Goal: Task Accomplishment & Management: Complete application form

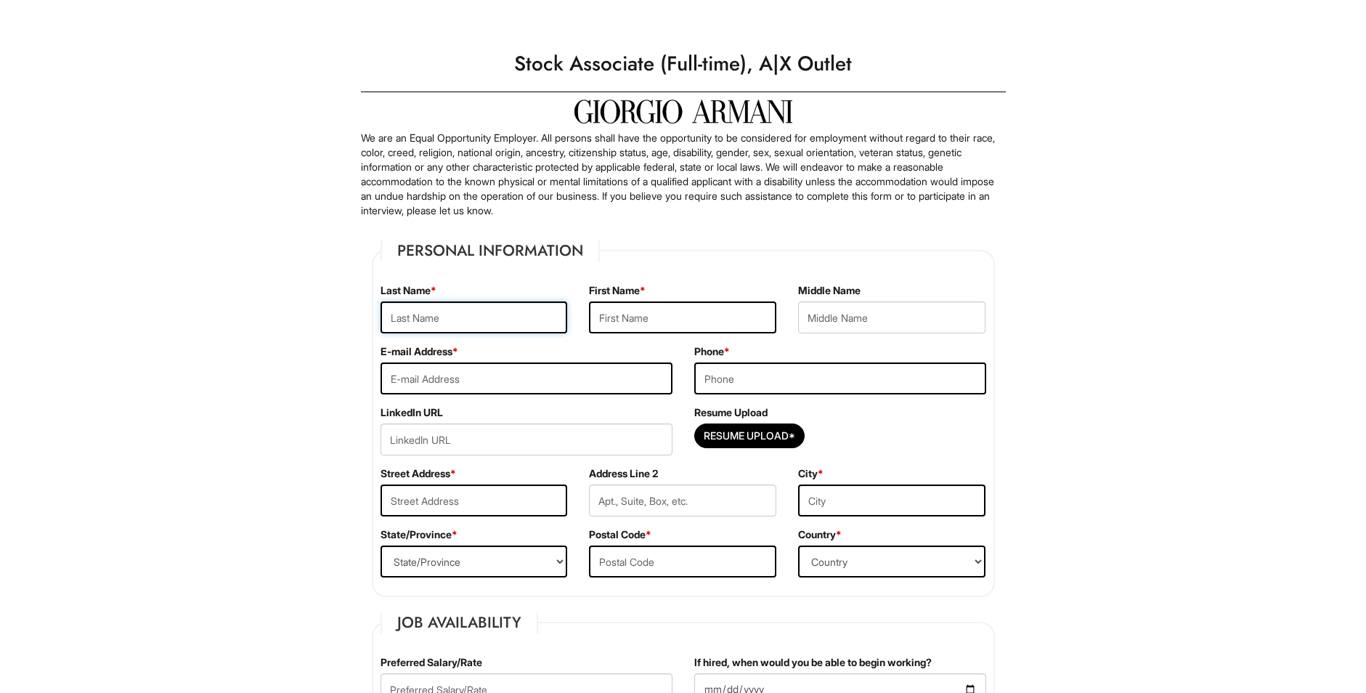
click at [527, 325] on input "text" at bounding box center [474, 317] width 187 height 32
type input "[PERSON_NAME]"
type input "Ulyssa"
type input "[EMAIL_ADDRESS][DOMAIN_NAME]"
type input "7027089390"
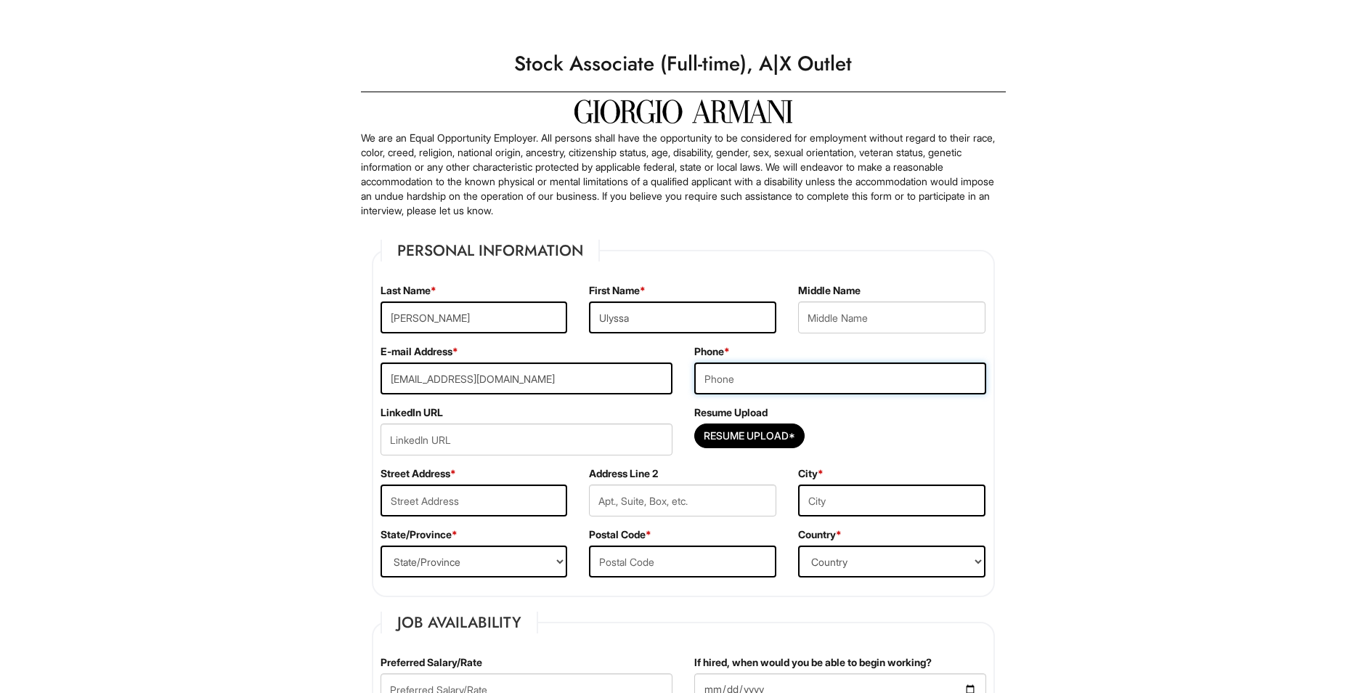
type input "[STREET_ADDRESS][PERSON_NAME]"
type input "[GEOGRAPHIC_DATA], [GEOGRAPHIC_DATA]"
select select "NV"
type input "89121"
select select "[GEOGRAPHIC_DATA]"
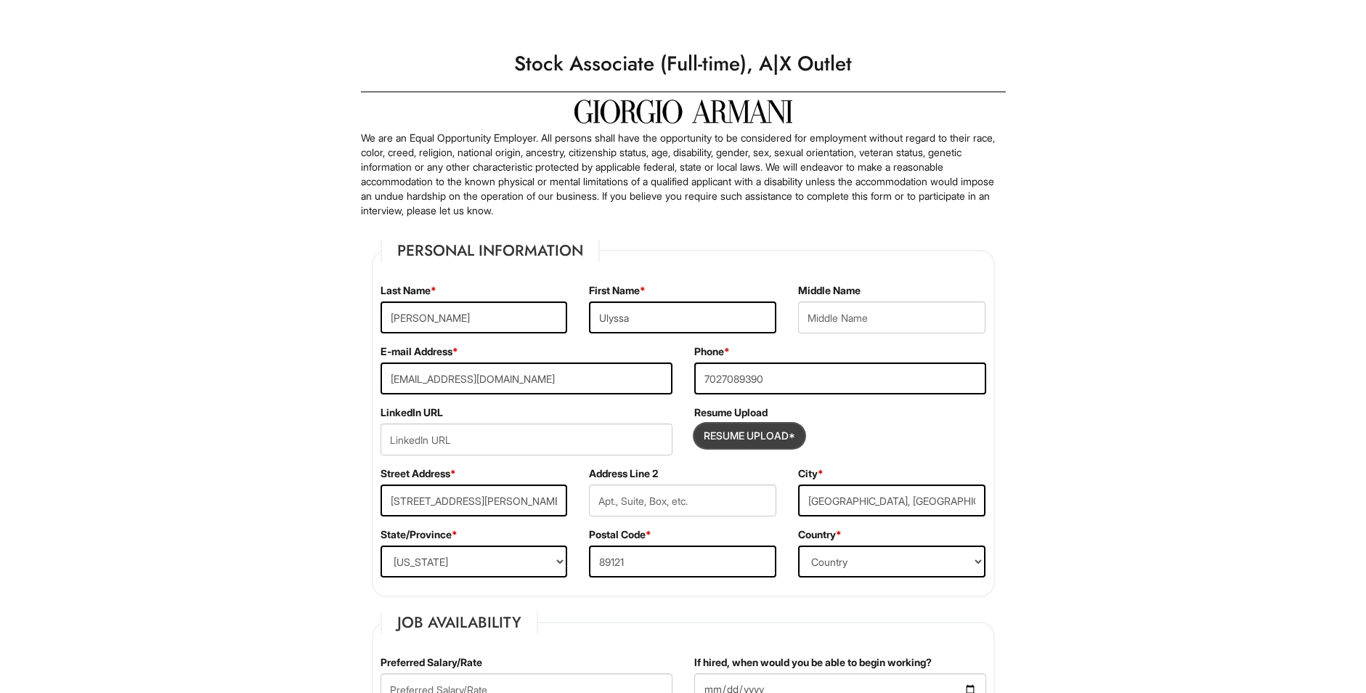
click at [753, 439] on input "Resume Upload*" at bounding box center [749, 435] width 109 height 23
type input "C:\fakepath\Resume.pdf"
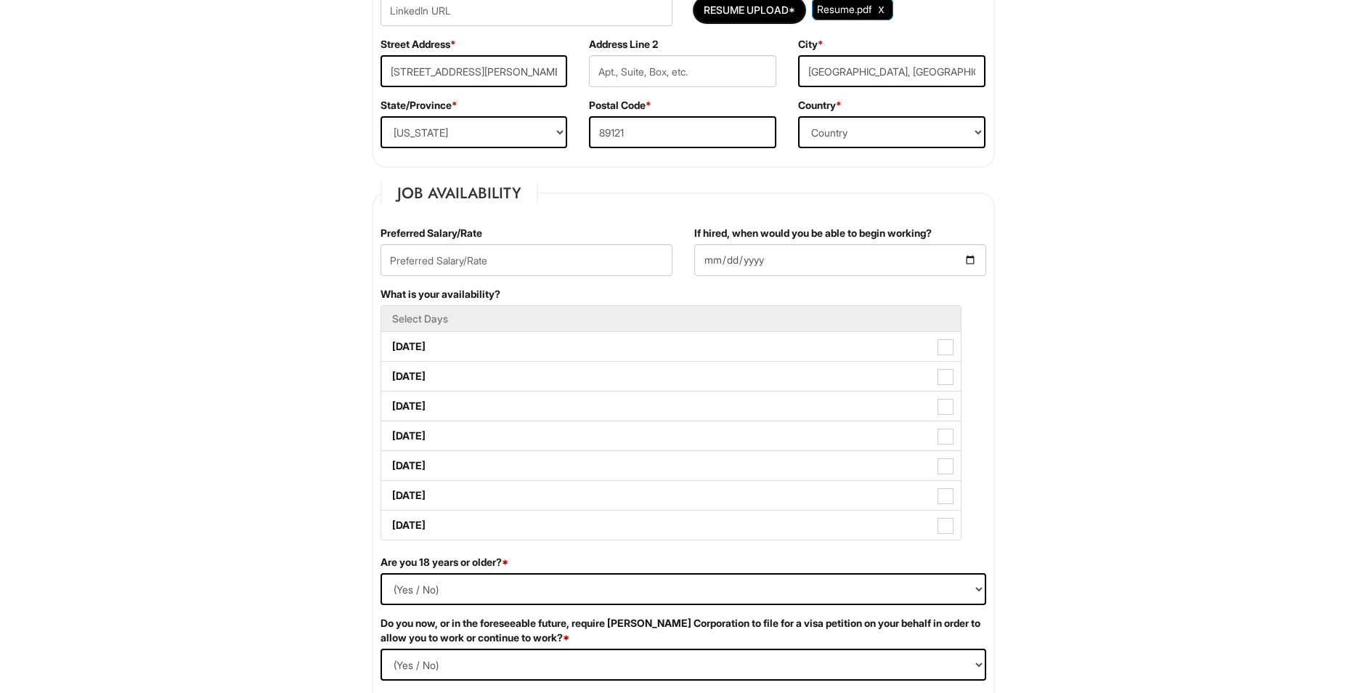
scroll to position [436, 0]
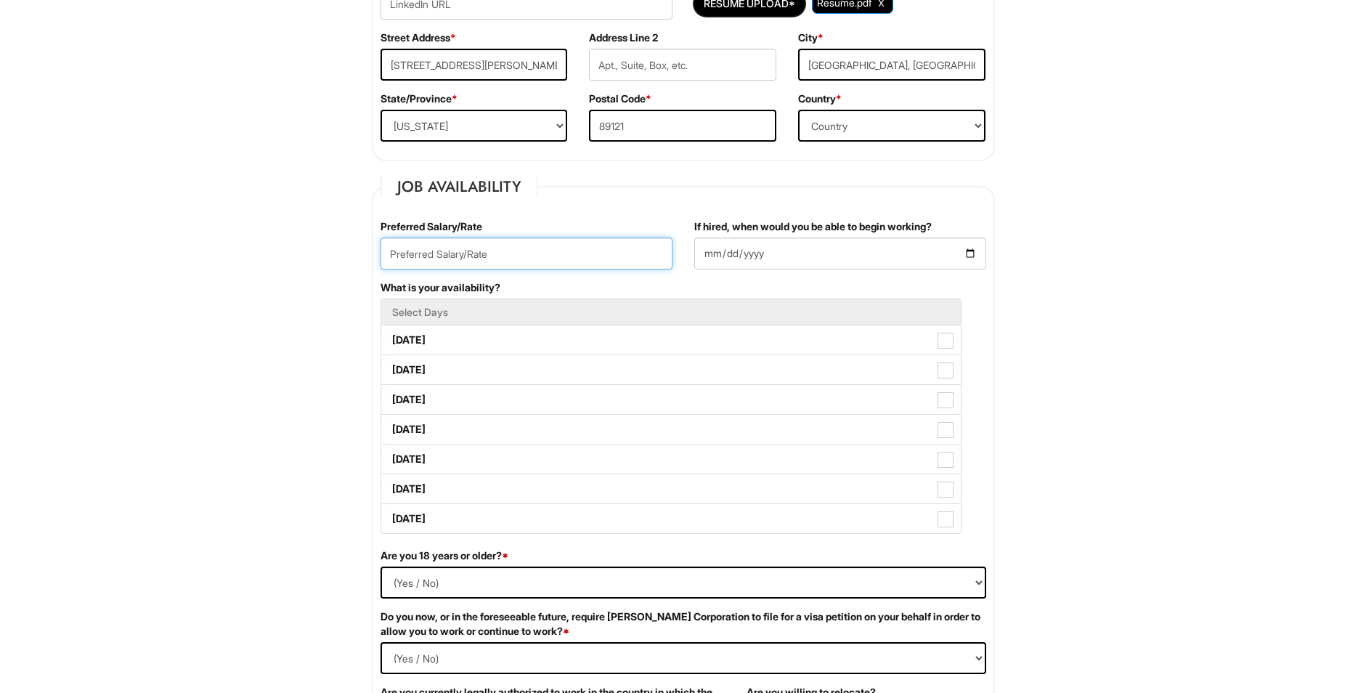
click at [482, 261] on input "text" at bounding box center [527, 253] width 292 height 32
type input "17hr"
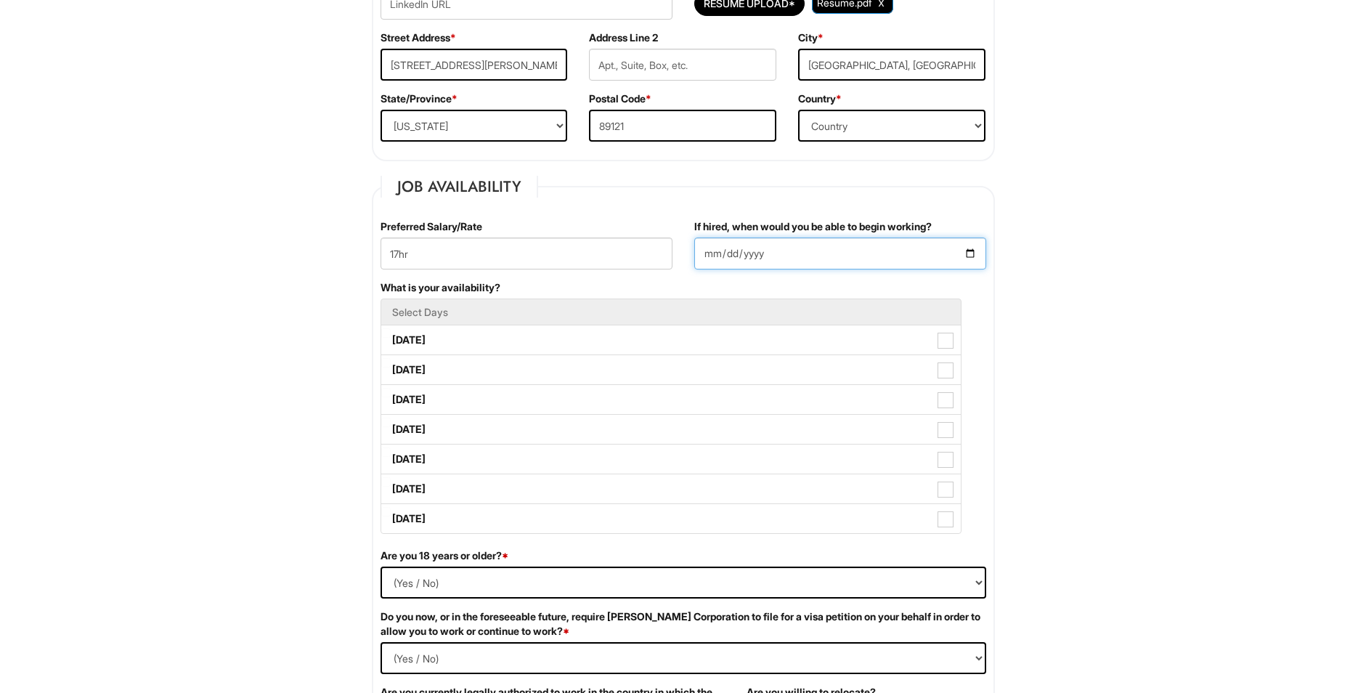
click at [862, 255] on input "If hired, when would you be able to begin working?" at bounding box center [840, 253] width 292 height 32
click at [757, 258] on input "If hired, when would you be able to begin working?" at bounding box center [840, 253] width 292 height 32
click at [706, 251] on input "If hired, when would you be able to begin working?" at bounding box center [840, 253] width 292 height 32
type input "2025-08-27"
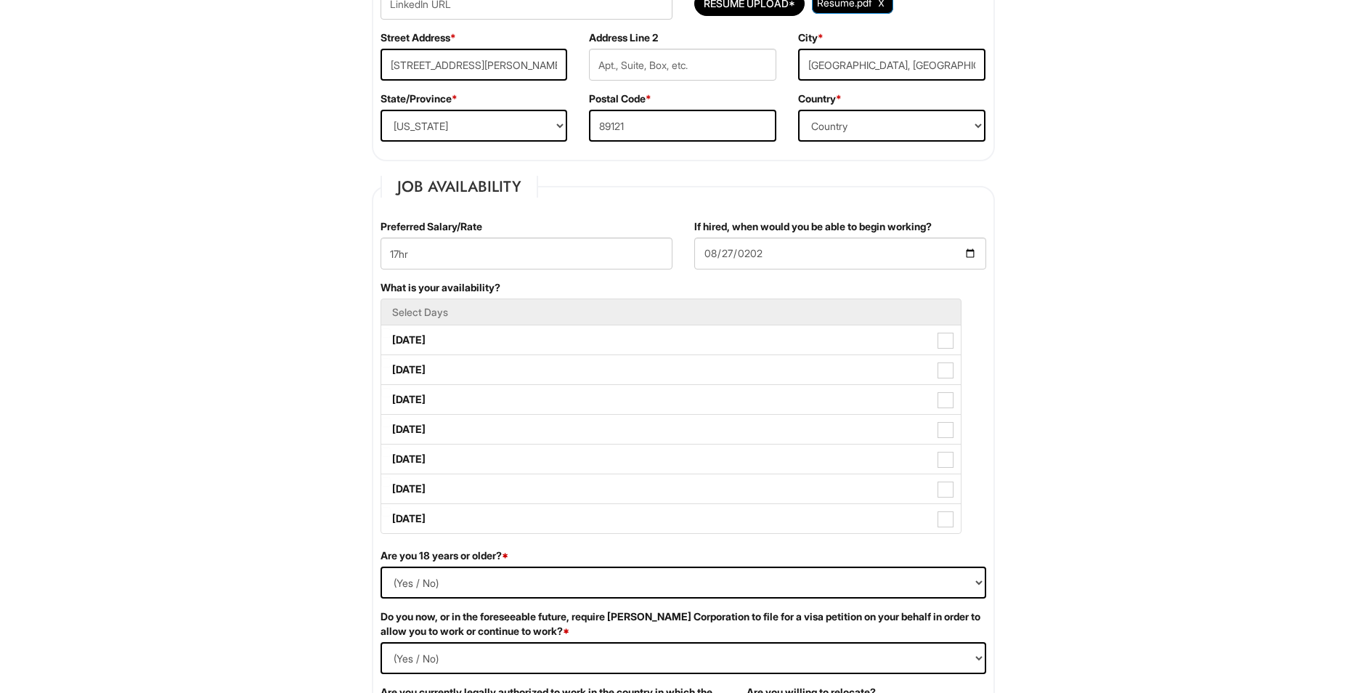
click at [701, 200] on fieldset "Job Availability Preferred Salary/Rate 17hr If hired, when would you be able to…" at bounding box center [683, 472] width 623 height 593
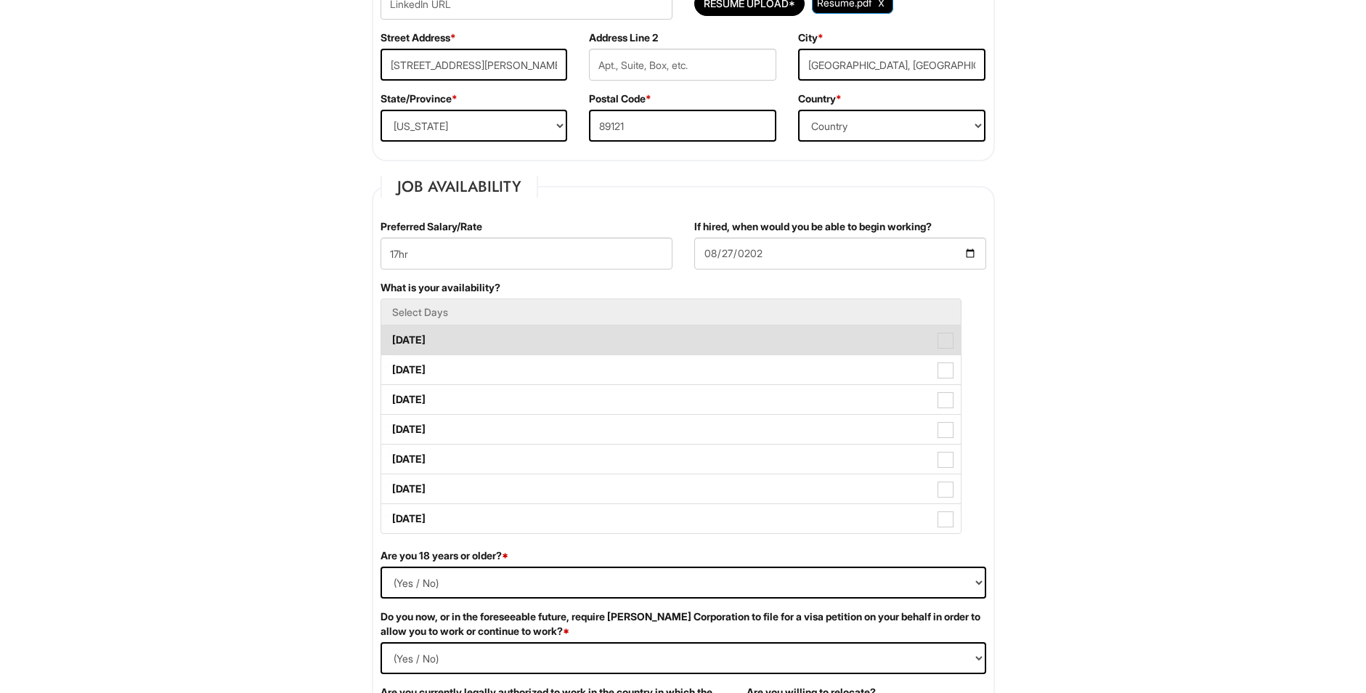
click at [528, 345] on label "Monday" at bounding box center [670, 339] width 579 height 29
click at [391, 338] on Available_Monday "Monday" at bounding box center [385, 332] width 9 height 9
checkbox Available_Monday "true"
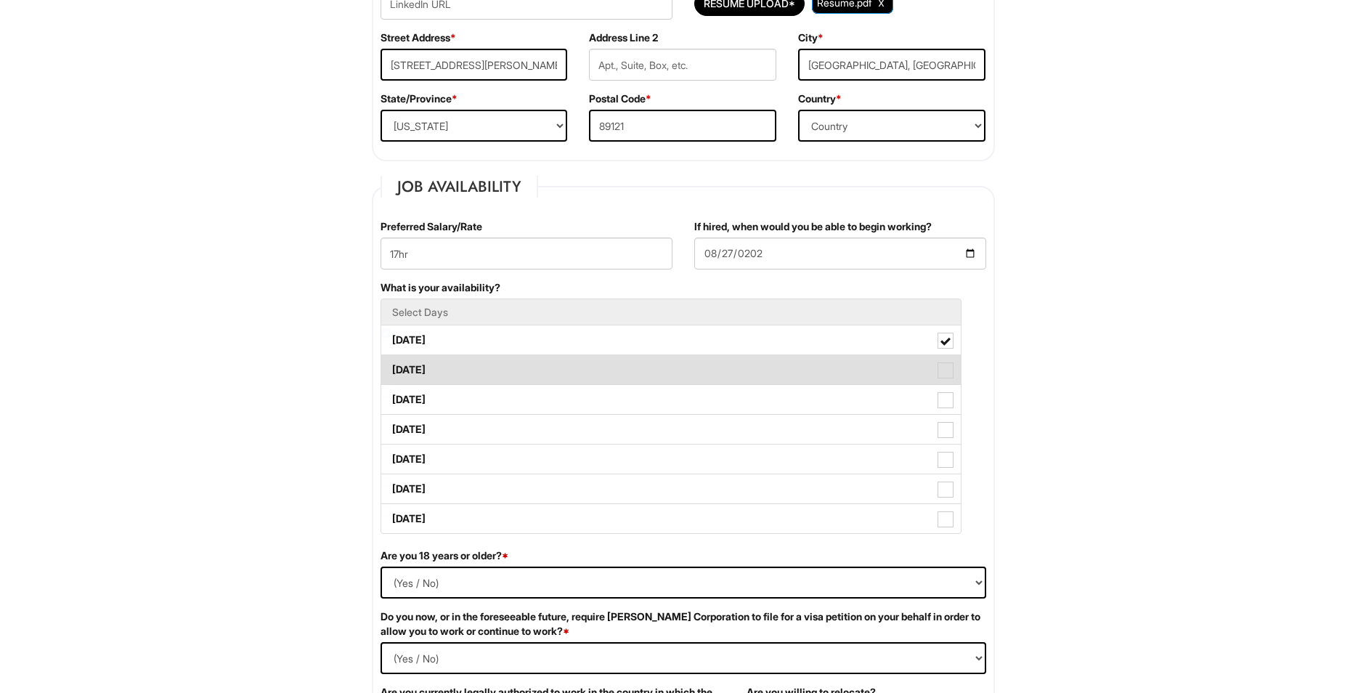
click at [523, 370] on label "[DATE]" at bounding box center [670, 369] width 579 height 29
click at [391, 367] on Available_Tuesday "[DATE]" at bounding box center [385, 362] width 9 height 9
checkbox Available_Tuesday "true"
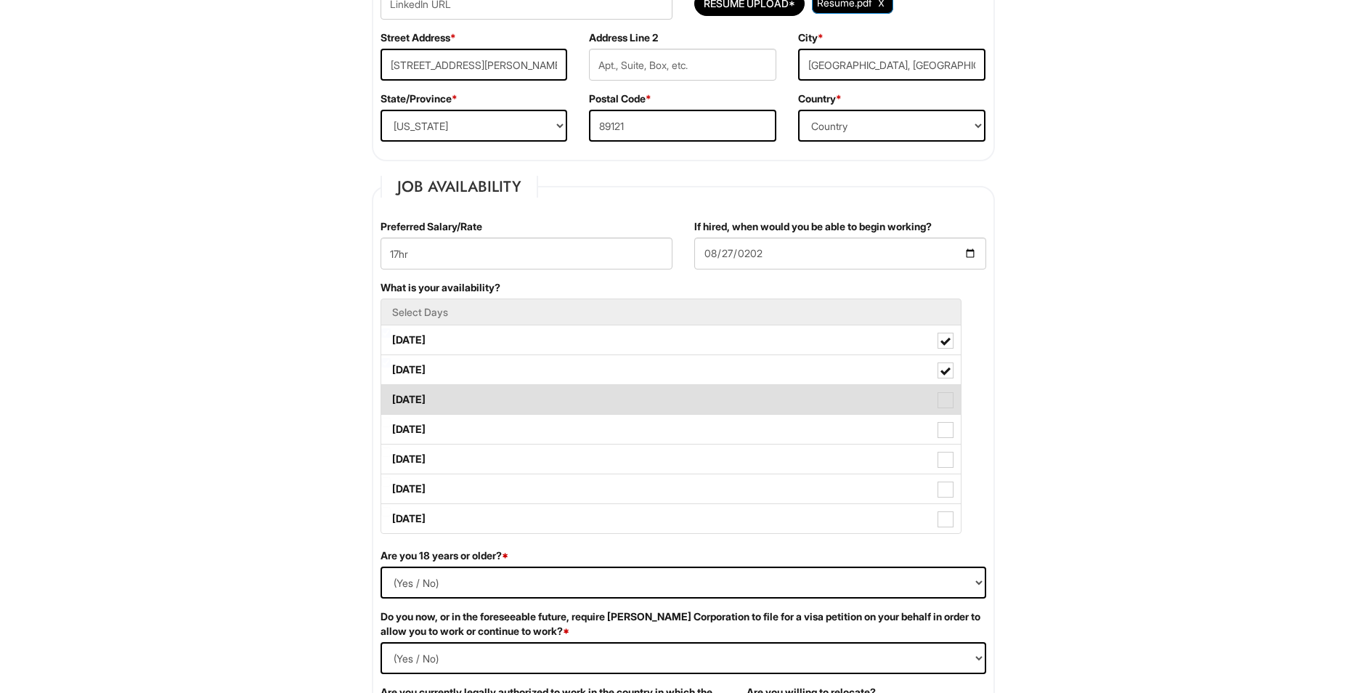
click at [532, 400] on label "[DATE]" at bounding box center [670, 399] width 579 height 29
click at [391, 397] on Available_Wednesday "[DATE]" at bounding box center [385, 392] width 9 height 9
checkbox Available_Wednesday "true"
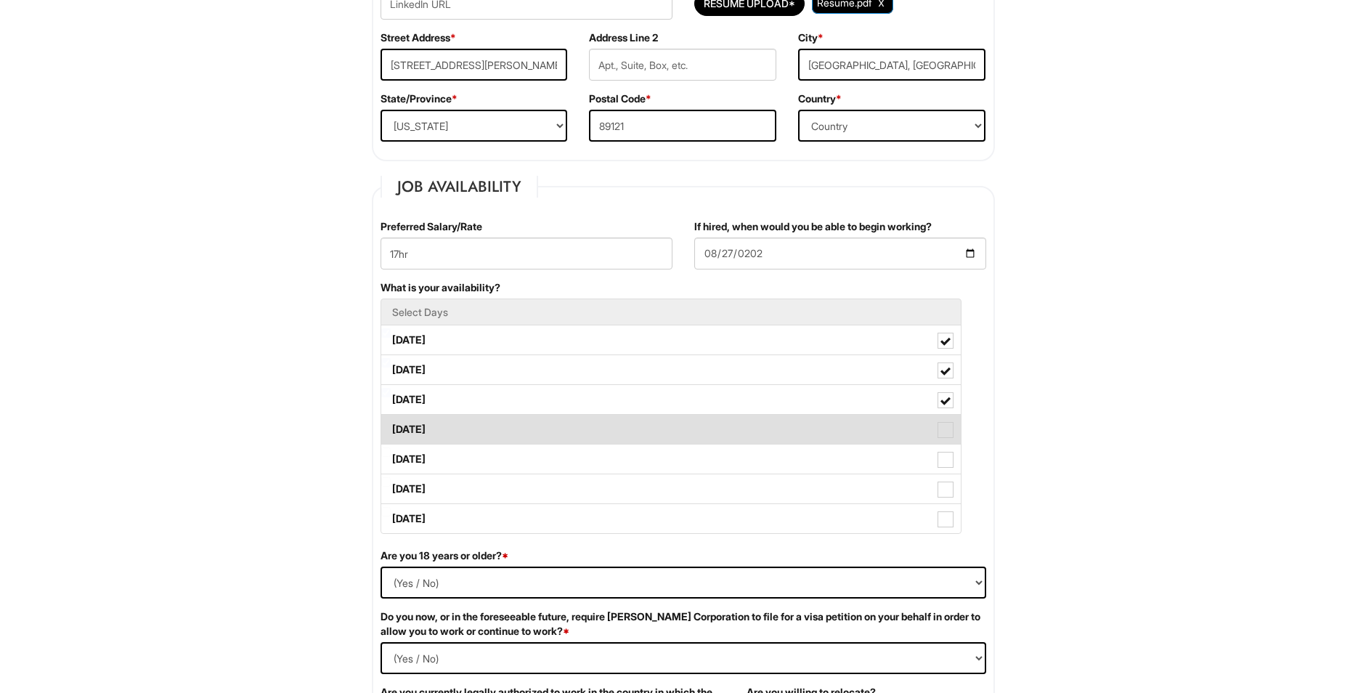
click at [553, 431] on label "Thursday" at bounding box center [670, 429] width 579 height 29
click at [391, 427] on Available_Thursday "Thursday" at bounding box center [385, 422] width 9 height 9
checkbox Available_Thursday "true"
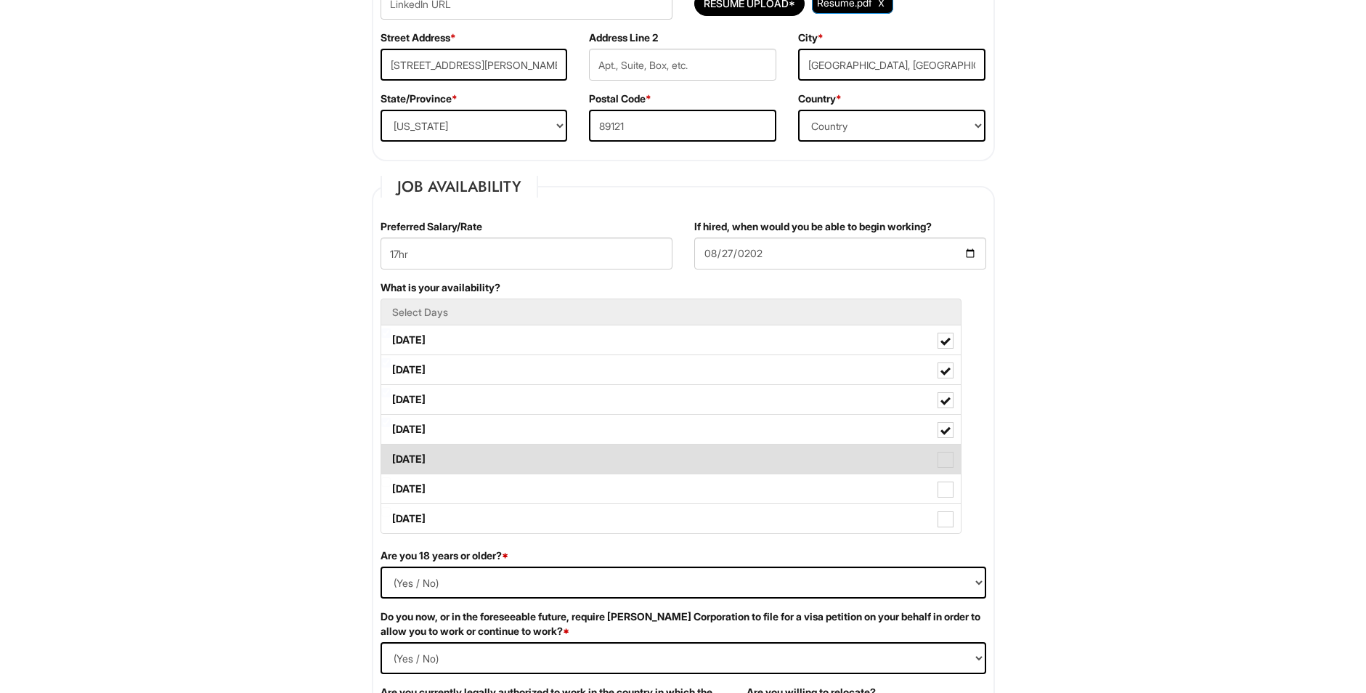
click at [561, 459] on label "Friday" at bounding box center [670, 458] width 579 height 29
click at [391, 457] on Available_Friday "Friday" at bounding box center [385, 451] width 9 height 9
checkbox Available_Friday "true"
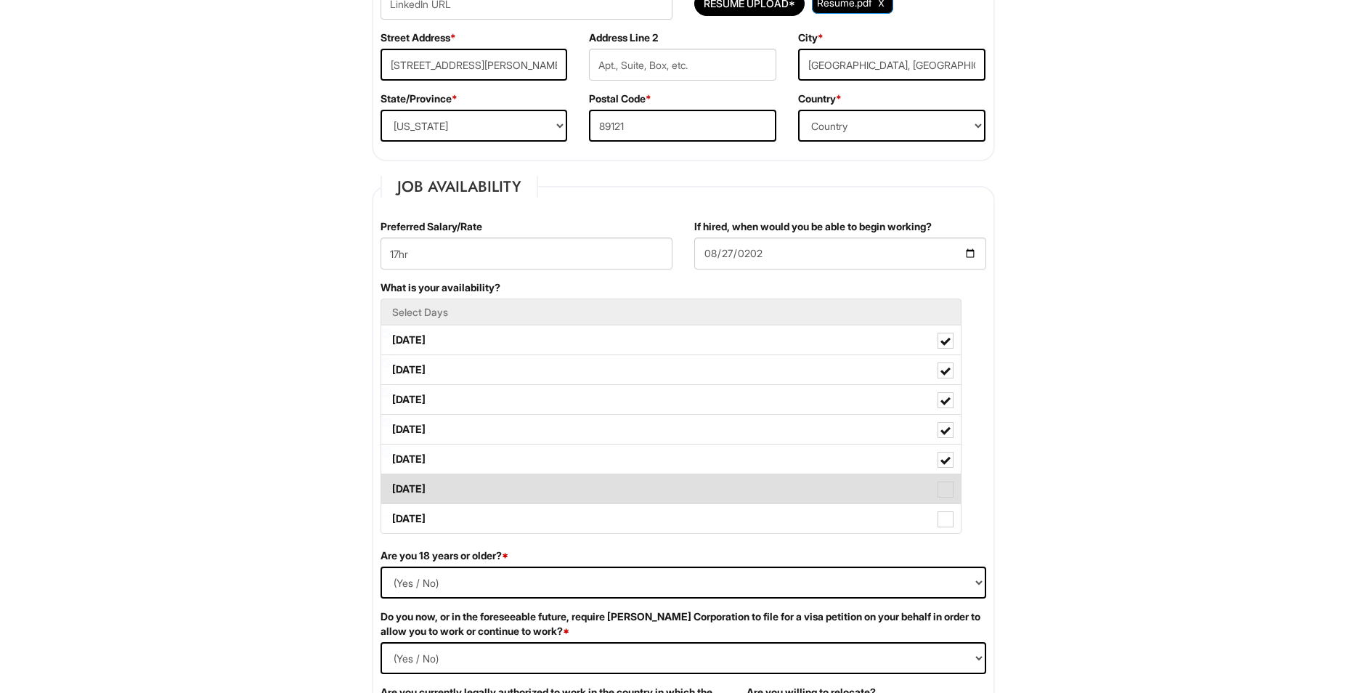
click at [584, 495] on label "Saturday" at bounding box center [670, 488] width 579 height 29
click at [391, 487] on Available_Saturday "Saturday" at bounding box center [385, 481] width 9 height 9
checkbox Available_Saturday "true"
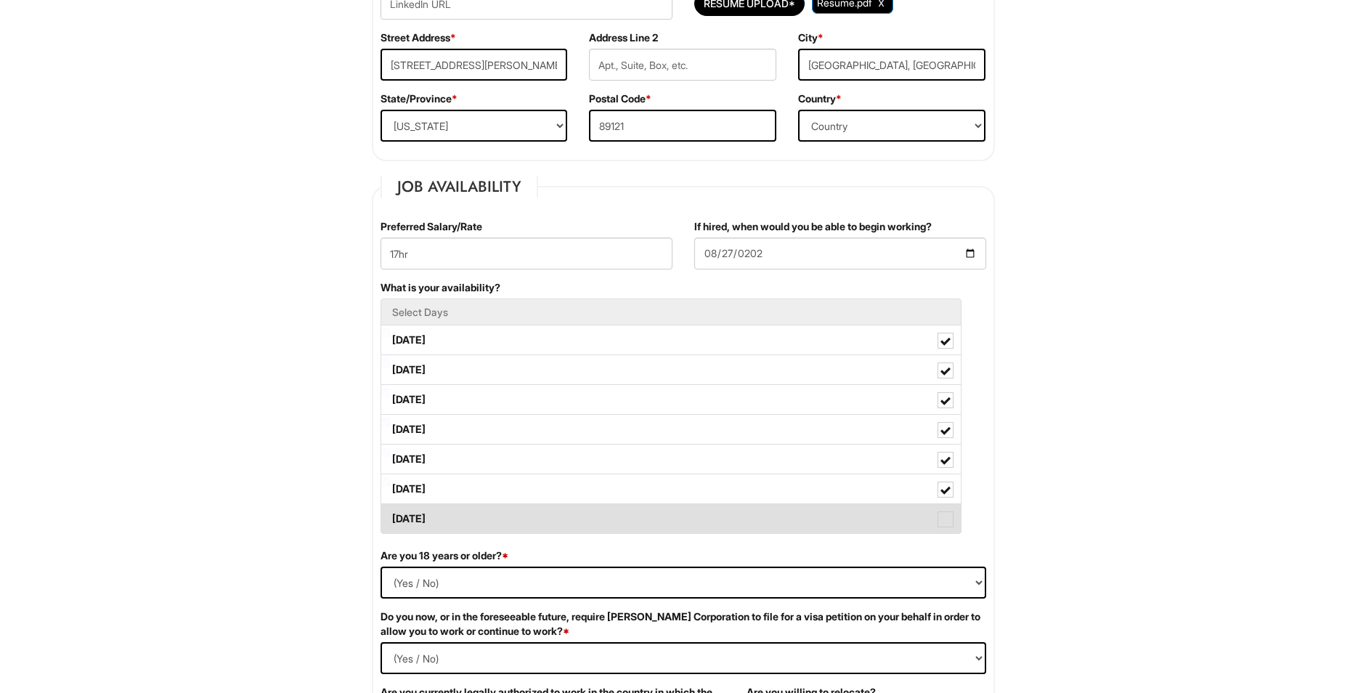
click at [592, 516] on label "Sunday" at bounding box center [670, 518] width 579 height 29
click at [391, 516] on Available_Sunday "Sunday" at bounding box center [385, 511] width 9 height 9
checkbox Available_Sunday "true"
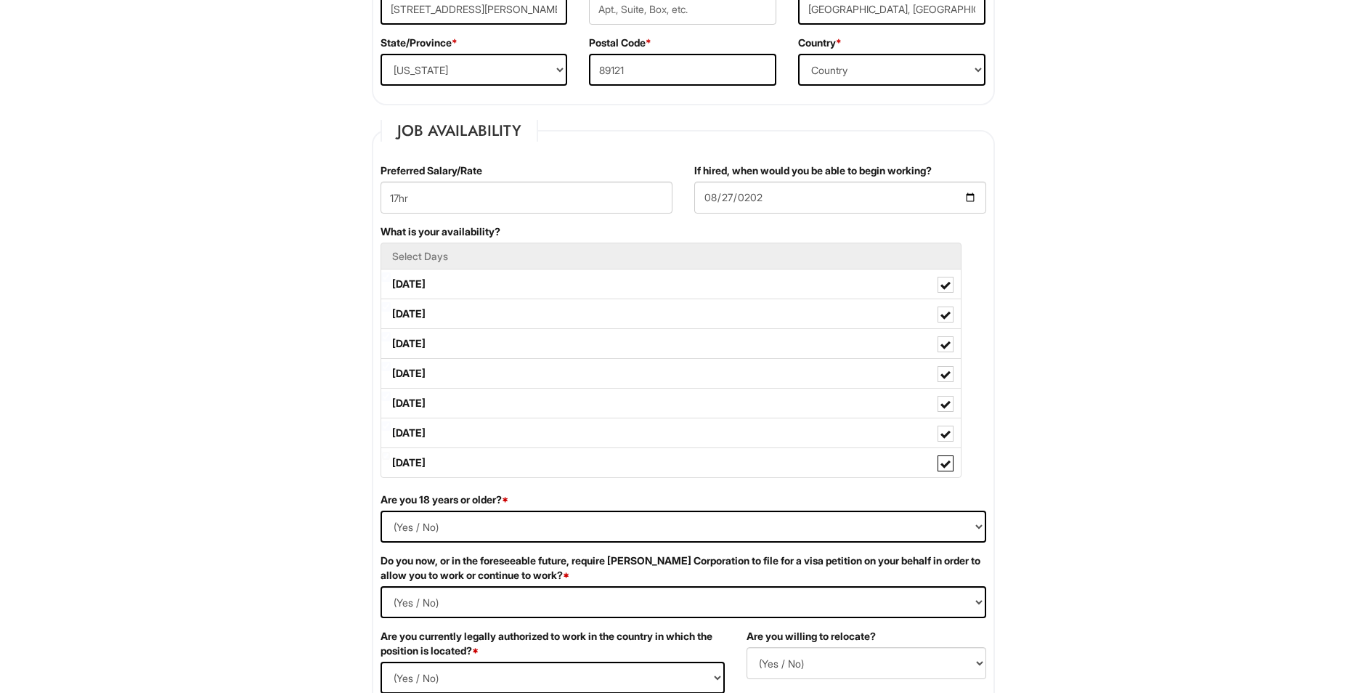
scroll to position [581, 0]
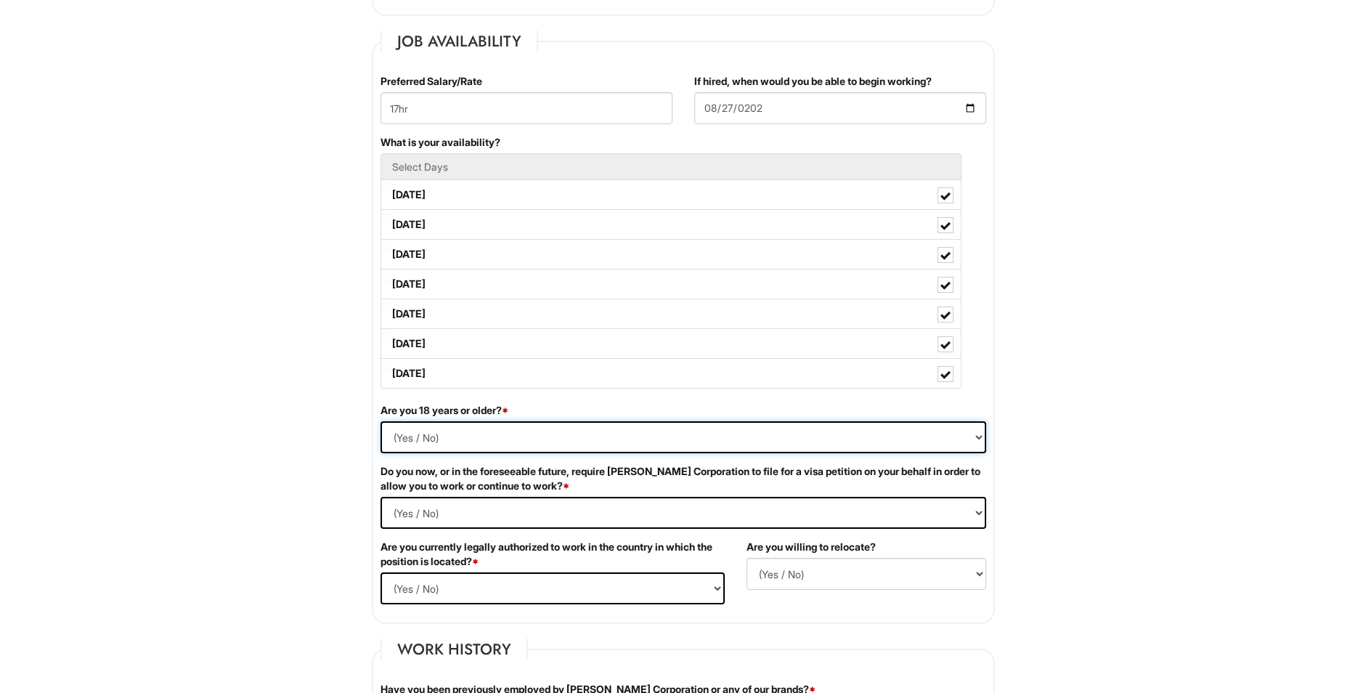
click at [608, 426] on select "(Yes / No) Yes No" at bounding box center [684, 437] width 606 height 32
select select "Yes"
click at [381, 421] on select "(Yes / No) Yes No" at bounding box center [684, 437] width 606 height 32
click at [538, 508] on Required "(Yes / No) Yes No" at bounding box center [684, 513] width 606 height 32
select Required "No"
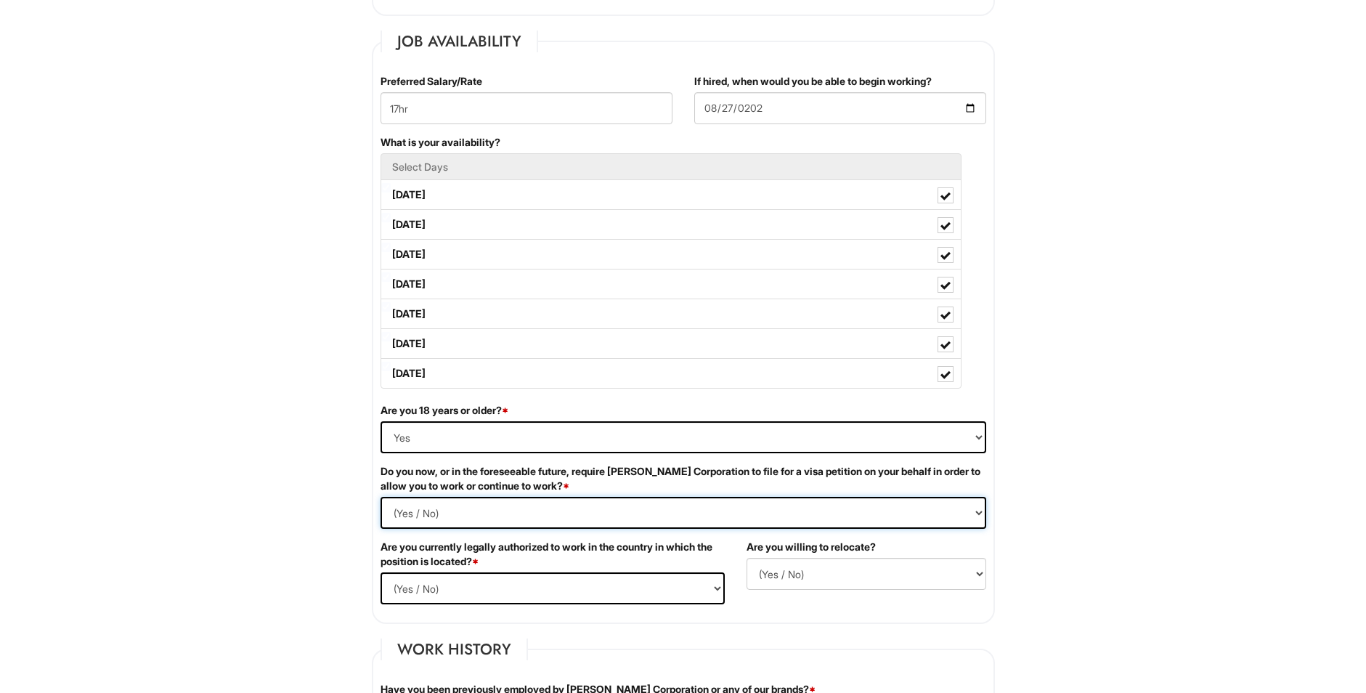
click at [381, 497] on Required "(Yes / No) Yes No" at bounding box center [684, 513] width 606 height 32
click at [570, 589] on select "(Yes / No) Yes No" at bounding box center [553, 588] width 344 height 32
click at [381, 572] on select "(Yes / No) Yes No" at bounding box center [553, 588] width 344 height 32
drag, startPoint x: 794, startPoint y: 550, endPoint x: 794, endPoint y: 563, distance: 12.4
click at [796, 552] on label "Are you willing to relocate?" at bounding box center [810, 547] width 129 height 15
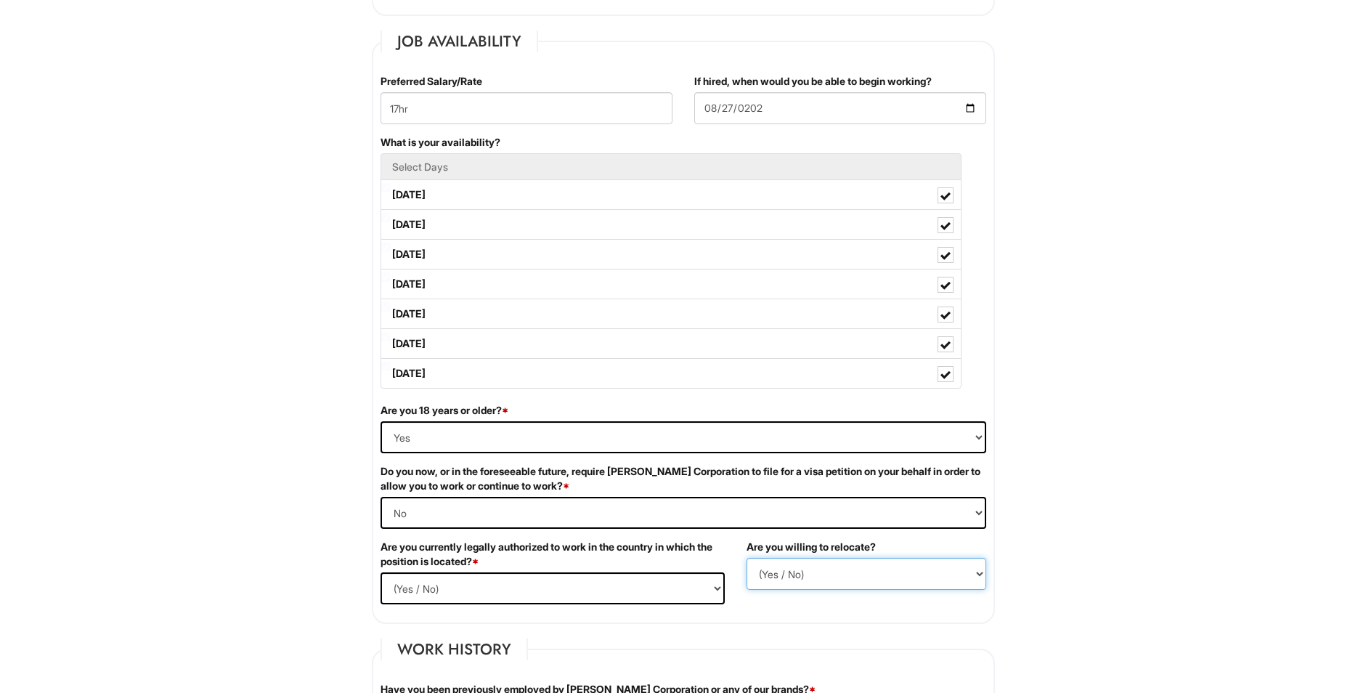
click at [794, 565] on select "(Yes / No) No Yes" at bounding box center [866, 574] width 240 height 32
select select "N"
click at [746, 558] on select "(Yes / No) No Yes" at bounding box center [866, 574] width 240 height 32
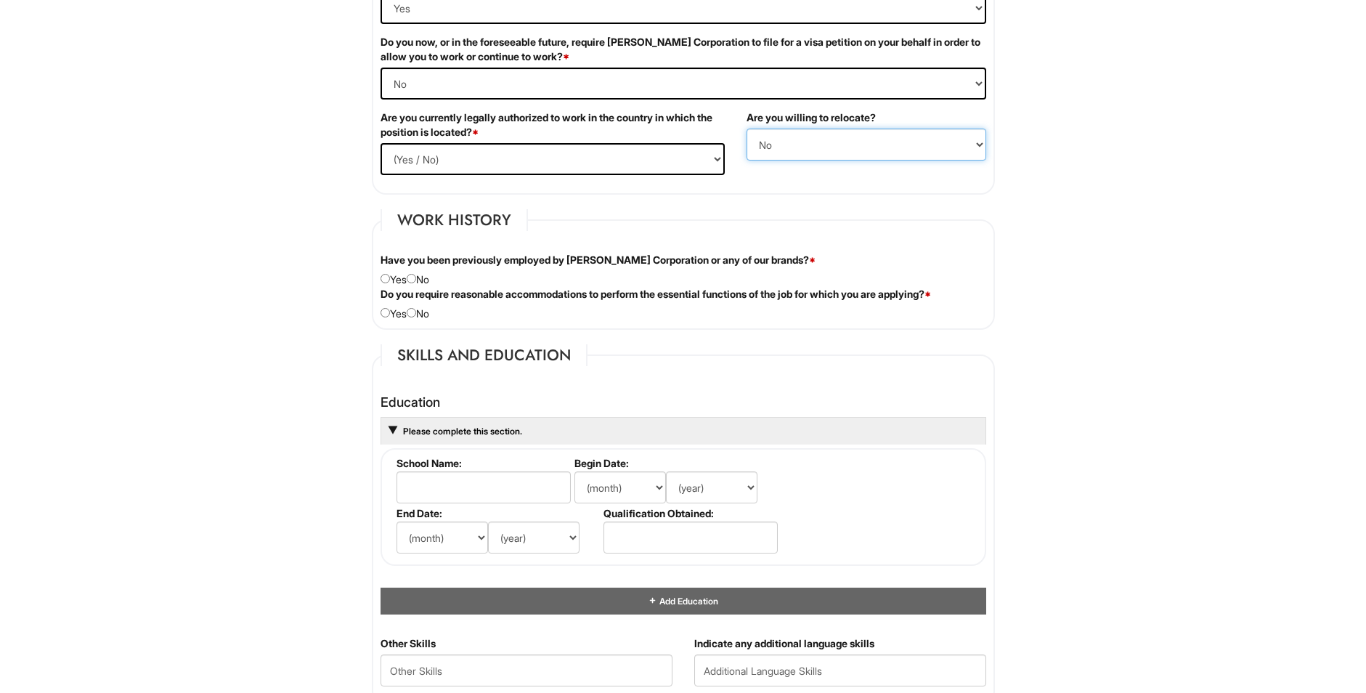
scroll to position [1017, 0]
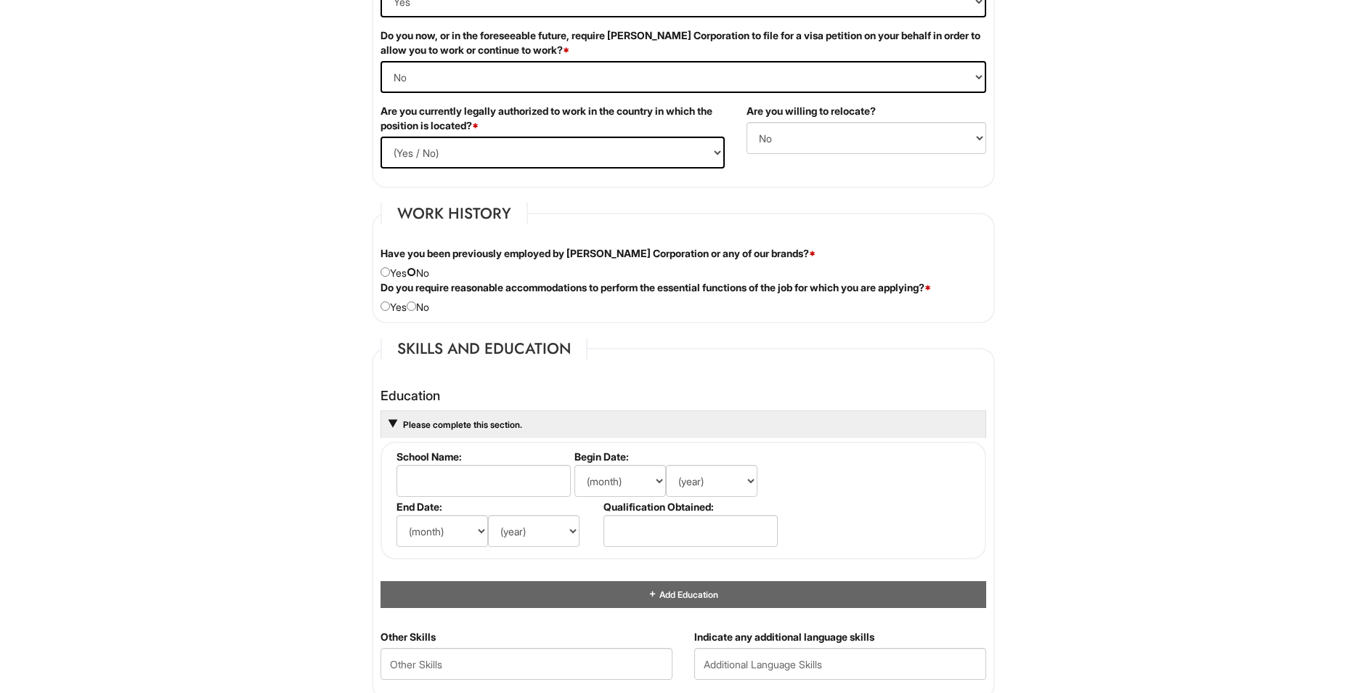
click at [416, 275] on input "radio" at bounding box center [411, 271] width 9 height 9
radio input "true"
click at [416, 309] on input "radio" at bounding box center [411, 305] width 9 height 9
radio input "true"
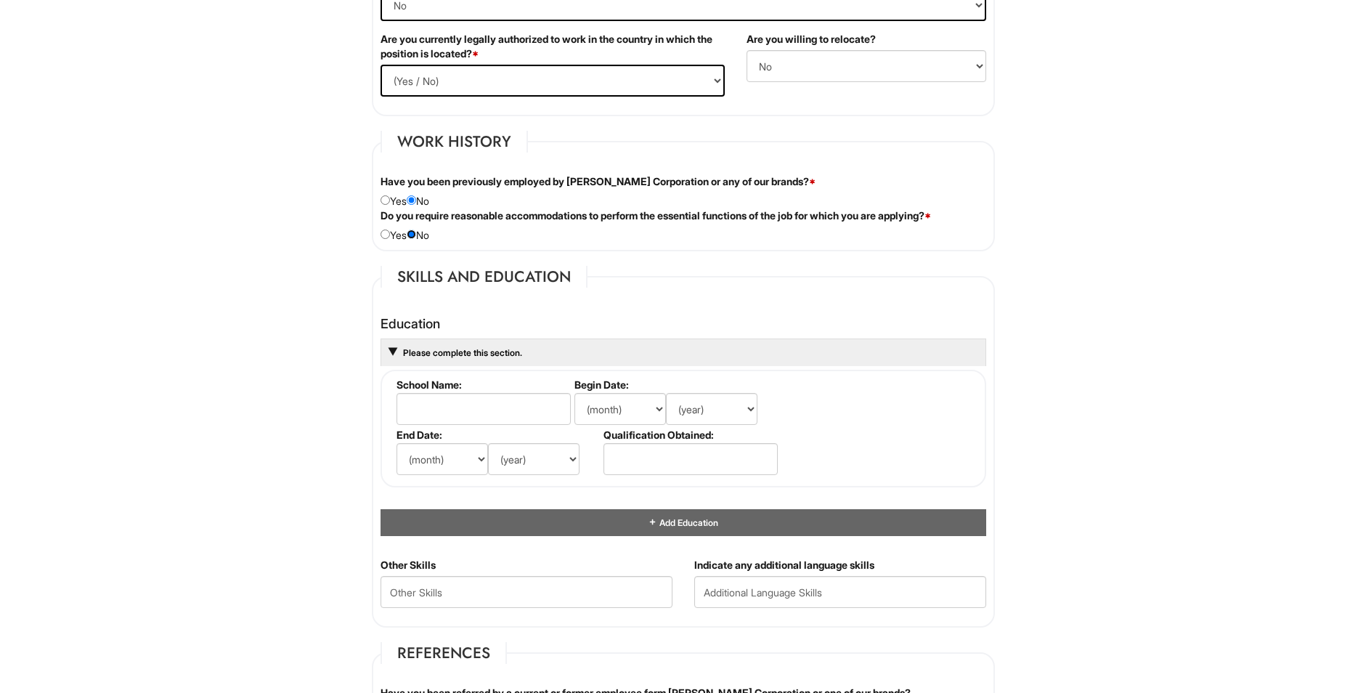
scroll to position [1089, 0]
click at [481, 414] on input "text" at bounding box center [483, 408] width 174 height 32
type input "Chaparral High School"
click at [638, 406] on select "(month) Jan Feb Mar Apr May Jun Jul Aug Sep Oct Nov Dec" at bounding box center [619, 408] width 91 height 32
select select "8"
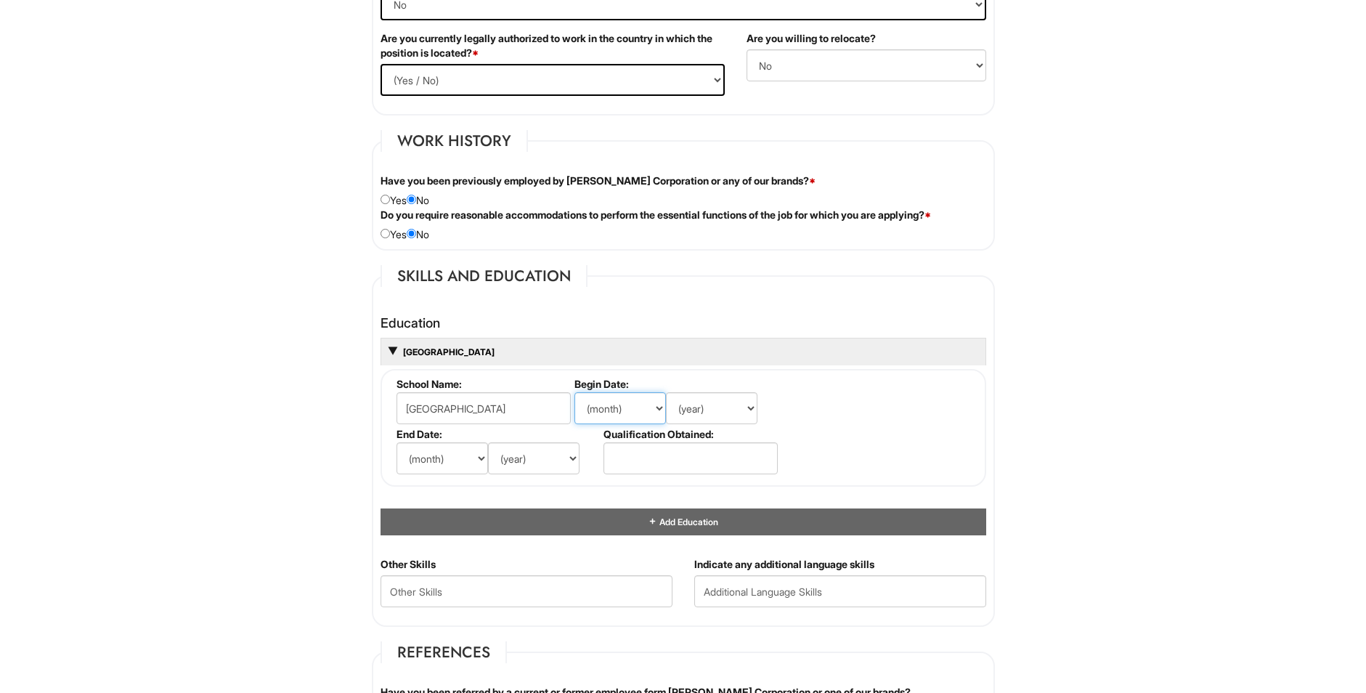
click at [574, 392] on select "(month) Jan Feb Mar Apr May Jun Jul Aug Sep Oct Nov Dec" at bounding box center [619, 408] width 91 height 32
click at [718, 397] on select "(year) 2029 2028 2027 2026 2025 2024 2023 2022 2021 2020 2019 2018 2017 2016 20…" at bounding box center [711, 408] width 91 height 32
select select "2024"
click at [666, 392] on select "(year) 2029 2028 2027 2026 2025 2024 2023 2022 2021 2020 2019 2018 2017 2016 20…" at bounding box center [711, 408] width 91 height 32
click at [442, 466] on select "(month) Jan Feb Mar Apr May Jun Jul Aug Sep Oct Nov Dec" at bounding box center [441, 458] width 91 height 32
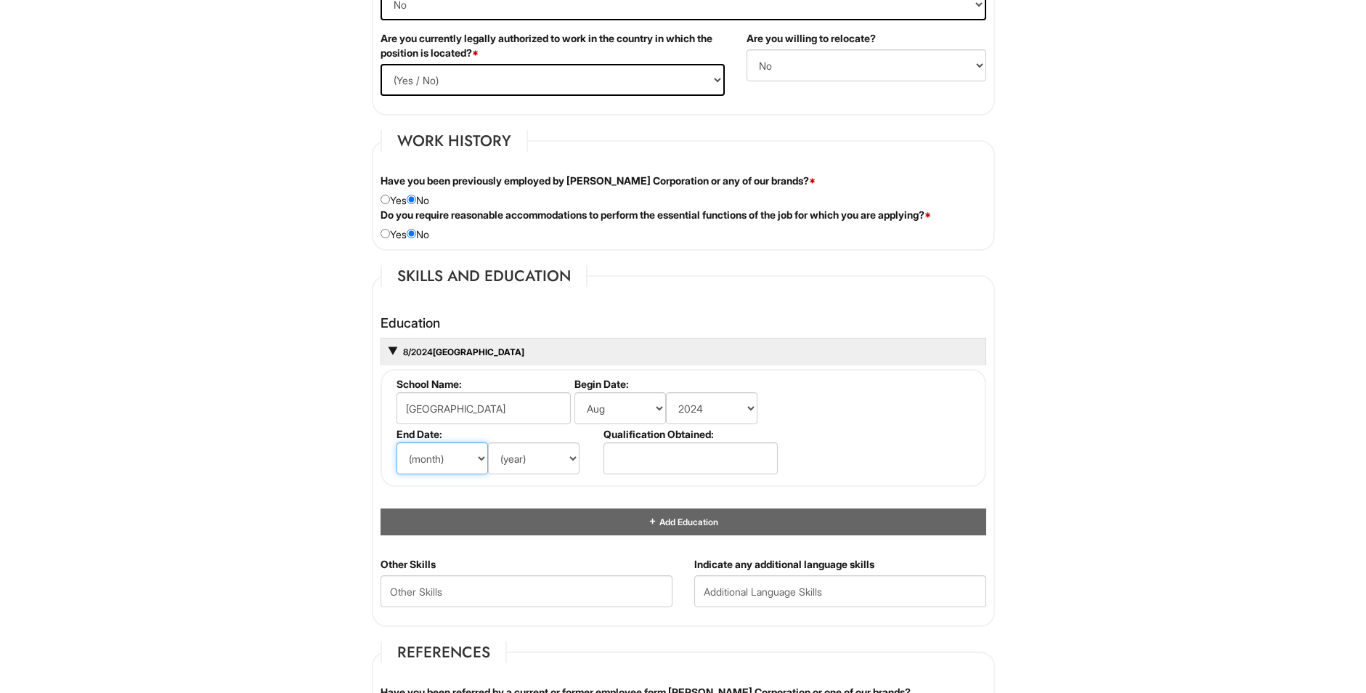
select select "5"
click at [396, 442] on select "(month) Jan Feb Mar Apr May Jun Jul Aug Sep Oct Nov Dec" at bounding box center [441, 458] width 91 height 32
click at [564, 452] on select "(year) 2029 2028 2027 2026 2025 2024 2023 2022 2021 2020 2019 2018 2017 2016 20…" at bounding box center [533, 458] width 91 height 32
select select "2025"
click at [488, 442] on select "(year) 2029 2028 2027 2026 2025 2024 2023 2022 2021 2020 2019 2018 2017 2016 20…" at bounding box center [533, 458] width 91 height 32
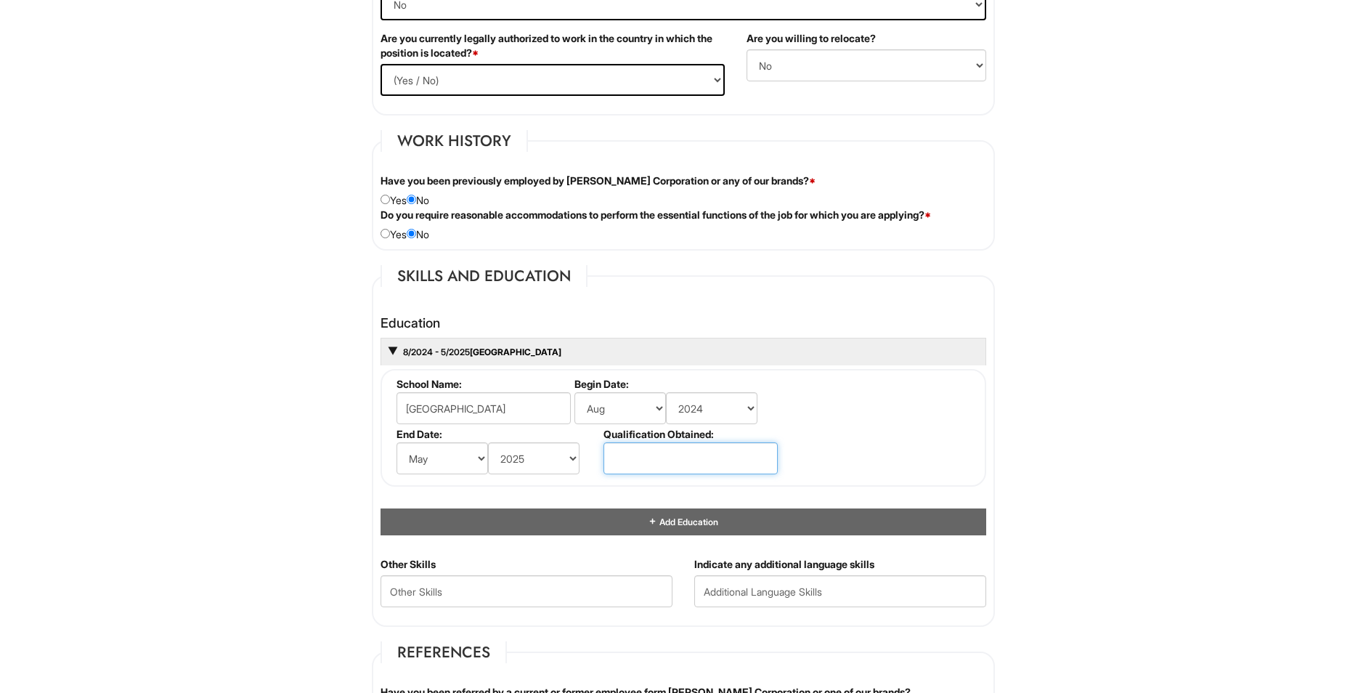
click at [681, 468] on input "text" at bounding box center [690, 458] width 174 height 32
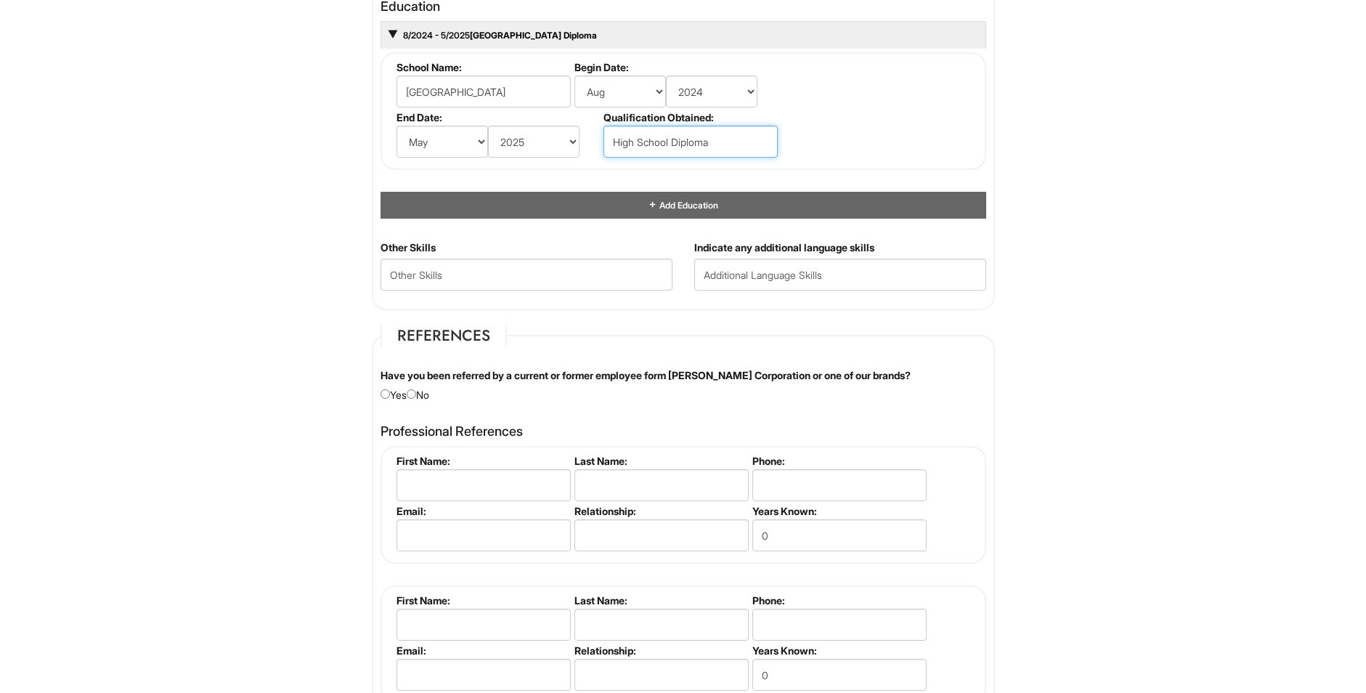
scroll to position [1404, 0]
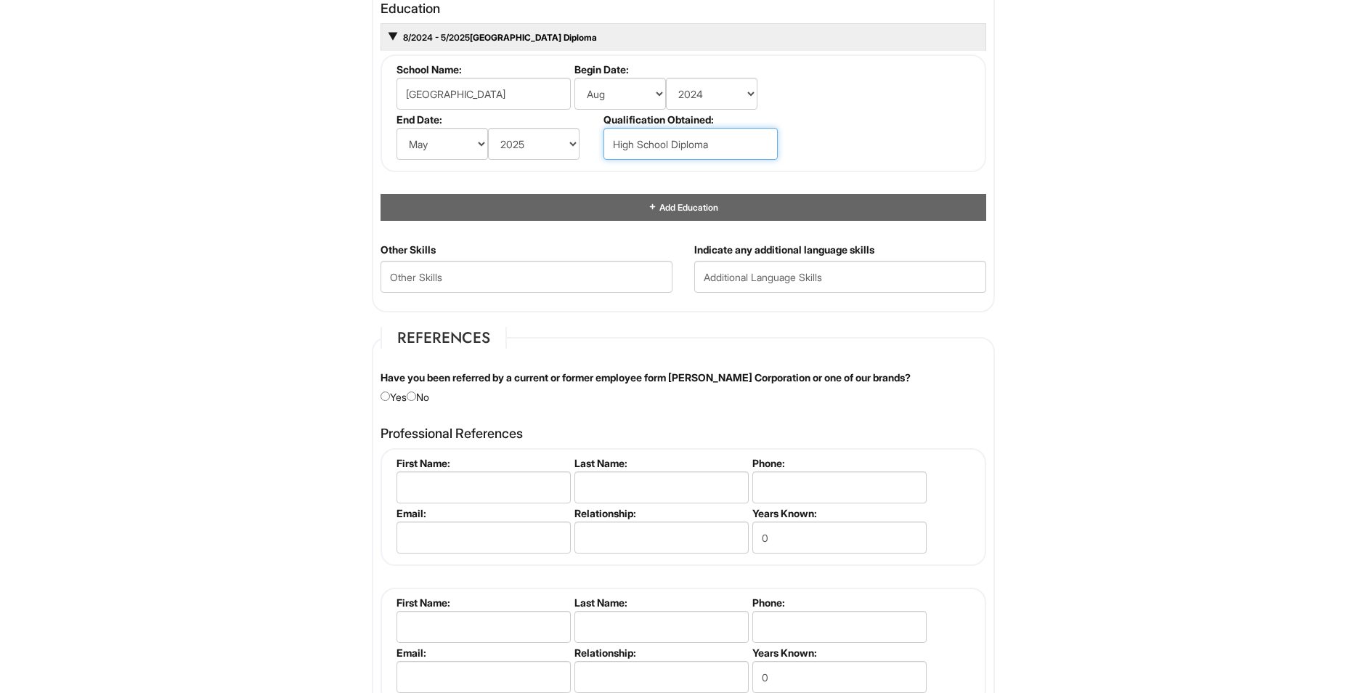
type input "High School Diploma"
click at [470, 282] on Skills "text" at bounding box center [527, 277] width 292 height 32
click at [742, 269] on input "text" at bounding box center [840, 277] width 292 height 32
type input "Spanish"
click at [466, 481] on input "text" at bounding box center [483, 487] width 174 height 32
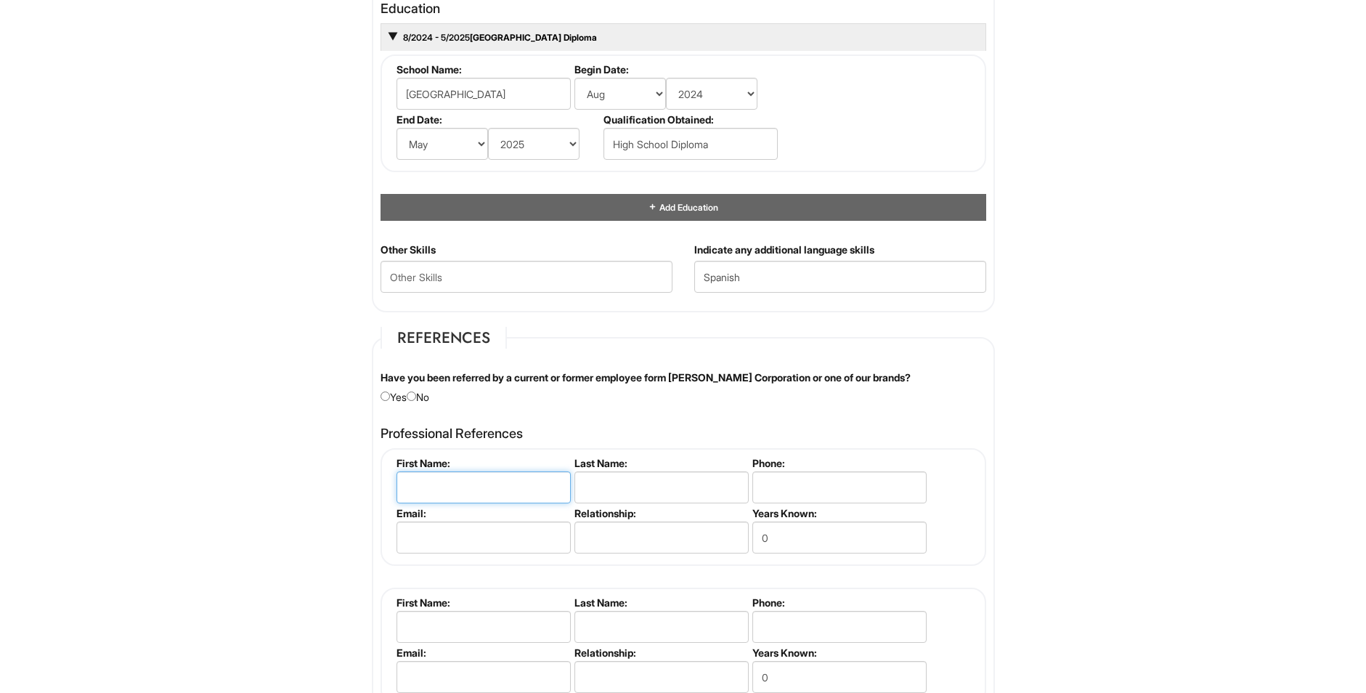
type input "Ulyssa"
type input "Jimenez"
type input "7027089390"
type input "yoliewrldbtc@gmail.com"
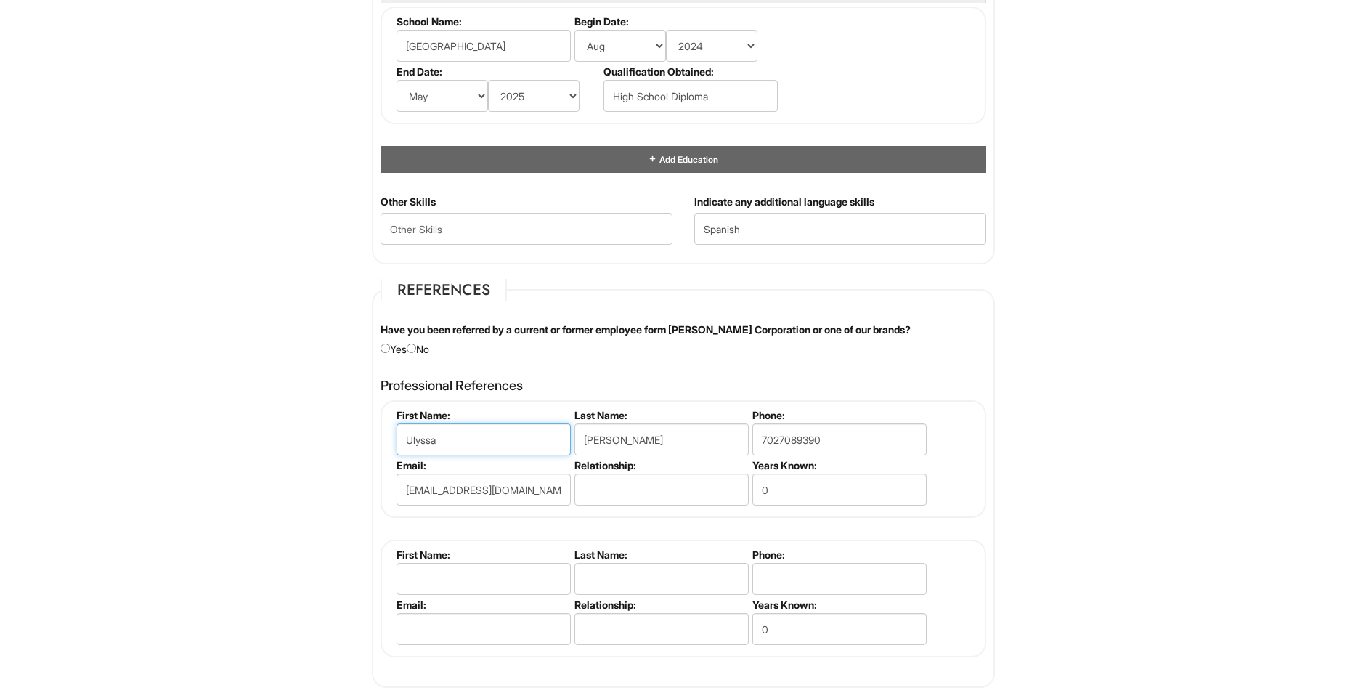
scroll to position [1476, 0]
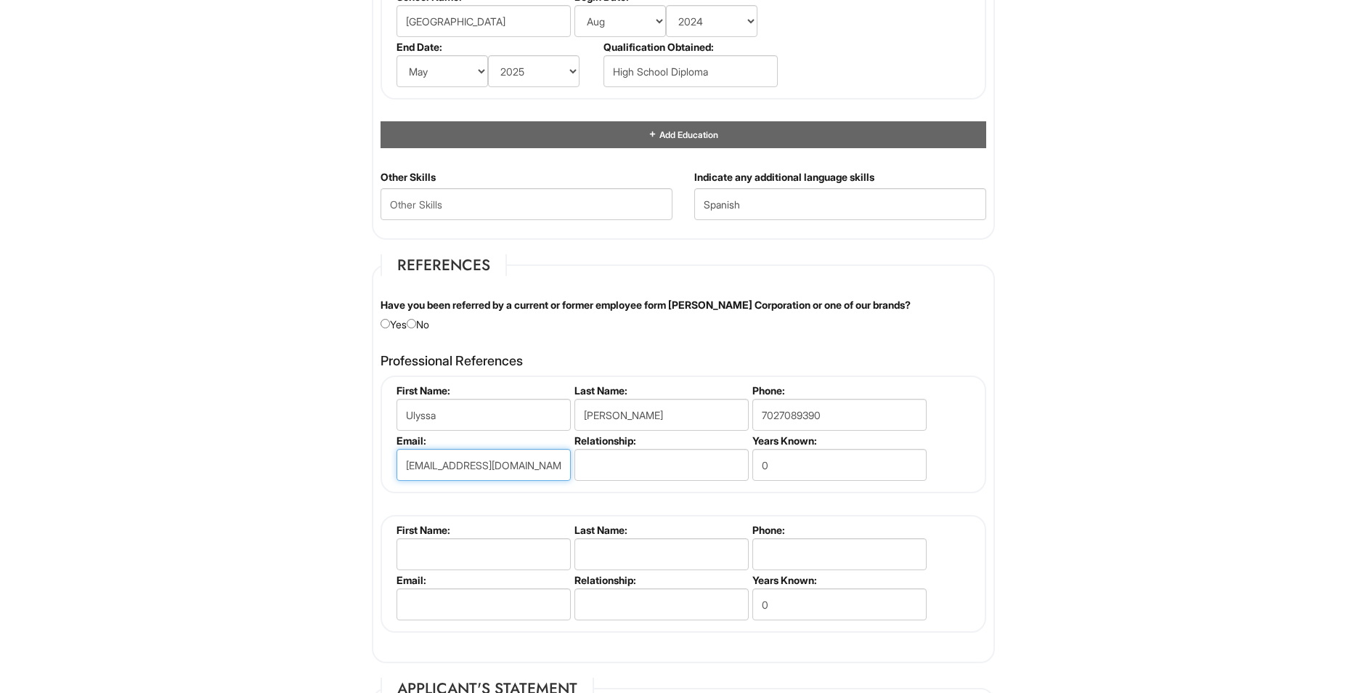
drag, startPoint x: 537, startPoint y: 465, endPoint x: 241, endPoint y: 416, distance: 299.6
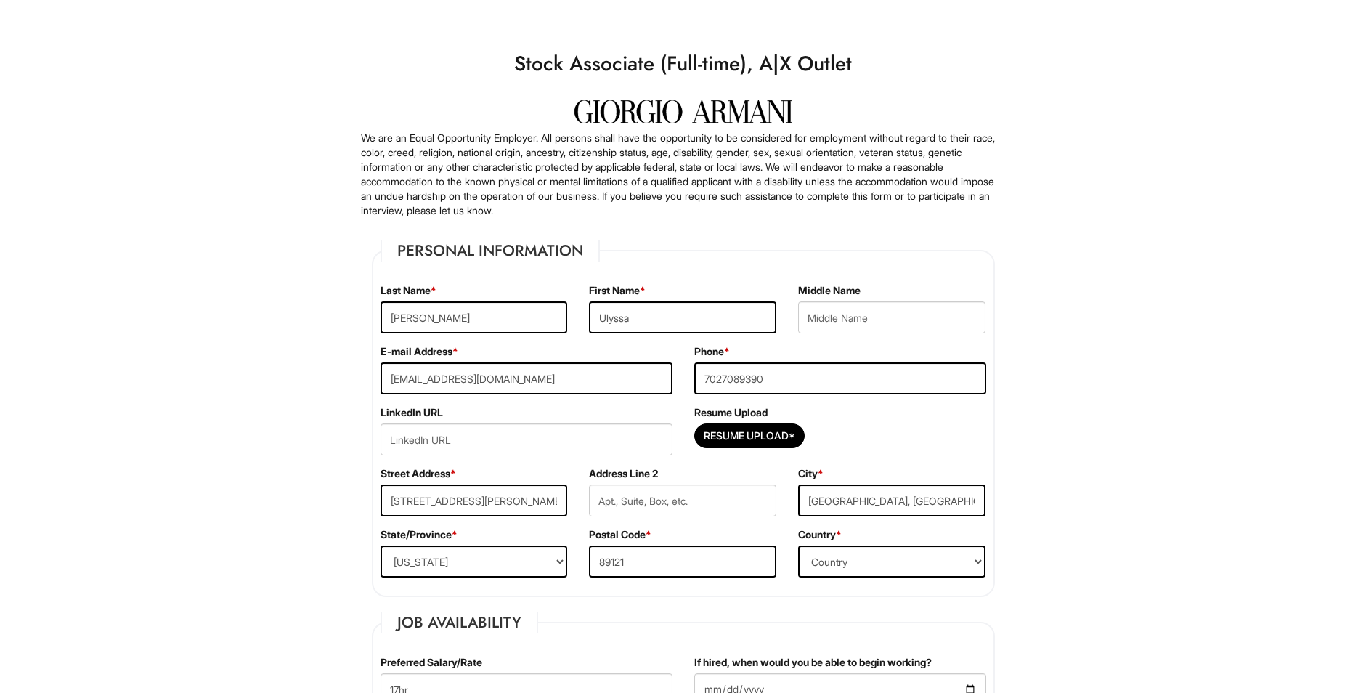
select select "NV"
select select "[GEOGRAPHIC_DATA]"
select select "Yes"
select Required "No"
select select "N"
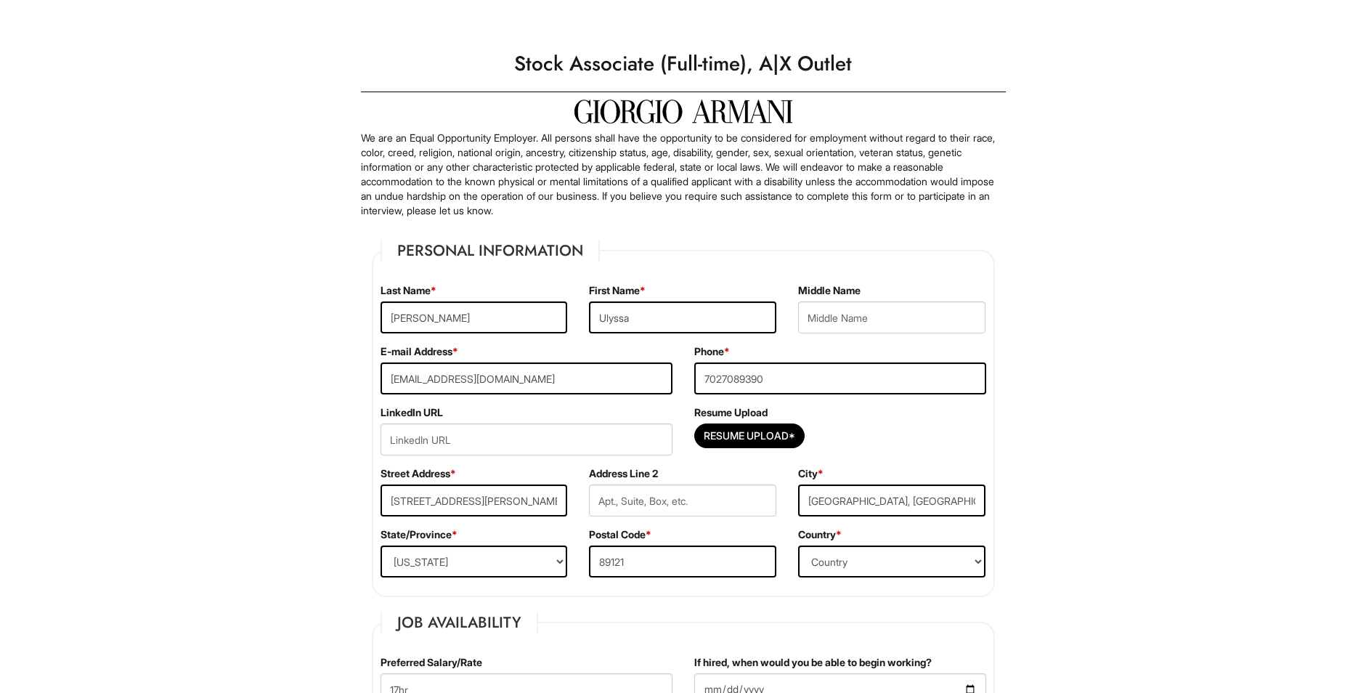
select select "8"
select select "2024"
select select "5"
select select "2025"
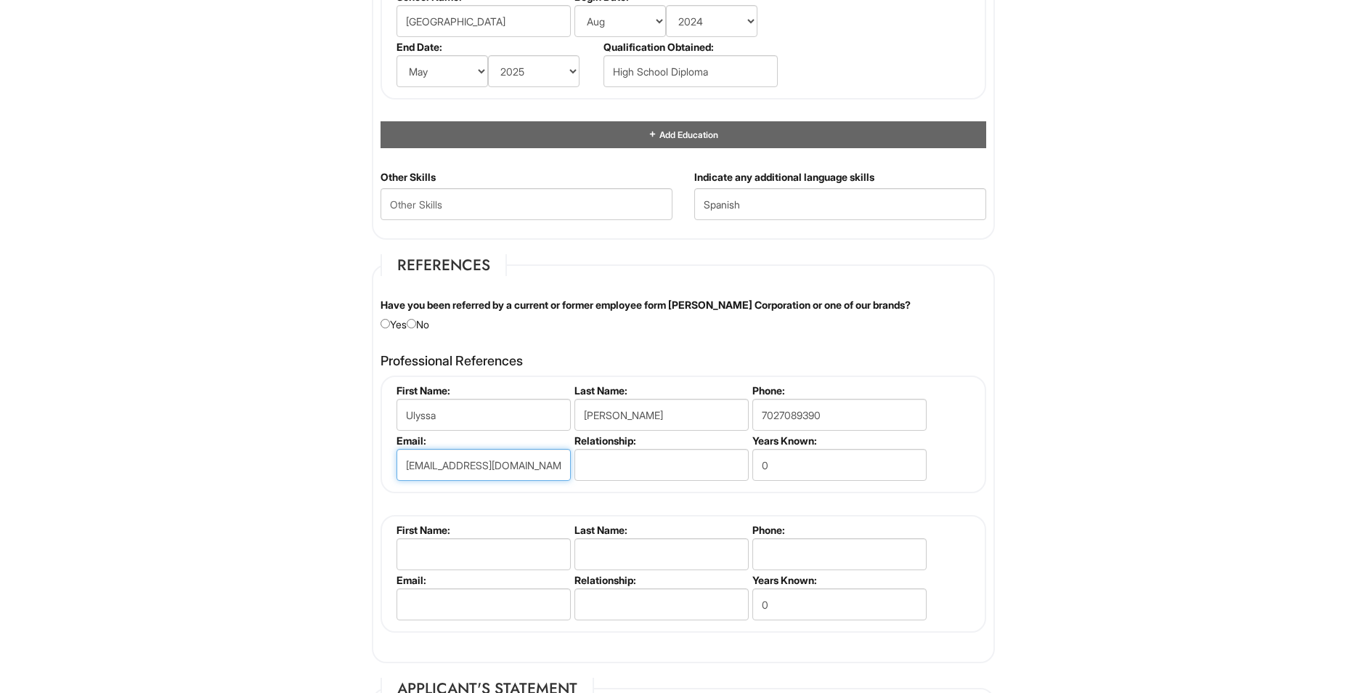
drag, startPoint x: 532, startPoint y: 463, endPoint x: 343, endPoint y: 392, distance: 201.8
drag, startPoint x: 810, startPoint y: 408, endPoint x: 481, endPoint y: 444, distance: 330.9
click at [492, 384] on ul "First Name: Ulyssa Last Name: Jimenez Phone: 7027089390 Email: Relationship: Ye…" at bounding box center [685, 384] width 585 height 0
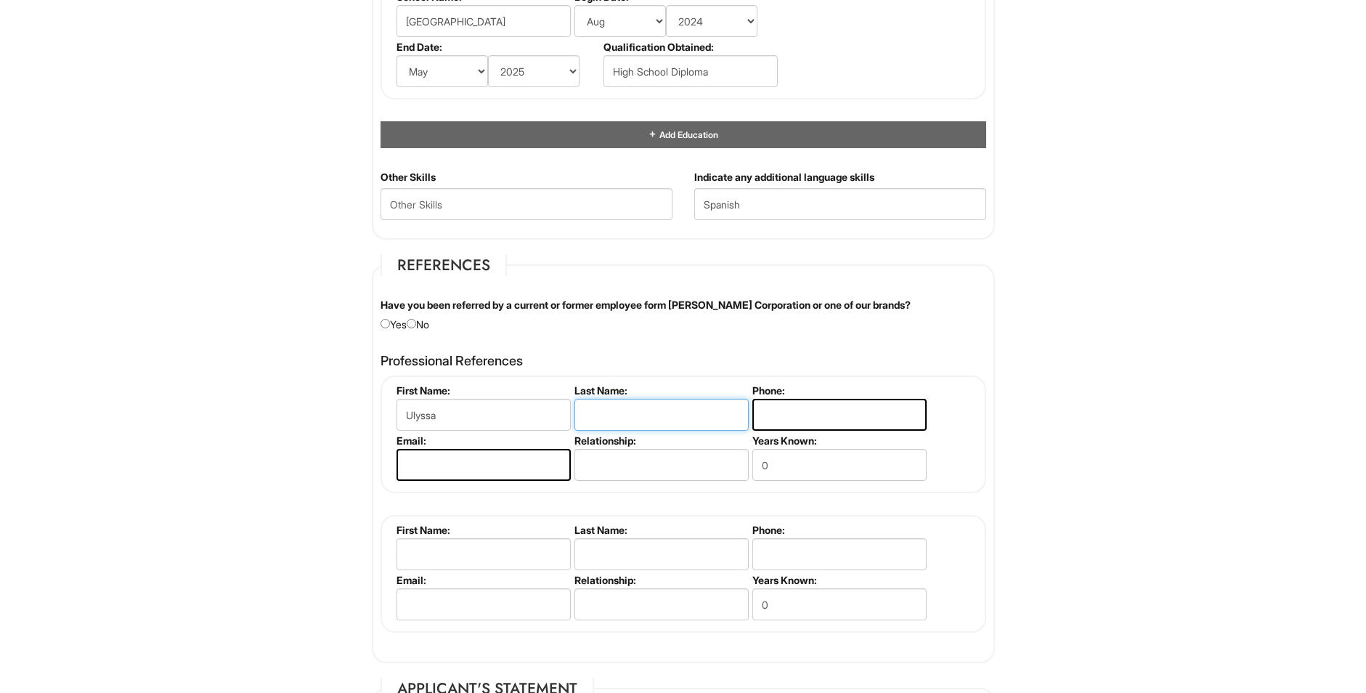
drag, startPoint x: 675, startPoint y: 415, endPoint x: 353, endPoint y: 441, distance: 322.7
drag, startPoint x: 488, startPoint y: 411, endPoint x: 379, endPoint y: 421, distance: 109.4
click at [381, 421] on fieldset "First Name: Last Name: Phone: Email: Relationship: Years Known: 0" at bounding box center [684, 434] width 606 height 118
type input "Enrique"
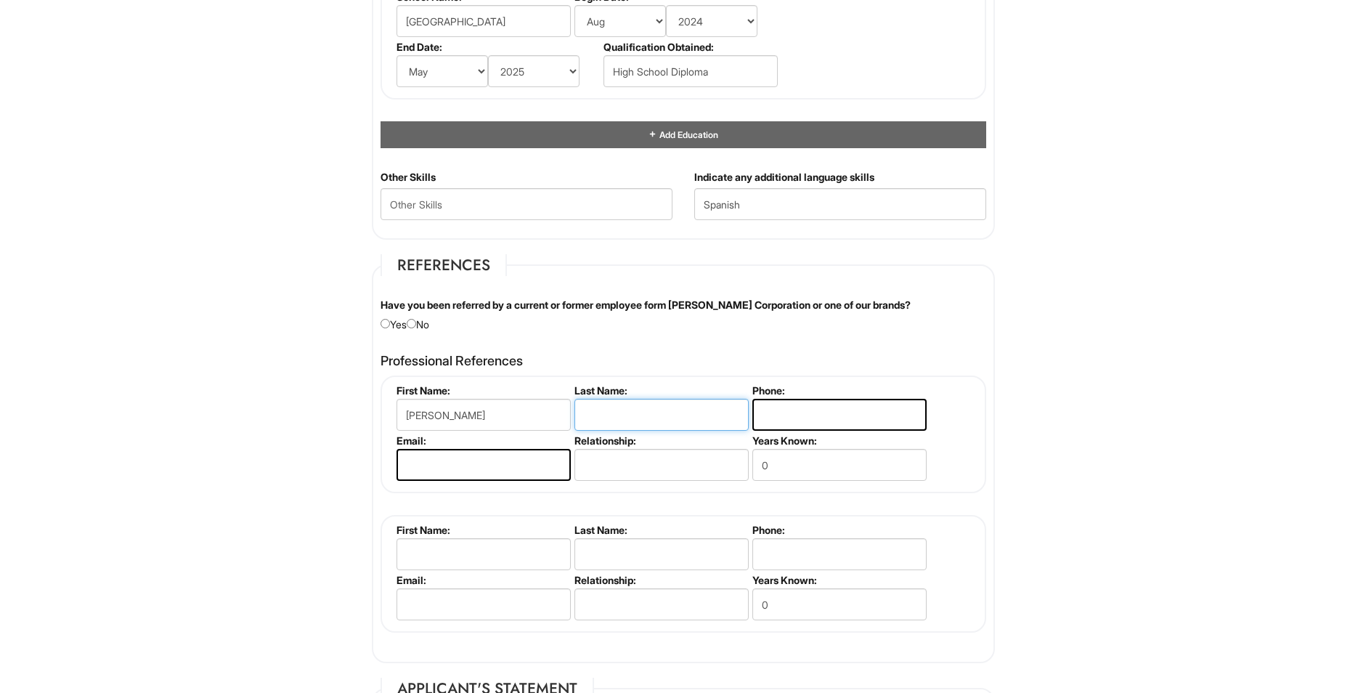
click at [626, 418] on input "text" at bounding box center [661, 415] width 174 height 32
type input "Gonzalez"
type input "702595"
click at [458, 463] on input "email" at bounding box center [483, 465] width 174 height 32
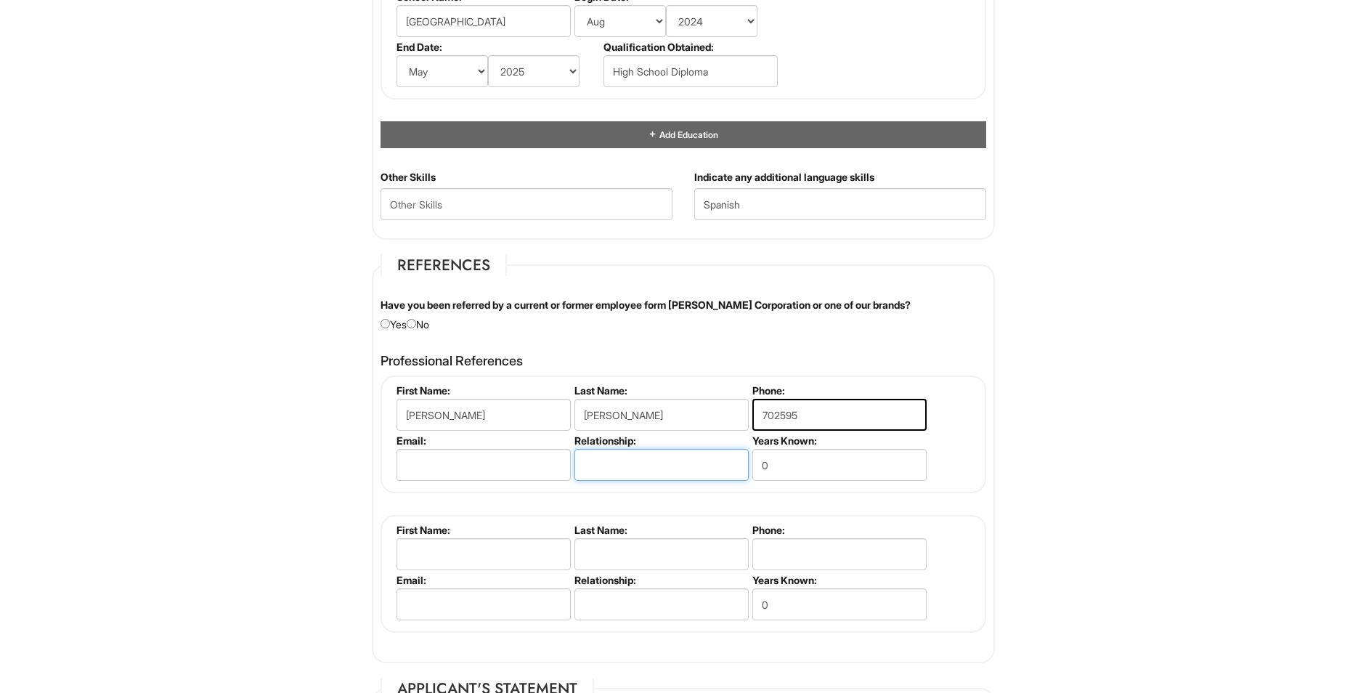
click at [640, 478] on input "text" at bounding box center [661, 465] width 174 height 32
type input "Cousin"
click at [817, 412] on input "702595" at bounding box center [839, 415] width 174 height 32
type input "7025959357"
click at [803, 473] on input "0" at bounding box center [839, 465] width 174 height 32
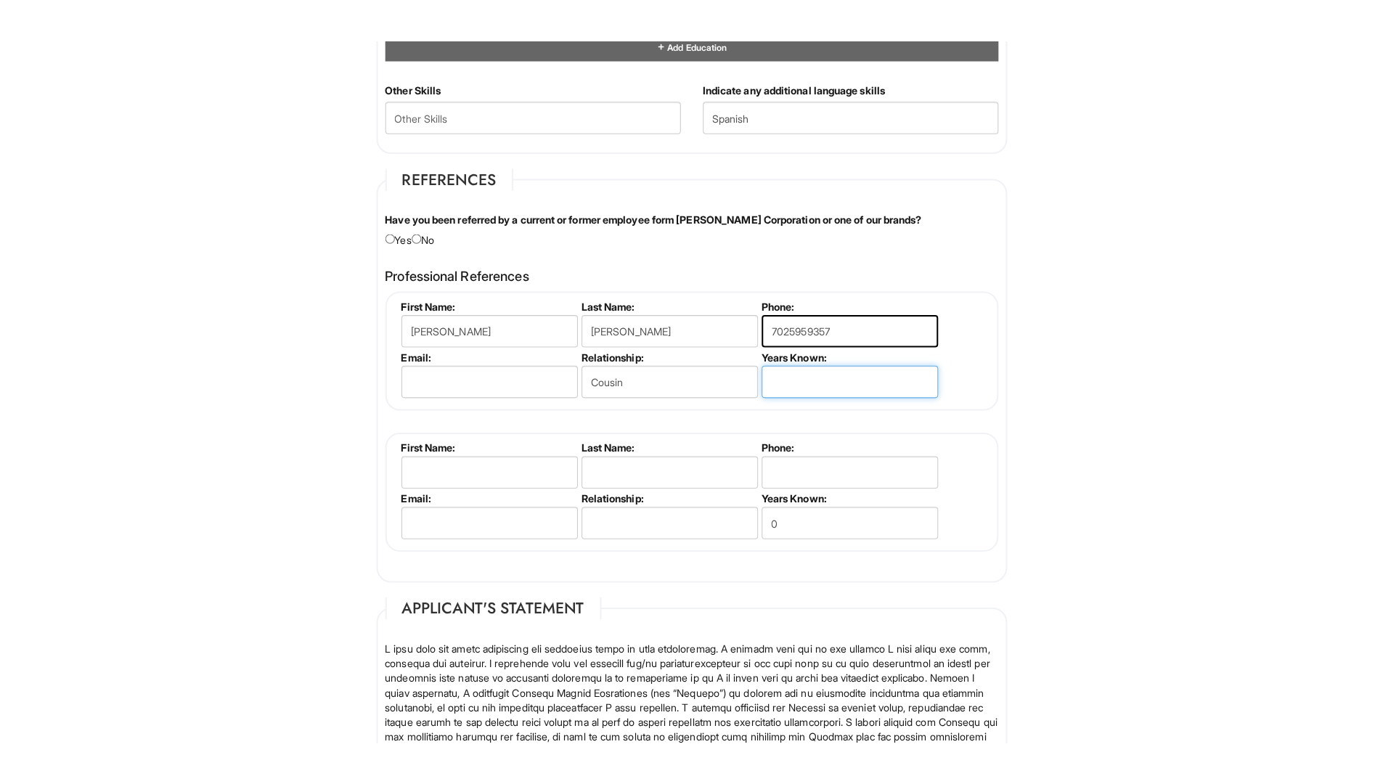
scroll to position [1622, 0]
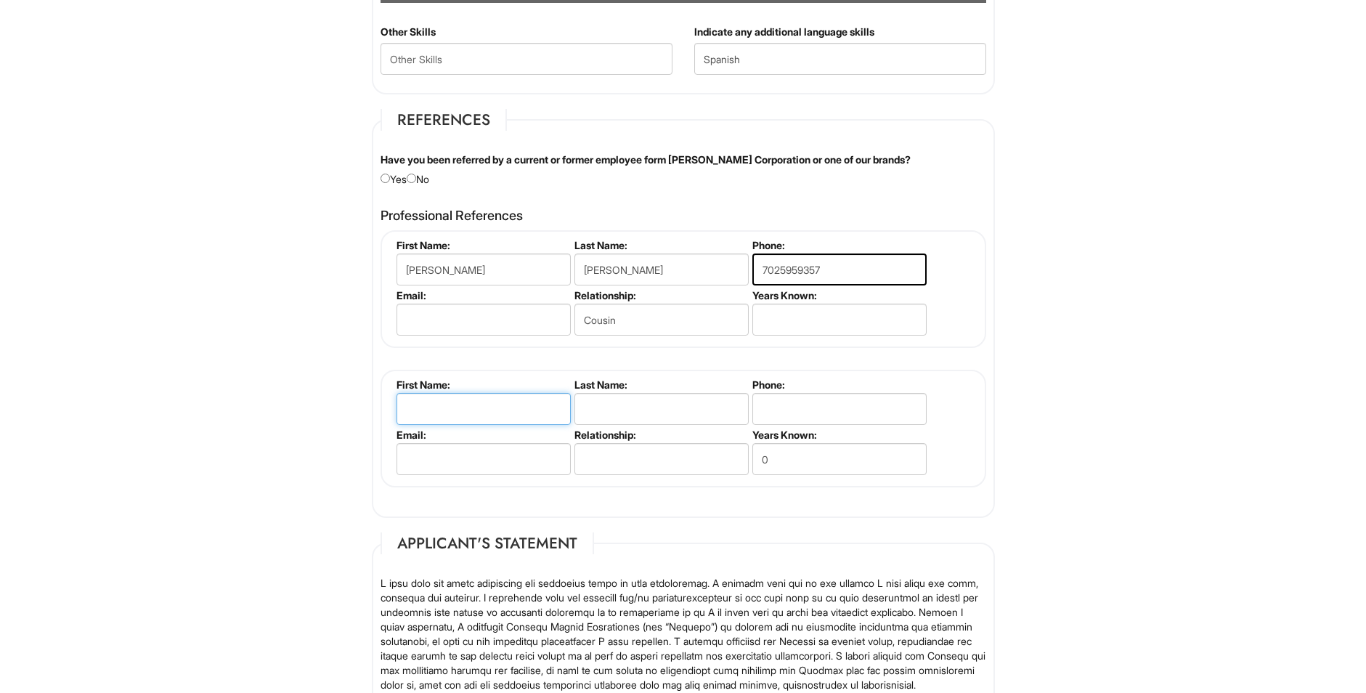
click at [513, 412] on input "text" at bounding box center [483, 409] width 174 height 32
type input "Jose"
click at [692, 406] on input "text" at bounding box center [661, 409] width 174 height 32
type input "Gonzalez"
type input "7029840450"
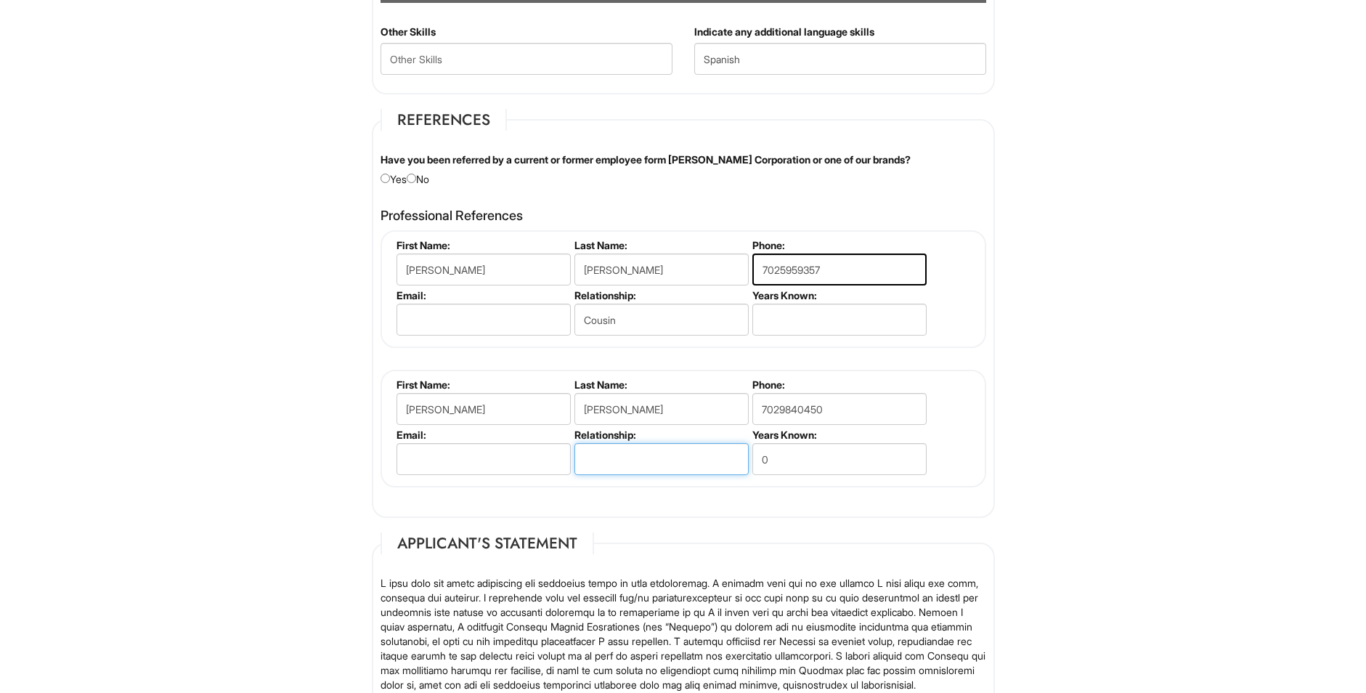
click at [674, 463] on input "text" at bounding box center [661, 459] width 174 height 32
type input "Brother"
click at [846, 459] on input "0" at bounding box center [839, 459] width 174 height 32
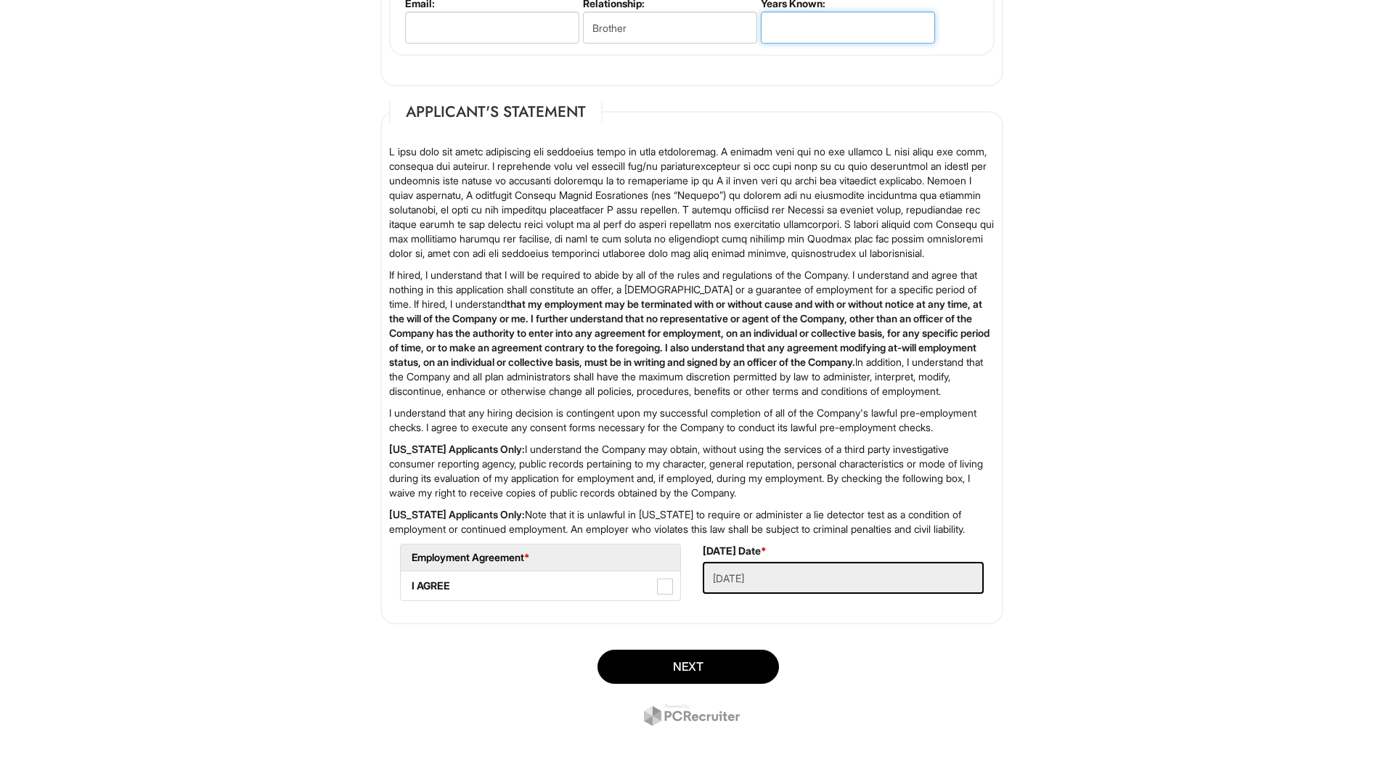
scroll to position [2111, 0]
click at [658, 586] on span at bounding box center [665, 587] width 16 height 16
click at [410, 584] on AGREE "I AGREE" at bounding box center [405, 578] width 9 height 9
checkbox AGREE "true"
click at [718, 661] on button "Next" at bounding box center [689, 667] width 182 height 34
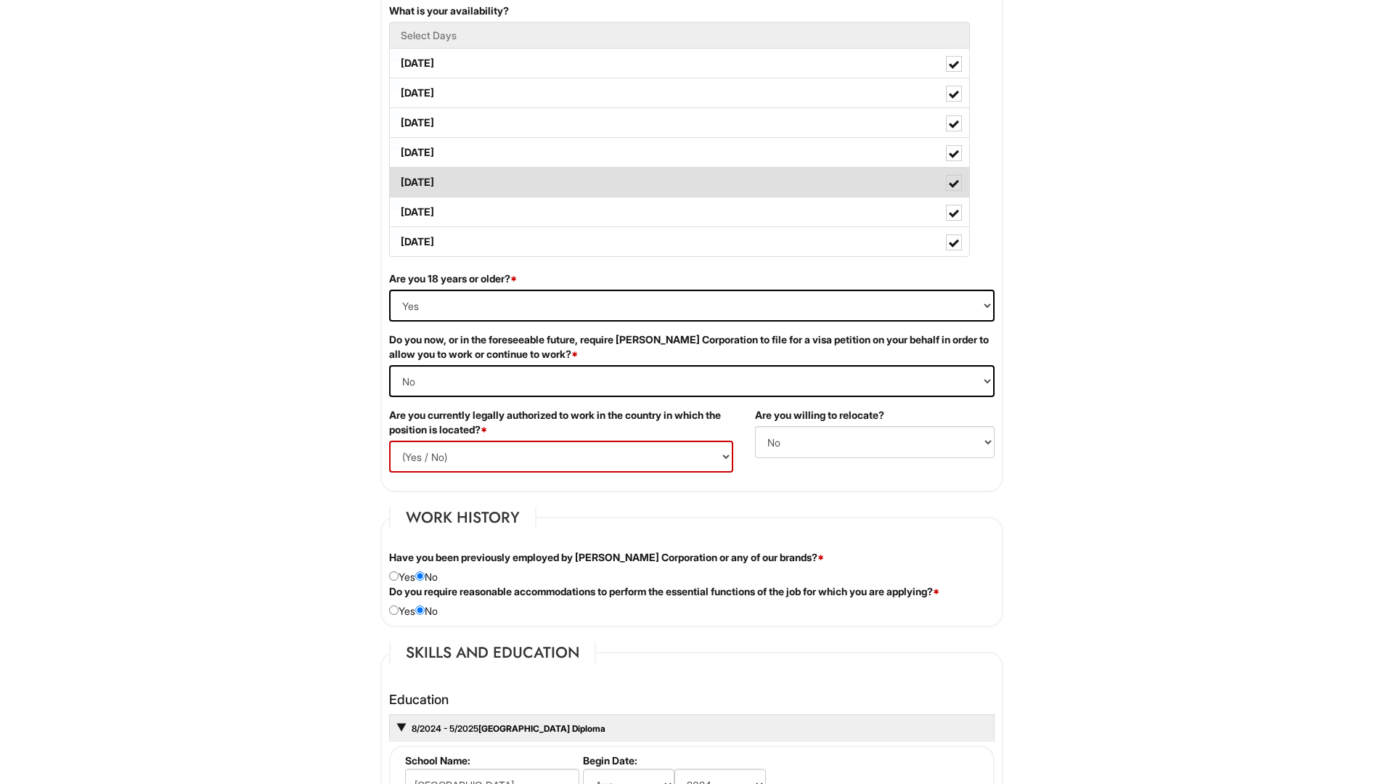
scroll to position [742, 0]
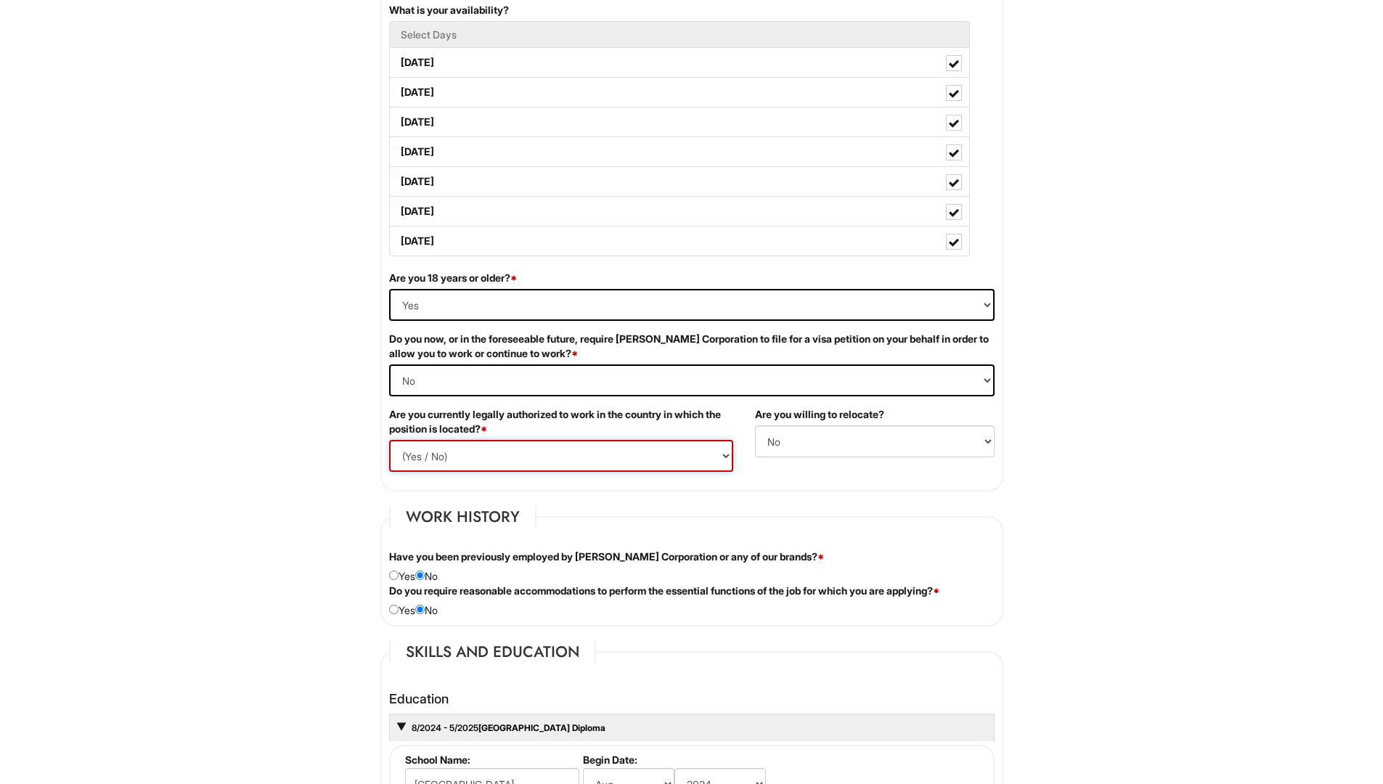
click at [637, 458] on select "(Yes / No) Yes No" at bounding box center [561, 456] width 344 height 32
select select "Yes"
click at [389, 440] on select "(Yes / No) Yes No" at bounding box center [561, 456] width 344 height 32
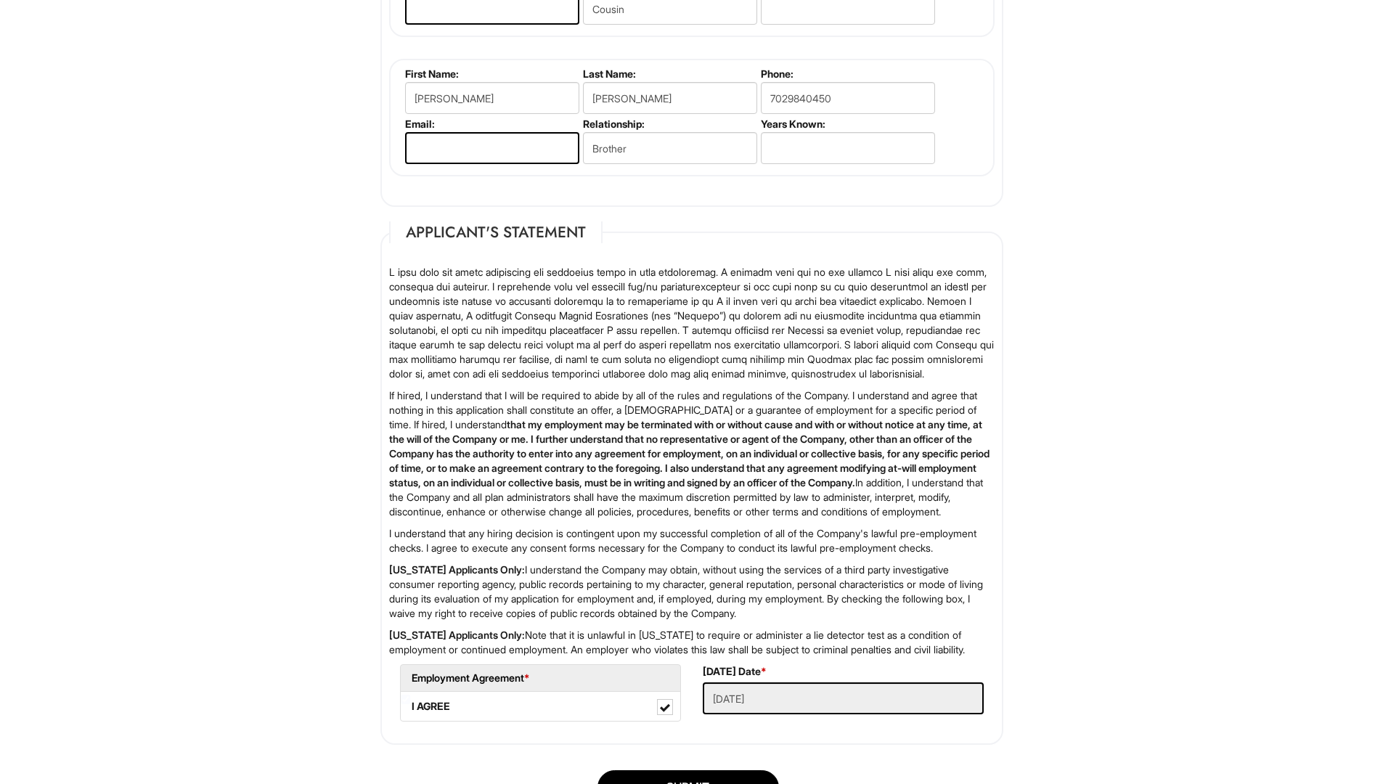
scroll to position [2140, 0]
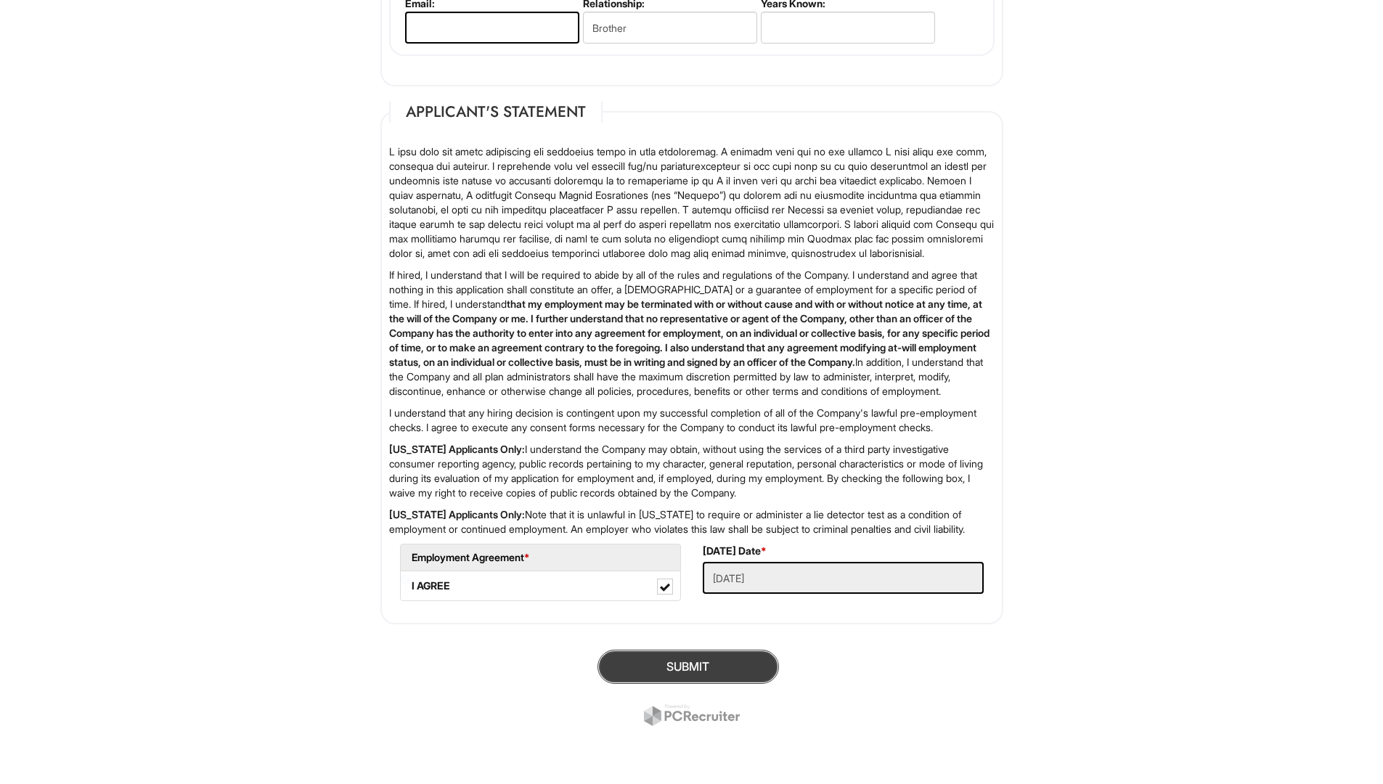
click at [695, 672] on button "SUBMIT" at bounding box center [689, 667] width 182 height 34
click at [654, 662] on button "SUBMIT" at bounding box center [689, 667] width 182 height 34
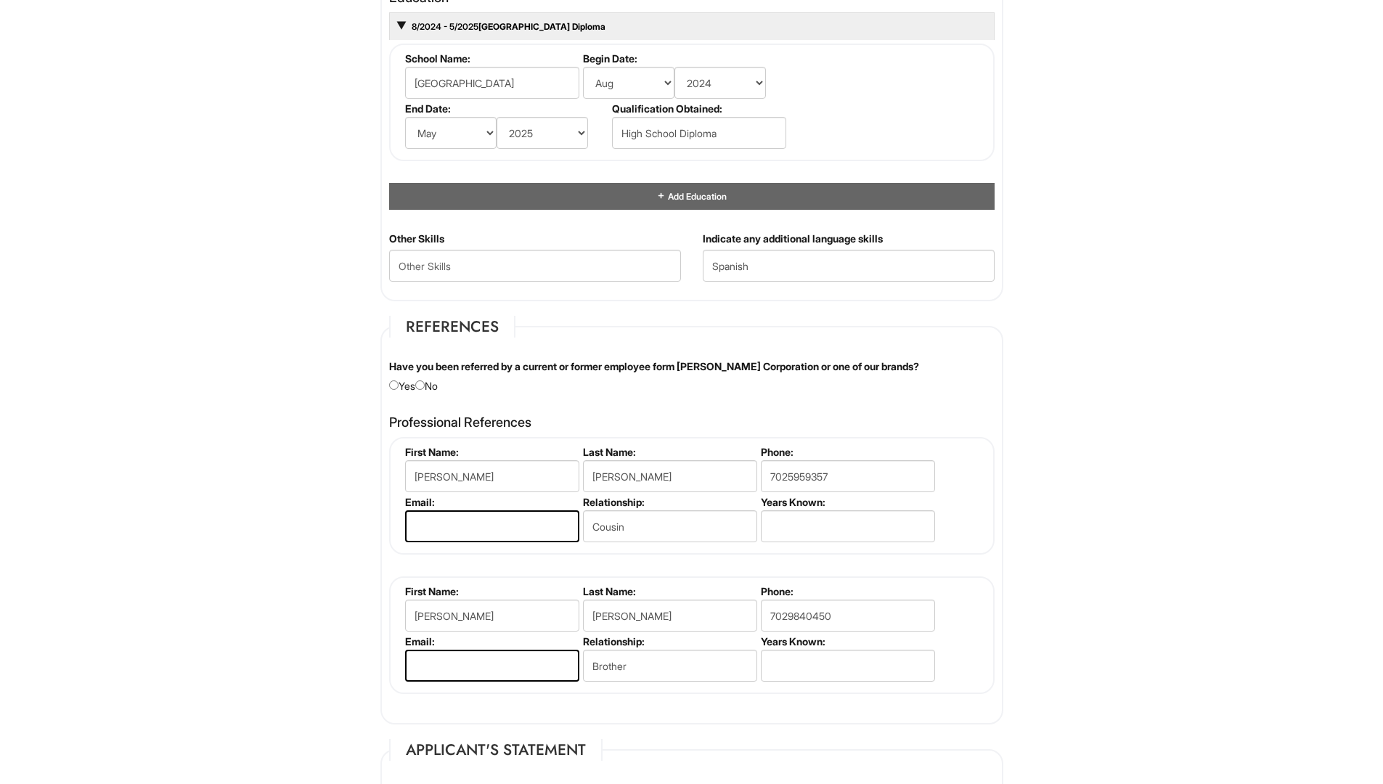
scroll to position [1468, 0]
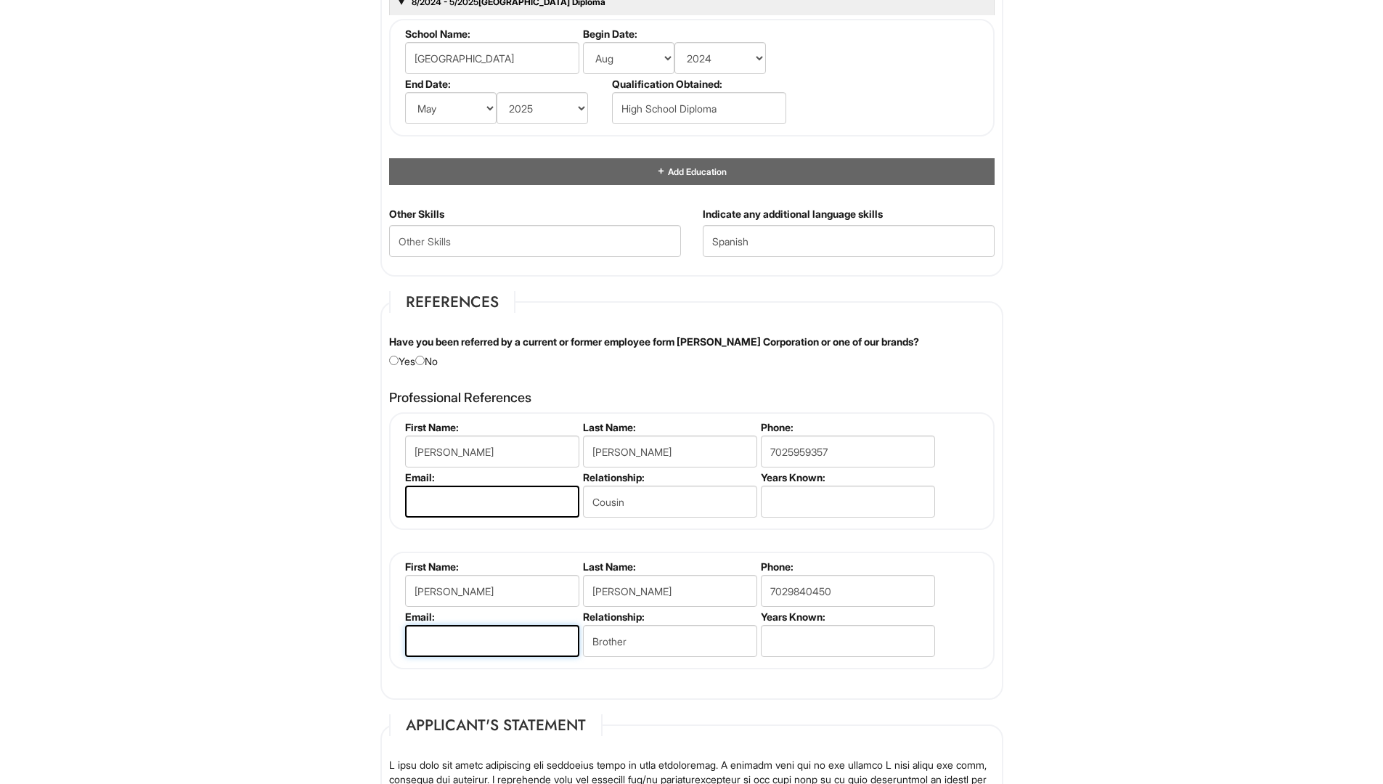
click at [545, 646] on input "email" at bounding box center [492, 641] width 174 height 32
click at [425, 360] on input "radio" at bounding box center [419, 360] width 9 height 9
radio input "true"
drag, startPoint x: 619, startPoint y: 508, endPoint x: 481, endPoint y: 514, distance: 138.1
click at [481, 514] on fieldset "First Name: Enrique Last Name: Gonzalez Phone: 7025959357 Email: Relationship: …" at bounding box center [692, 471] width 606 height 118
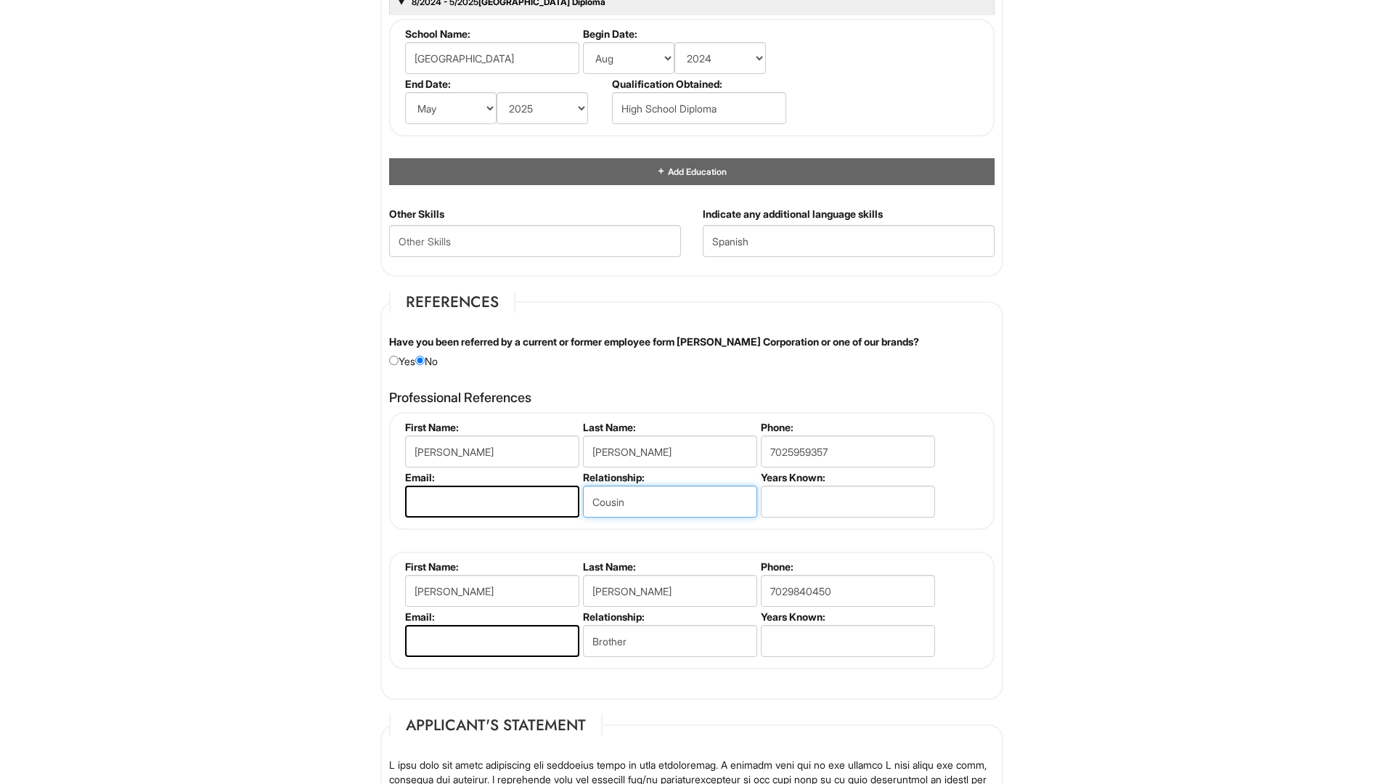
click at [630, 505] on input "Cousin" at bounding box center [670, 502] width 174 height 32
drag, startPoint x: 598, startPoint y: 499, endPoint x: 521, endPoint y: 526, distance: 81.5
click at [521, 526] on fieldset "First Name: Enrique Last Name: Gonzalez Phone: 7025959357 Email: Relationship: …" at bounding box center [692, 471] width 606 height 118
type input "\"
drag, startPoint x: 868, startPoint y: 593, endPoint x: 532, endPoint y: 590, distance: 336.2
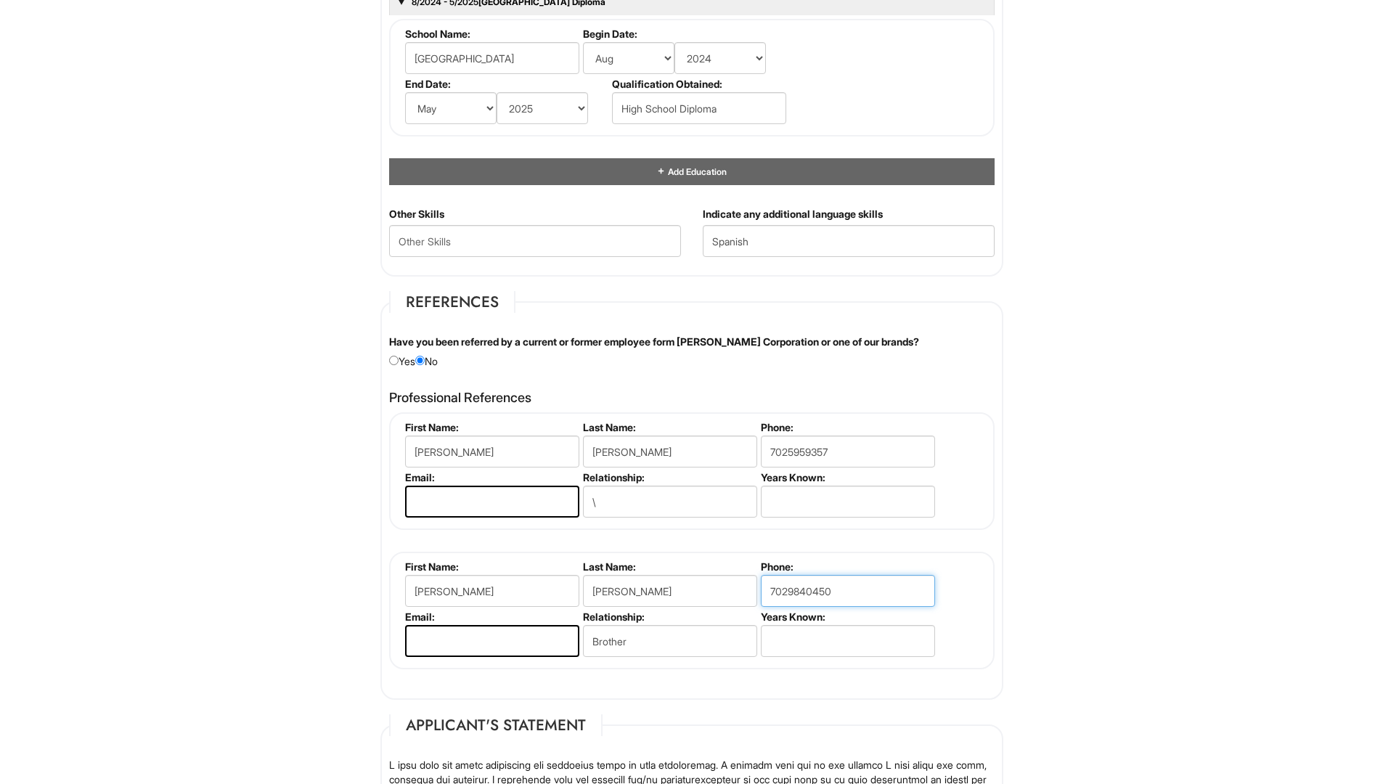
click at [532, 561] on ul "First Name: Jose Last Name: Gonzalez Phone: 7029840450 Email: Relationship: Bro…" at bounding box center [694, 561] width 585 height 0
drag, startPoint x: 841, startPoint y: 450, endPoint x: 624, endPoint y: 452, distance: 216.4
click at [625, 421] on ul "First Name: Enrique Last Name: Gonzalez Phone: 7025959357 Email: Relationship: …" at bounding box center [694, 421] width 585 height 0
drag, startPoint x: 687, startPoint y: 639, endPoint x: 399, endPoint y: 602, distance: 289.9
click at [402, 561] on ul "First Name: Jose Last Name: Gonzalez Phone: Email: Relationship: Brother Years …" at bounding box center [694, 561] width 585 height 0
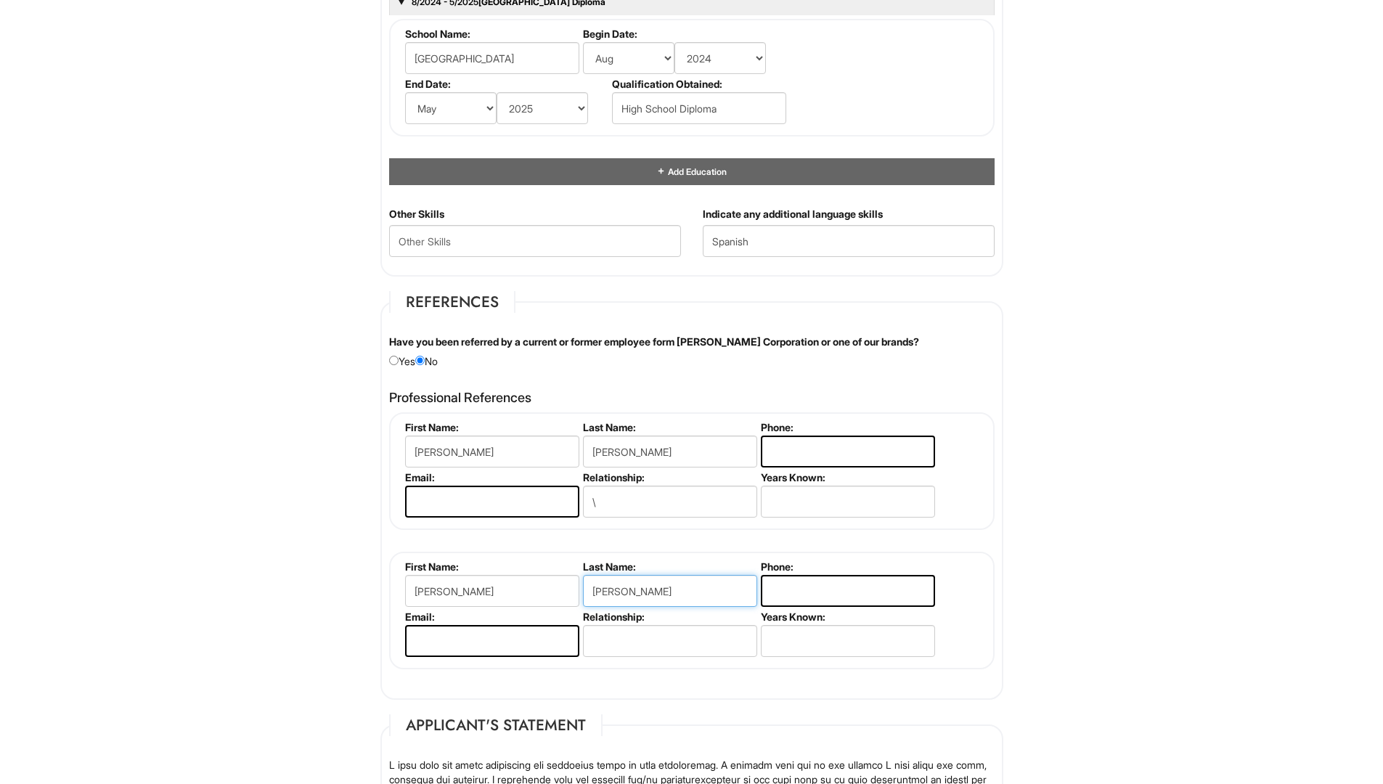
drag, startPoint x: 683, startPoint y: 588, endPoint x: 366, endPoint y: 580, distance: 317.4
click at [380, 587] on div "Professional References Enrique Gonzalez First Name: Enrique Last Name: Gonzale…" at bounding box center [691, 537] width 627 height 308
drag, startPoint x: 557, startPoint y: 588, endPoint x: 195, endPoint y: 618, distance: 362.8
click at [695, 495] on input "\" at bounding box center [670, 502] width 174 height 32
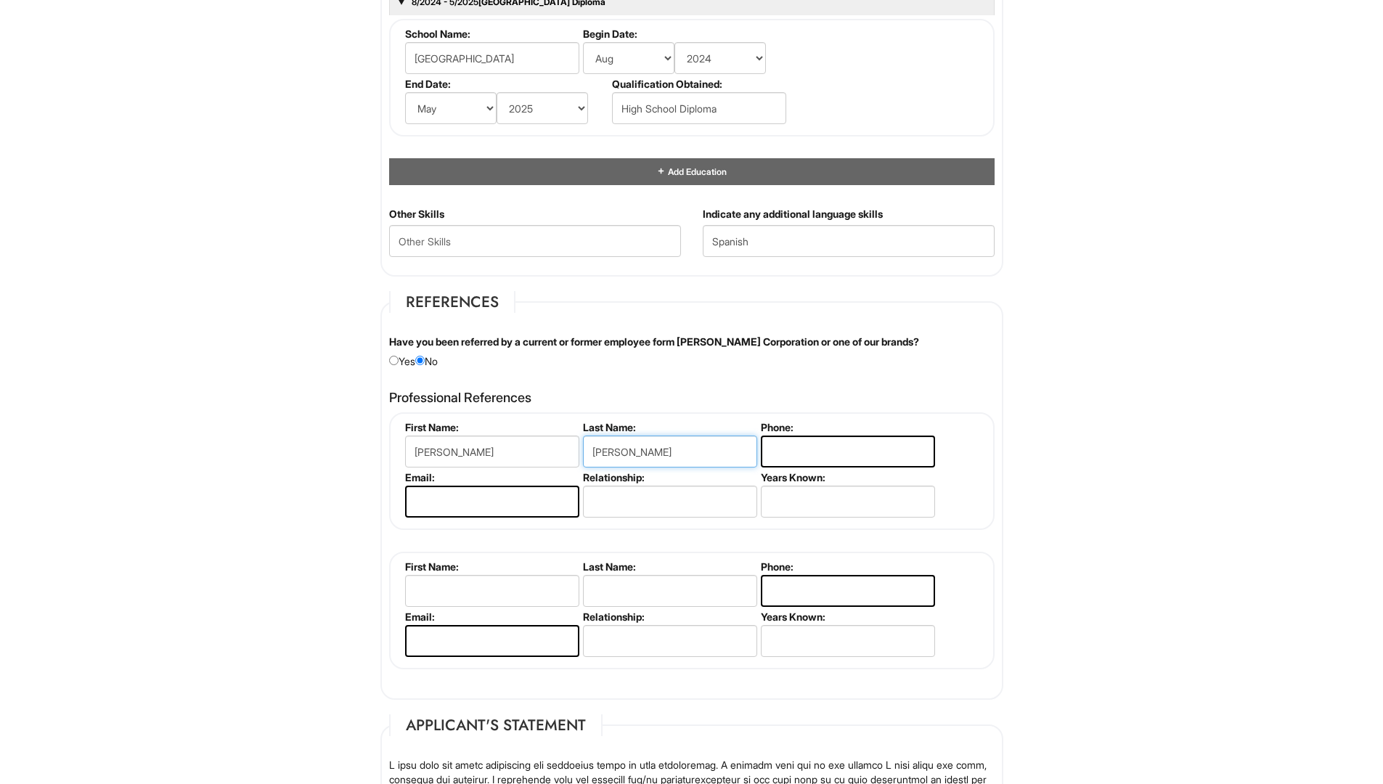
drag, startPoint x: 720, startPoint y: 442, endPoint x: 537, endPoint y: 463, distance: 184.8
click at [537, 421] on ul "First Name: Enrique Last Name: Gonzalez Phone: Email: Relationship: Years Known:" at bounding box center [694, 421] width 585 height 0
drag, startPoint x: 492, startPoint y: 431, endPoint x: 464, endPoint y: 471, distance: 47.9
click at [434, 459] on li "First Name: Enrique" at bounding box center [491, 446] width 178 height 50
drag, startPoint x: 464, startPoint y: 471, endPoint x: 465, endPoint y: 447, distance: 23.2
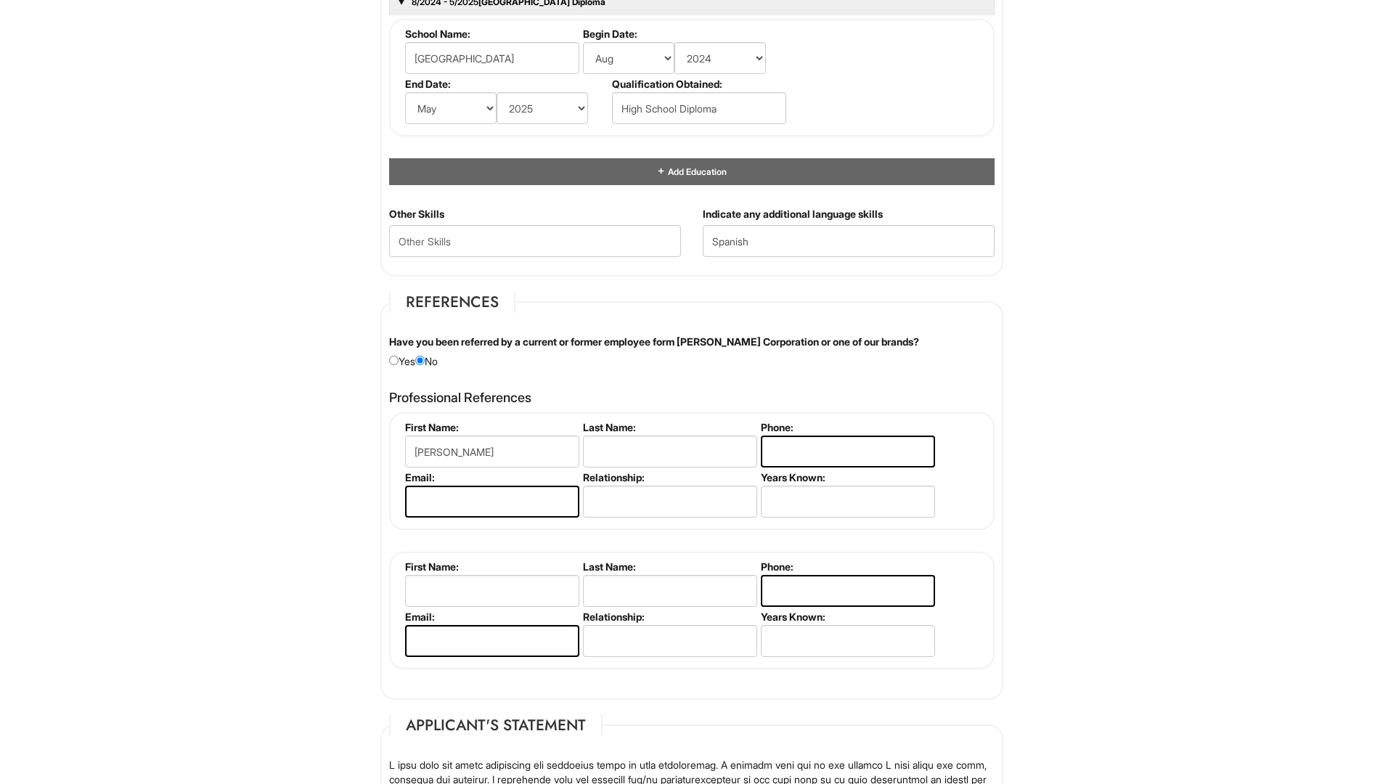
click at [465, 449] on li "First Name: Enrique" at bounding box center [491, 446] width 178 height 50
drag, startPoint x: 465, startPoint y: 447, endPoint x: 99, endPoint y: 550, distance: 379.3
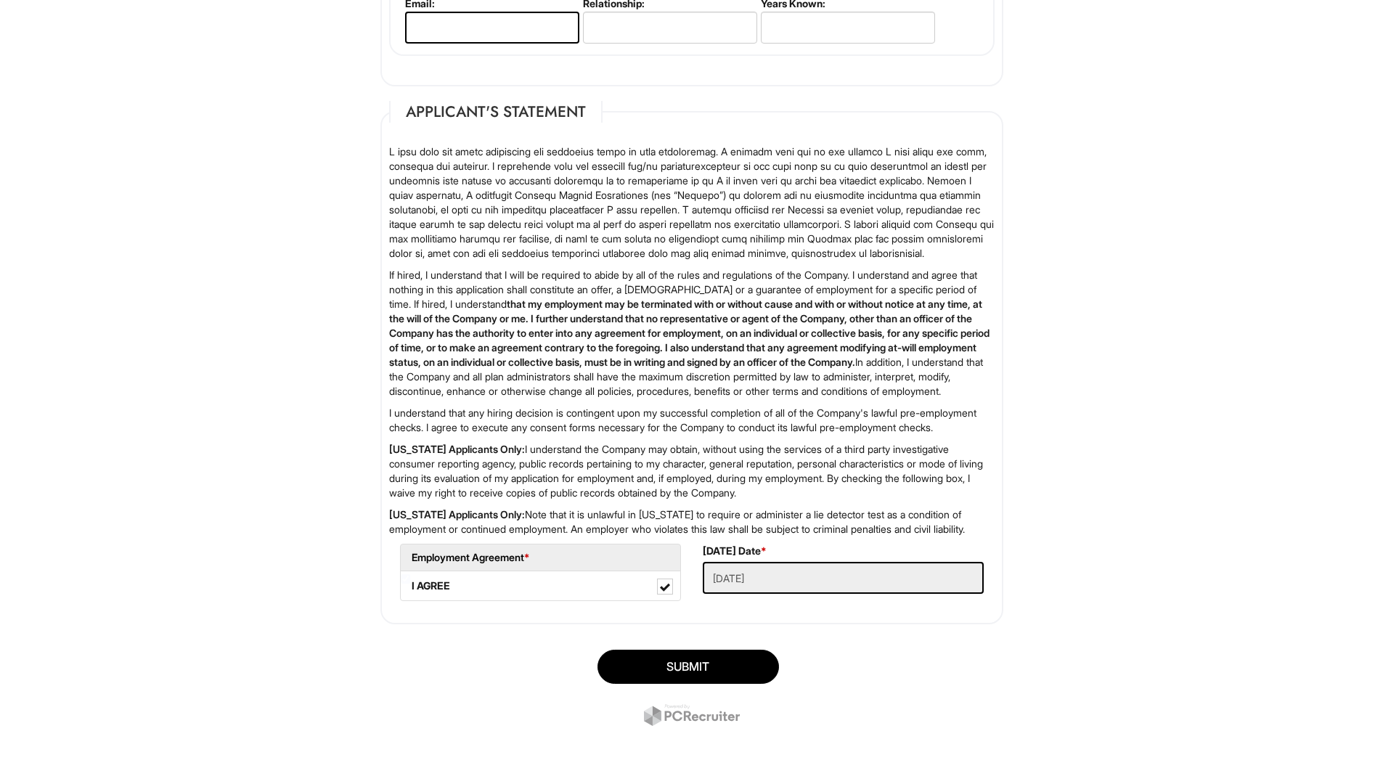
scroll to position [2140, 0]
click at [737, 674] on button "SUBMIT" at bounding box center [689, 667] width 182 height 34
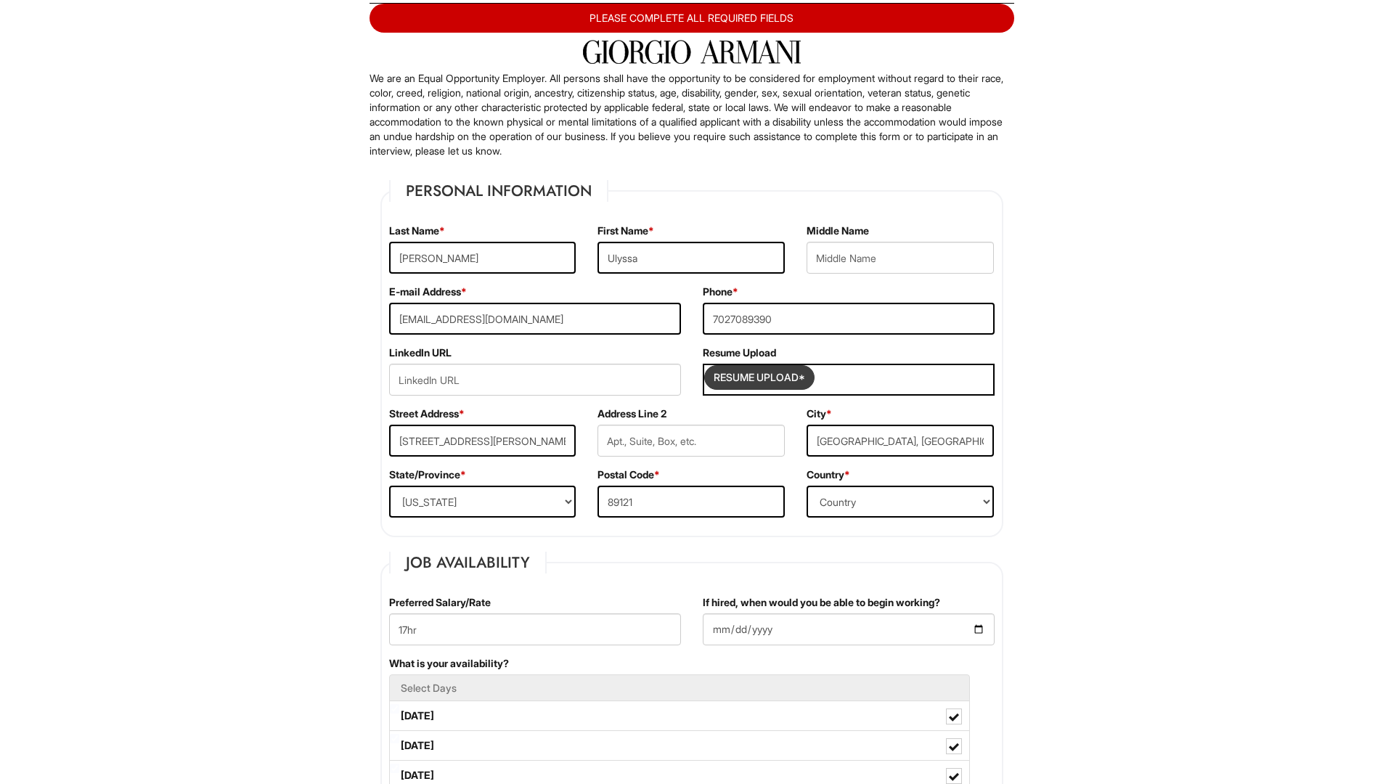
click at [786, 378] on input "Resume Upload*" at bounding box center [759, 377] width 109 height 23
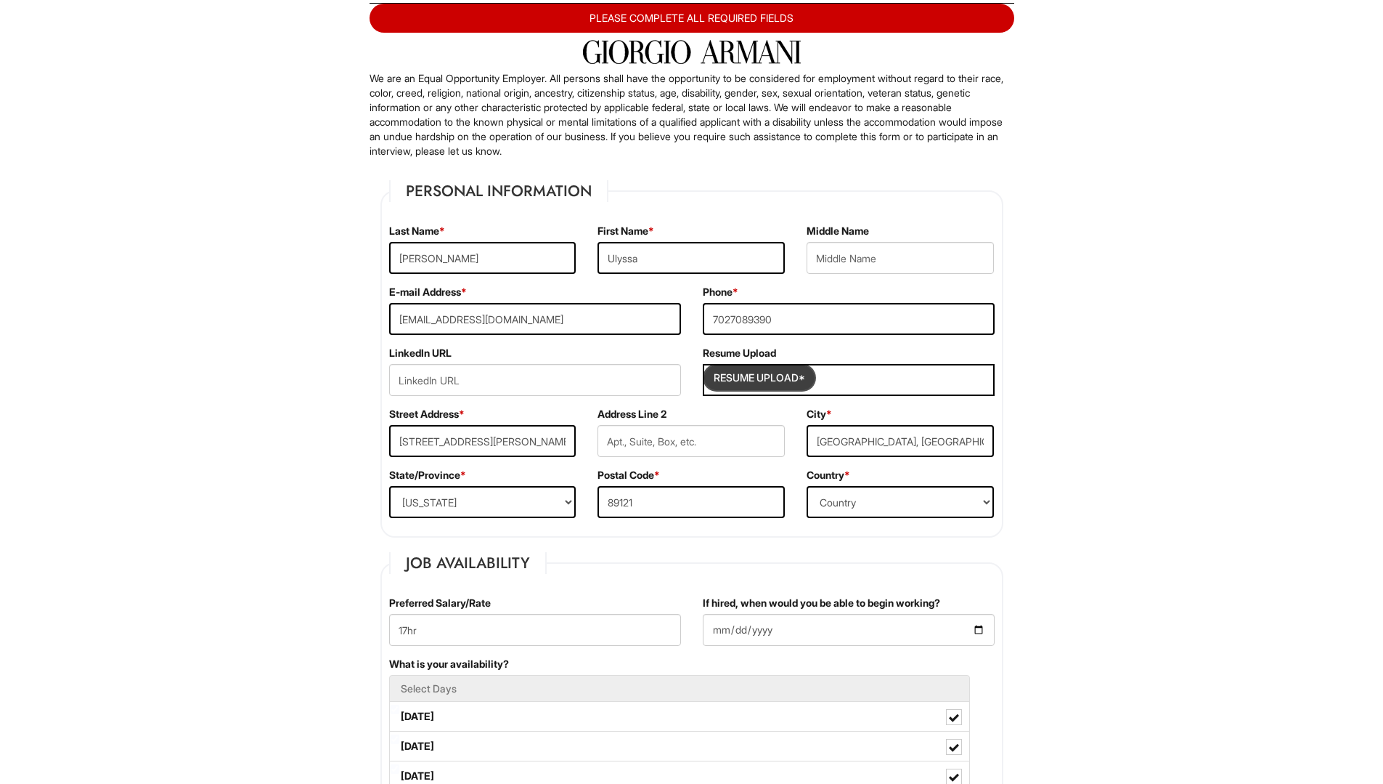
type input "C:\fakepath\Resume.pdf"
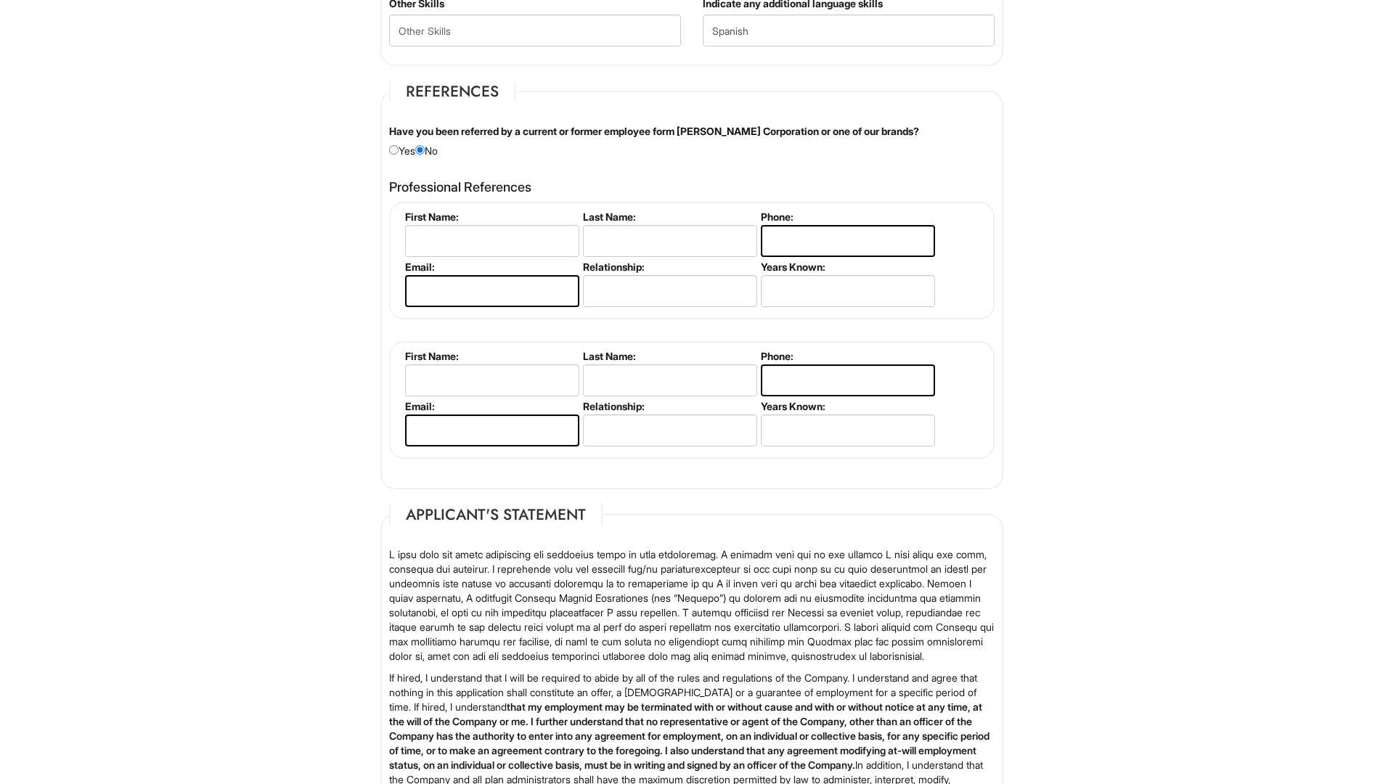
scroll to position [2140, 0]
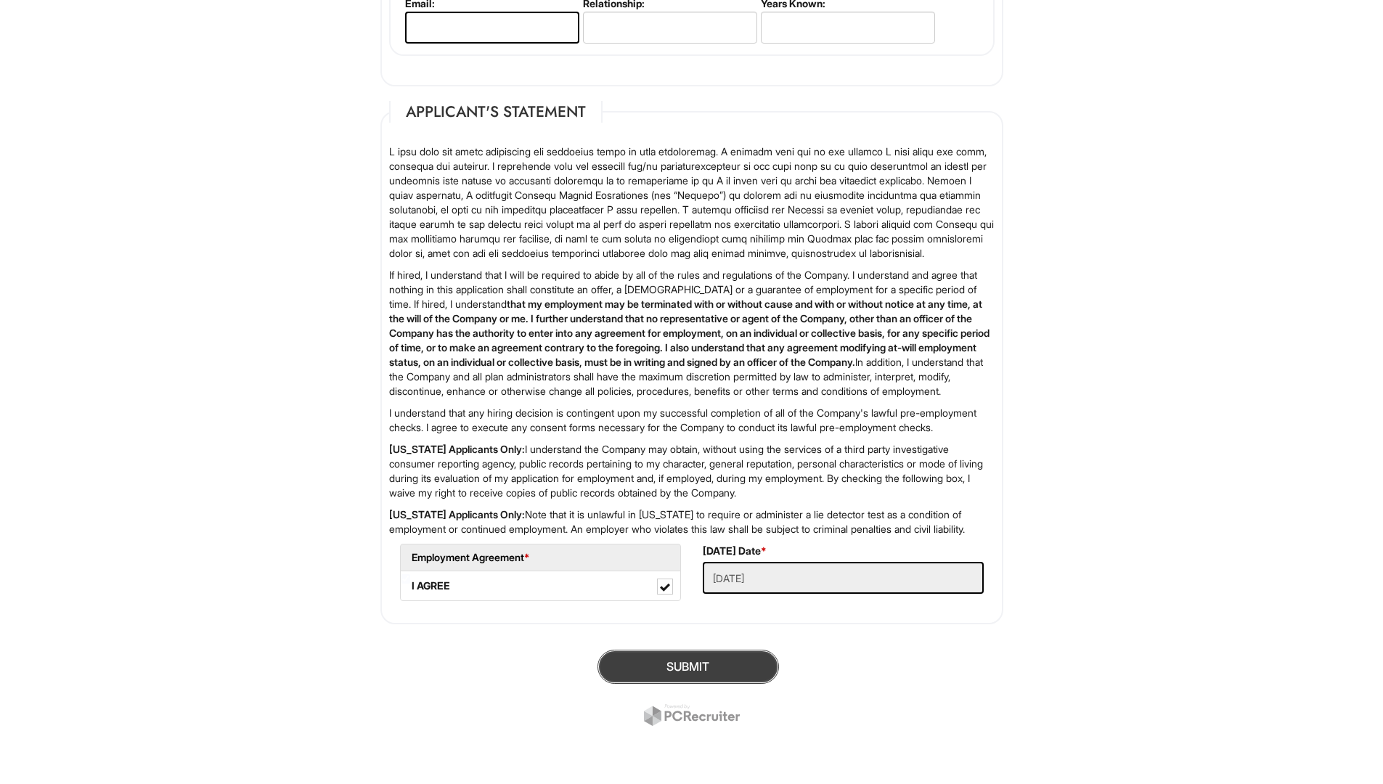
drag, startPoint x: 741, startPoint y: 664, endPoint x: 733, endPoint y: 664, distance: 8.0
click at [741, 662] on button "SUBMIT" at bounding box center [689, 667] width 182 height 34
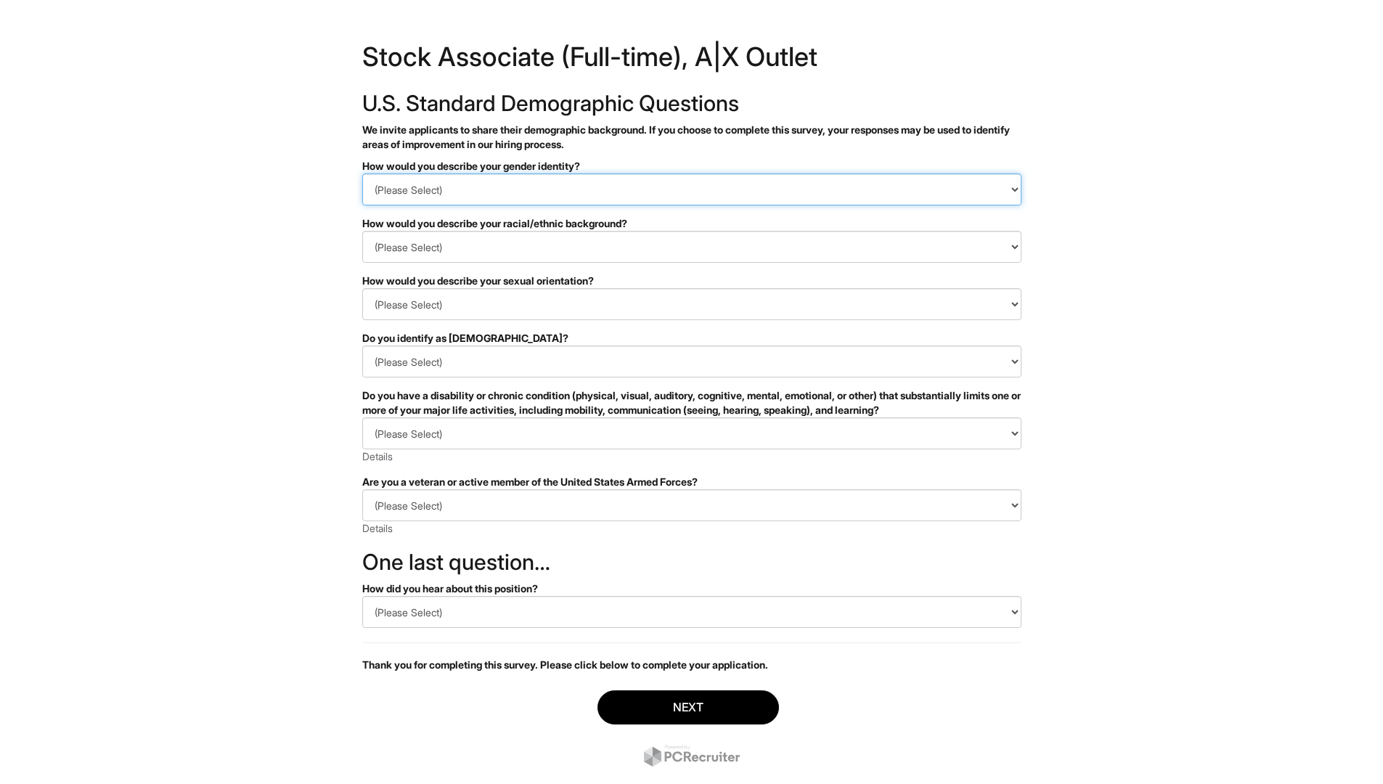
click at [460, 187] on select "(Please Select) Man Woman Non-binary I prefer to self-describe I don't wish to …" at bounding box center [691, 190] width 659 height 32
select select "Woman"
click at [362, 174] on select "(Please Select) Man Woman Non-binary I prefer to self-describe I don't wish to …" at bounding box center [691, 190] width 659 height 32
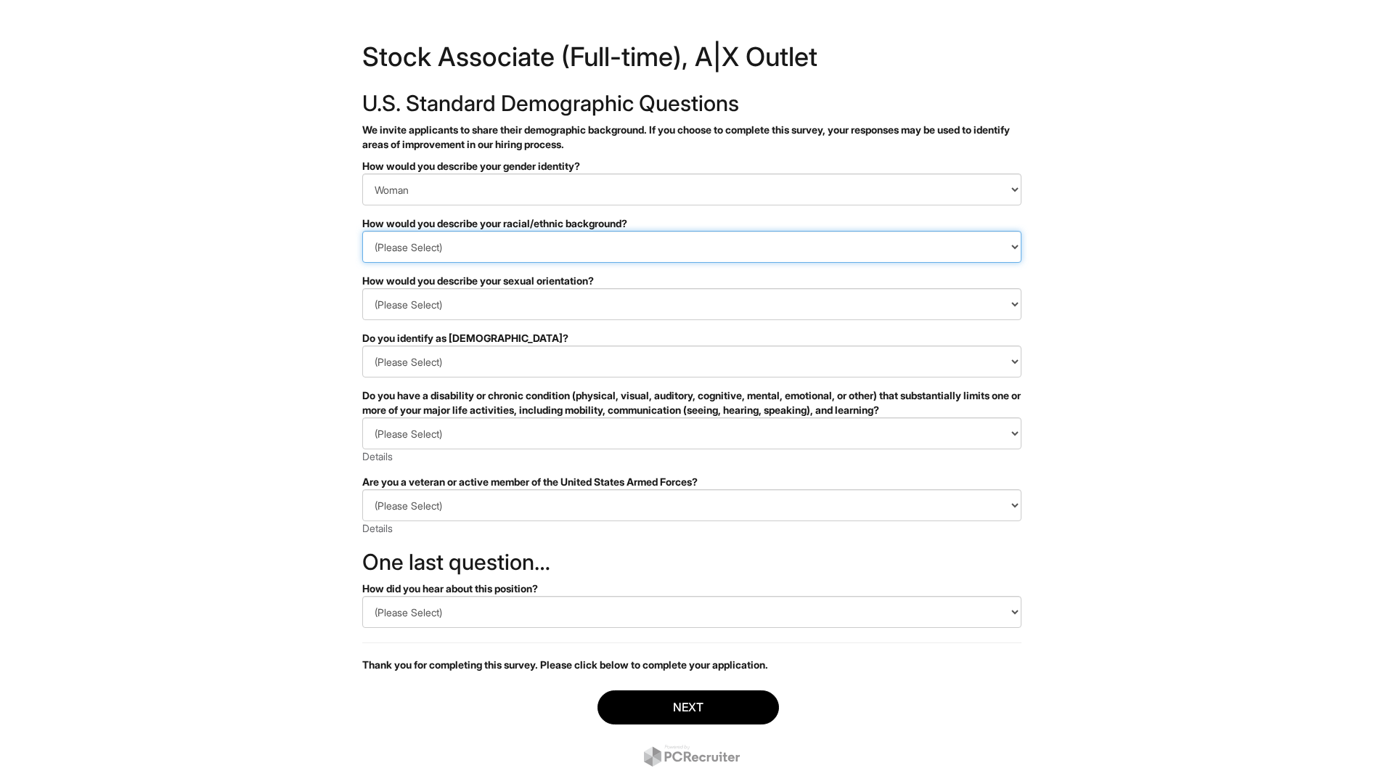
click at [413, 253] on select "(Please Select) Black or of African descent East Asian Hispanic, Latinx or of S…" at bounding box center [691, 247] width 659 height 32
select select "Hispanic, Latinx or of Spanish Origin"
click at [362, 231] on select "(Please Select) Black or of African descent East Asian Hispanic, Latinx or of S…" at bounding box center [691, 247] width 659 height 32
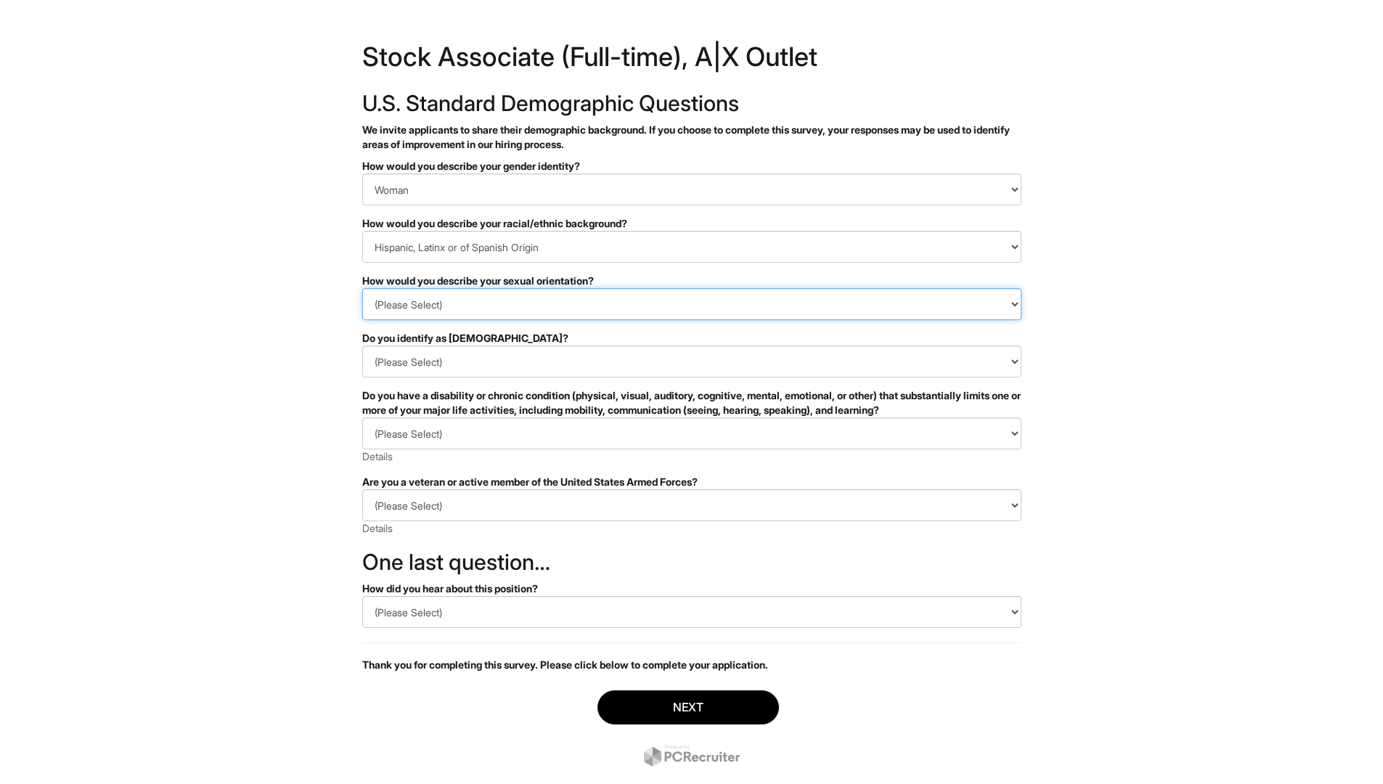
click at [455, 298] on select "(Please Select) Asexual Bisexual and/or pansexual Gay Heterosexual Lesbian Quee…" at bounding box center [691, 304] width 659 height 32
select select "Heterosexual"
click at [362, 288] on select "(Please Select) Asexual Bisexual and/or pansexual Gay Heterosexual Lesbian Quee…" at bounding box center [691, 304] width 659 height 32
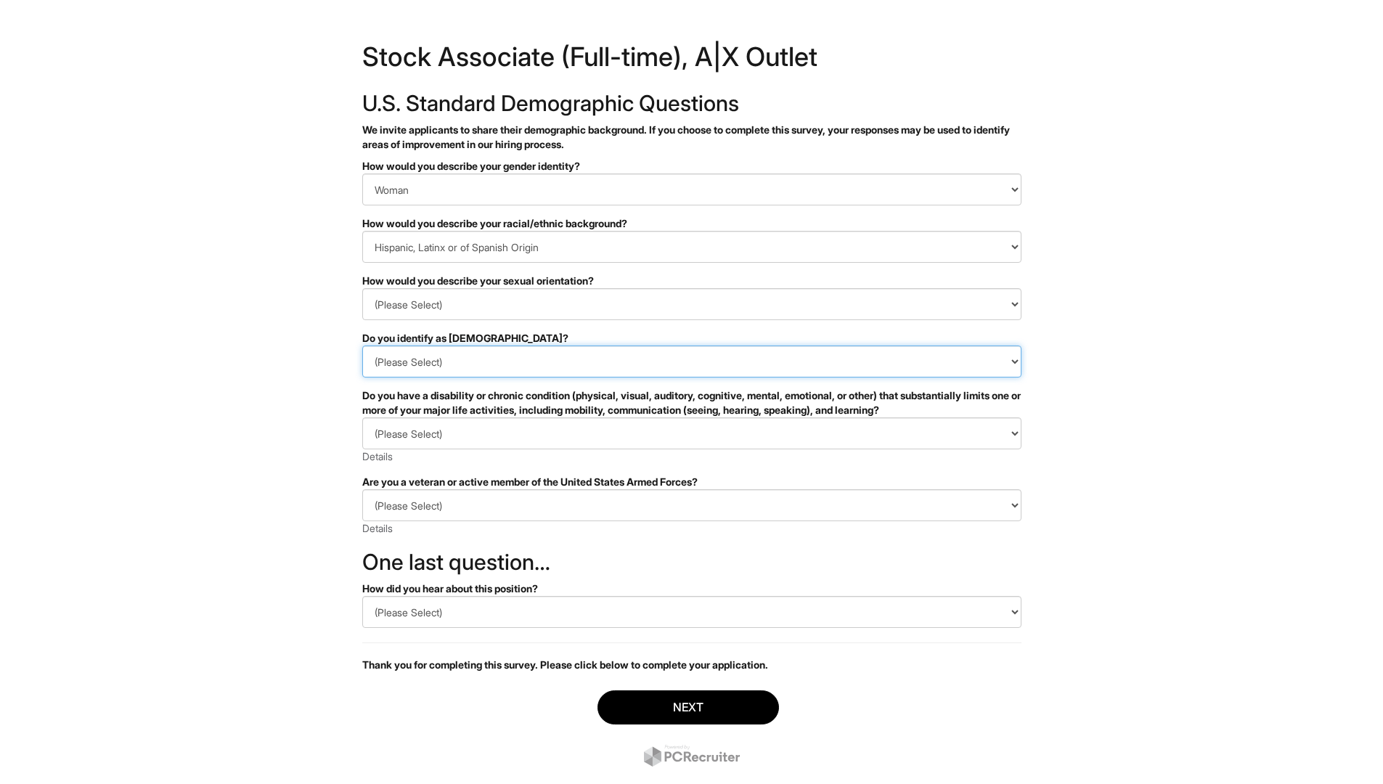
click at [439, 372] on select "(Please Select) Yes No I prefer to self-describe I don't wish to answer" at bounding box center [691, 362] width 659 height 32
select select "No"
click at [362, 346] on select "(Please Select) Yes No I prefer to self-describe I don't wish to answer" at bounding box center [691, 362] width 659 height 32
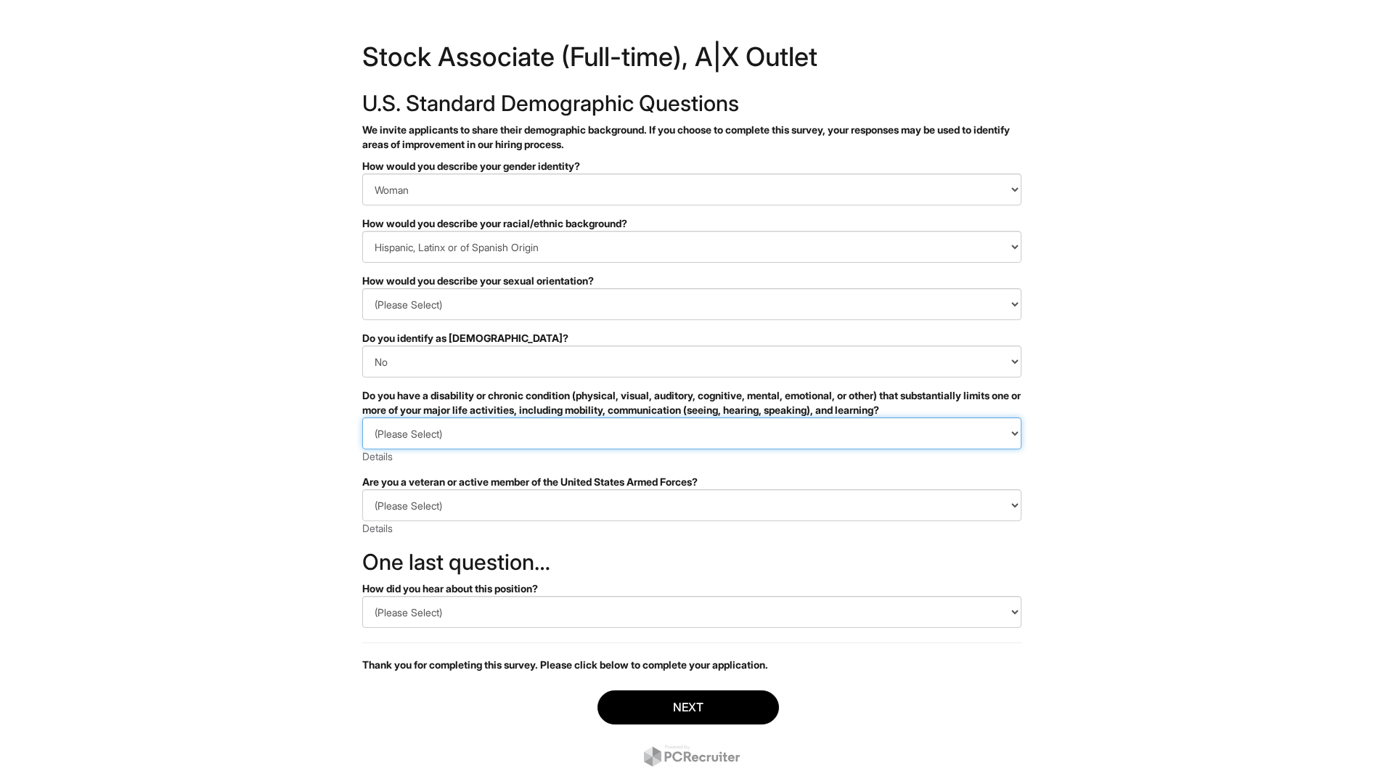
click at [413, 428] on select "(Please Select) YES, I HAVE A DISABILITY (or previously had a disability) NO, I…" at bounding box center [691, 434] width 659 height 32
select select "NO, I DON'T HAVE A DISABILITY"
click at [362, 418] on select "(Please Select) YES, I HAVE A DISABILITY (or previously had a disability) NO, I…" at bounding box center [691, 434] width 659 height 32
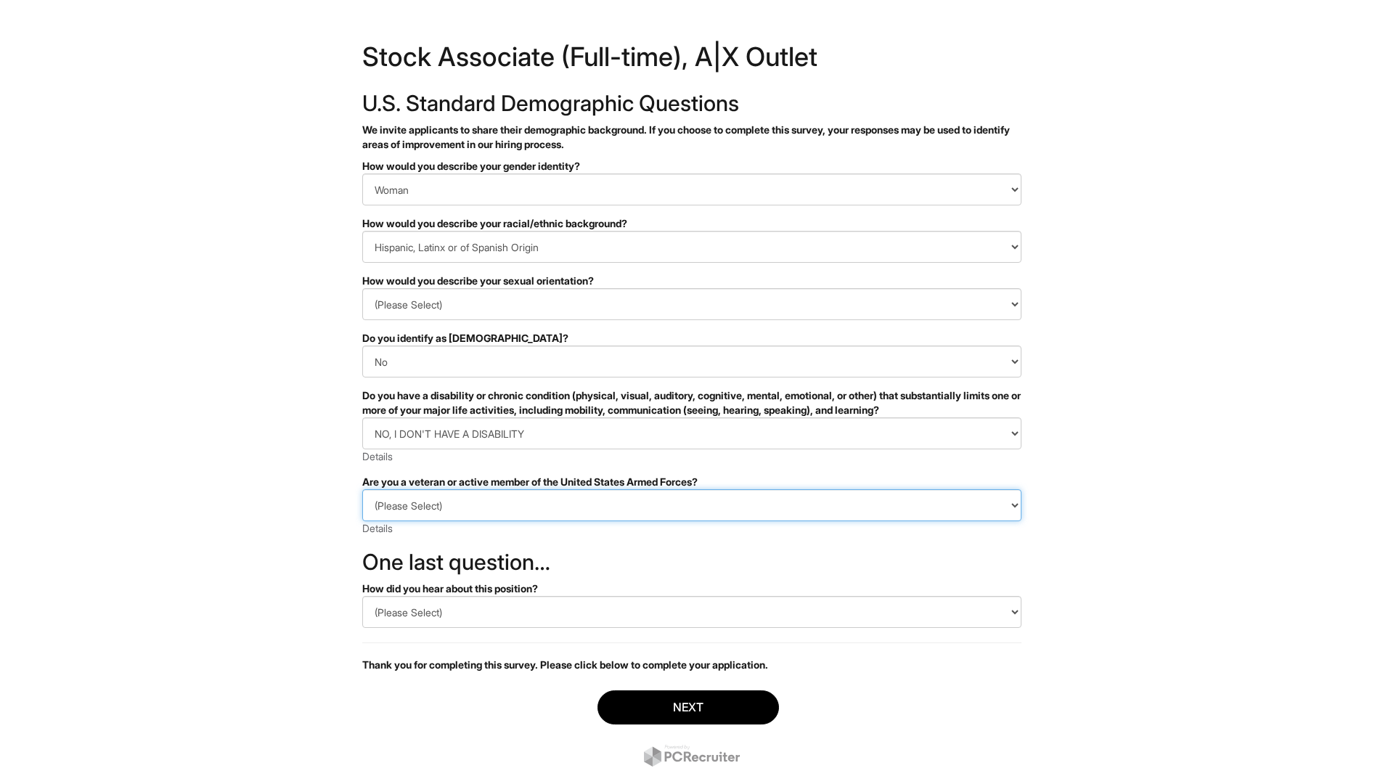
click at [402, 510] on select "(Please Select) I IDENTIFY AS ONE OR MORE OF THE CLASSIFICATIONS OF PROTECTED V…" at bounding box center [691, 505] width 659 height 32
select select "I AM NOT A PROTECTED VETERAN"
click at [362, 489] on select "(Please Select) I IDENTIFY AS ONE OR MORE OF THE CLASSIFICATIONS OF PROTECTED V…" at bounding box center [691, 505] width 659 height 32
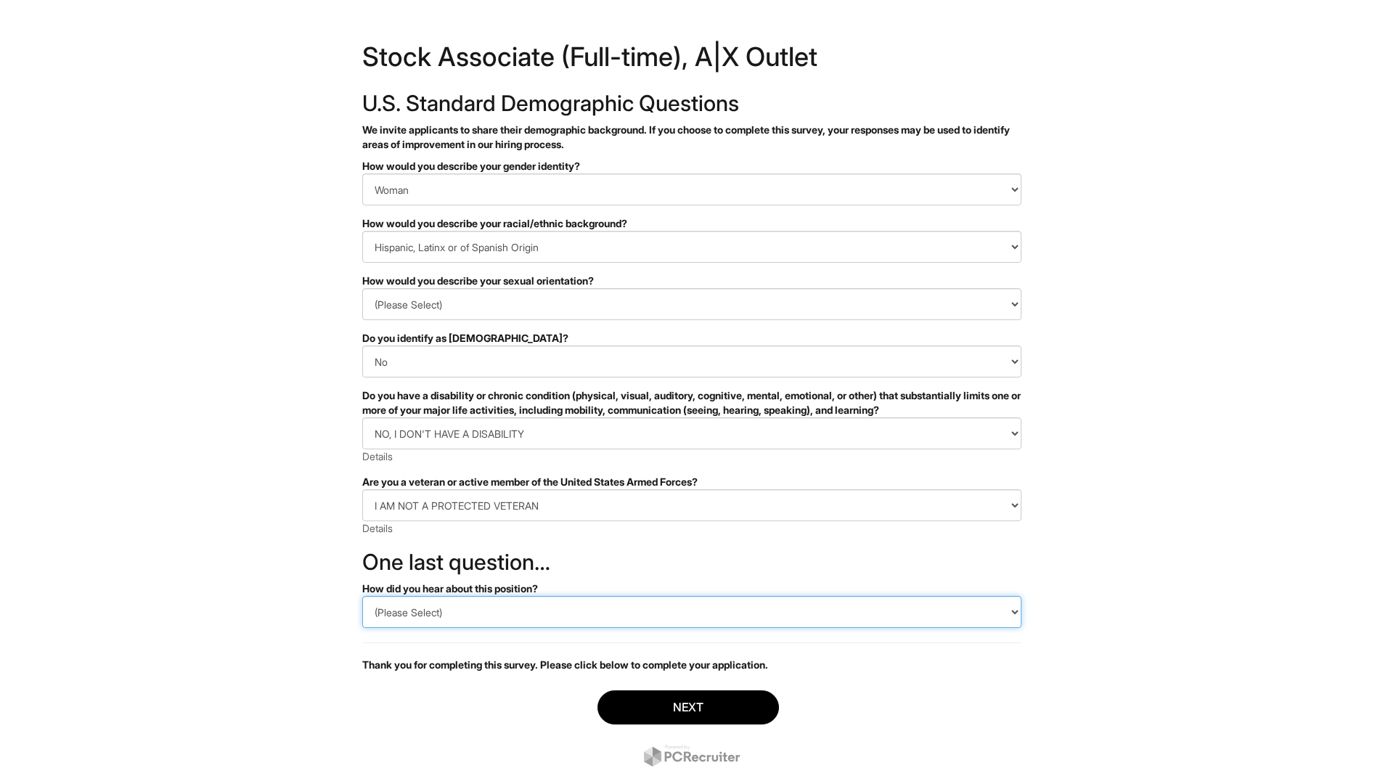
click at [520, 611] on select "(Please Select) CareerBuilder Indeed LinkedIn Monster Referral Other" at bounding box center [691, 612] width 659 height 32
select select "CareerBuilder"
click at [362, 596] on select "(Please Select) CareerBuilder Indeed LinkedIn Monster Referral Other" at bounding box center [691, 612] width 659 height 32
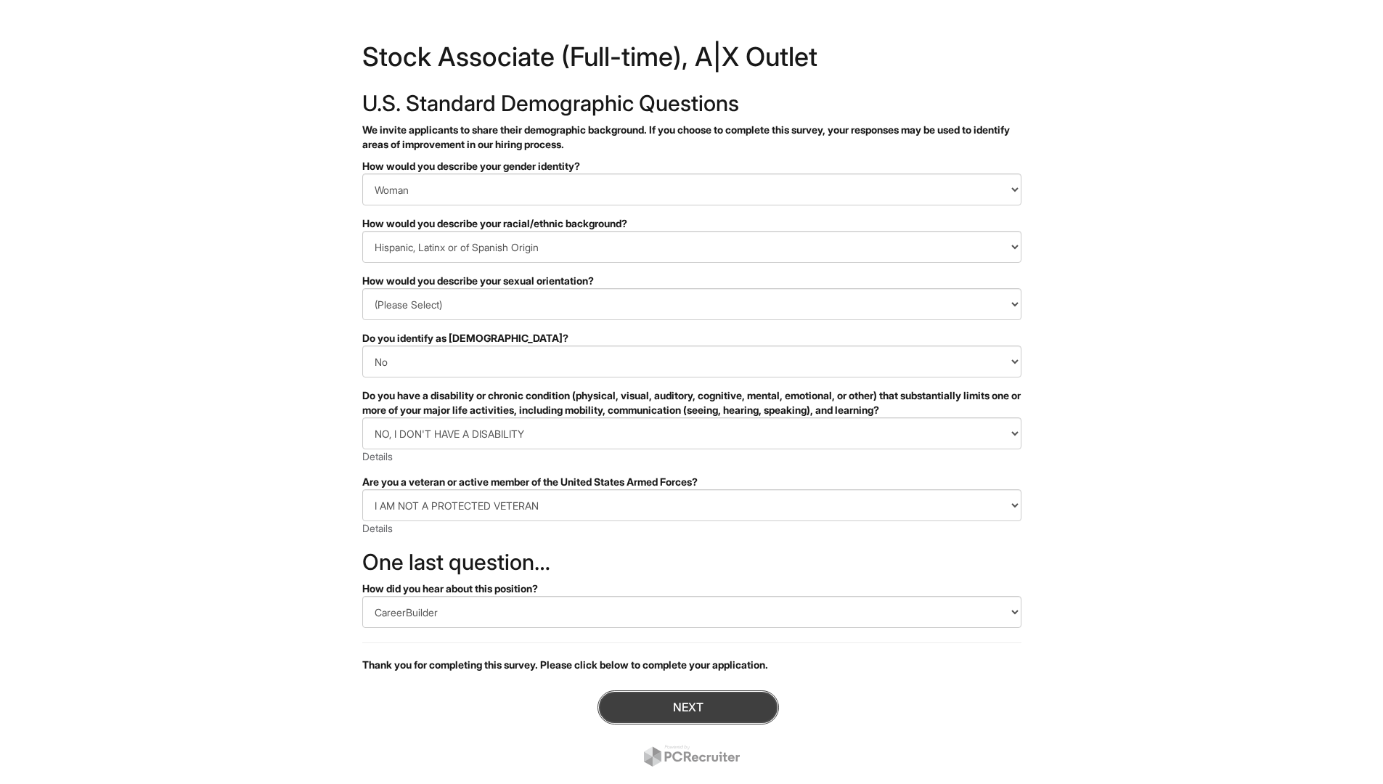
click at [708, 706] on button "Next" at bounding box center [689, 708] width 182 height 34
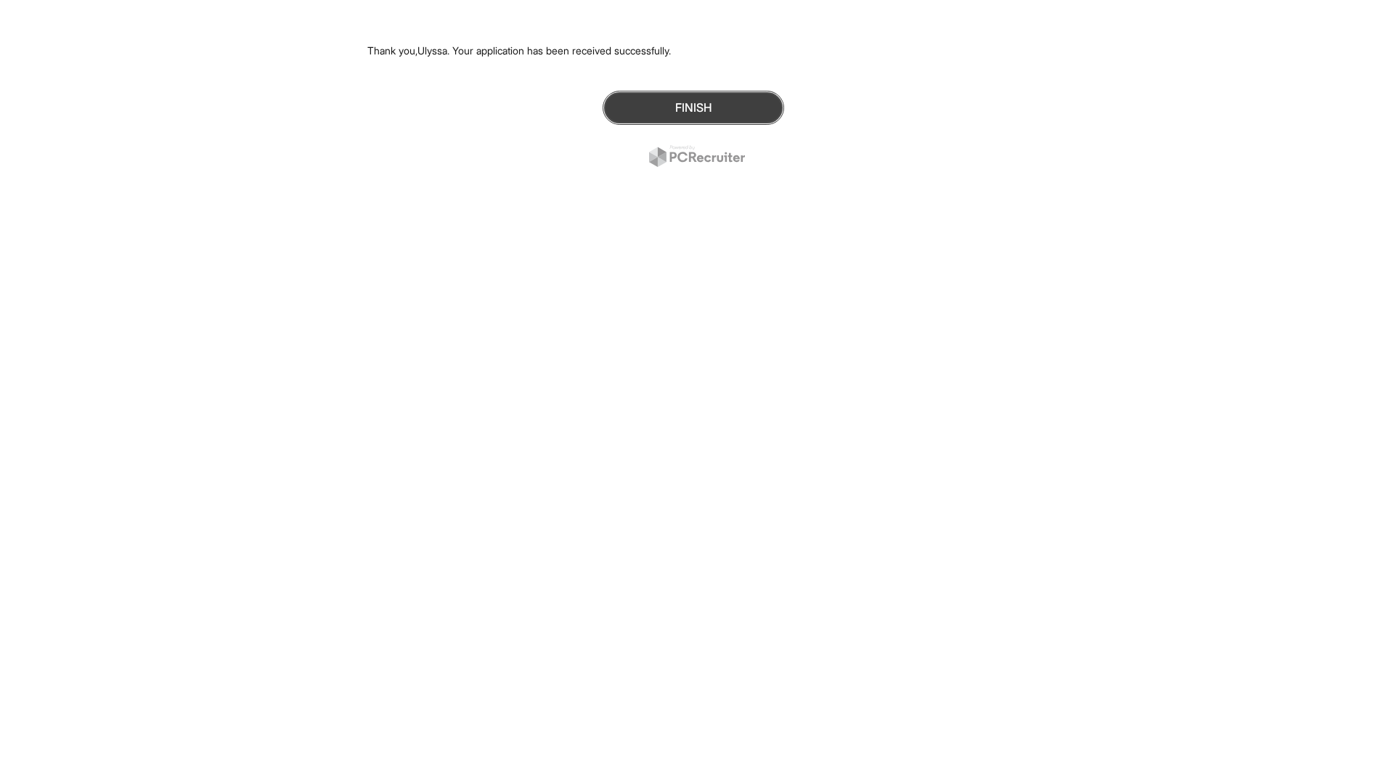
click at [647, 102] on button "Finish" at bounding box center [694, 108] width 182 height 34
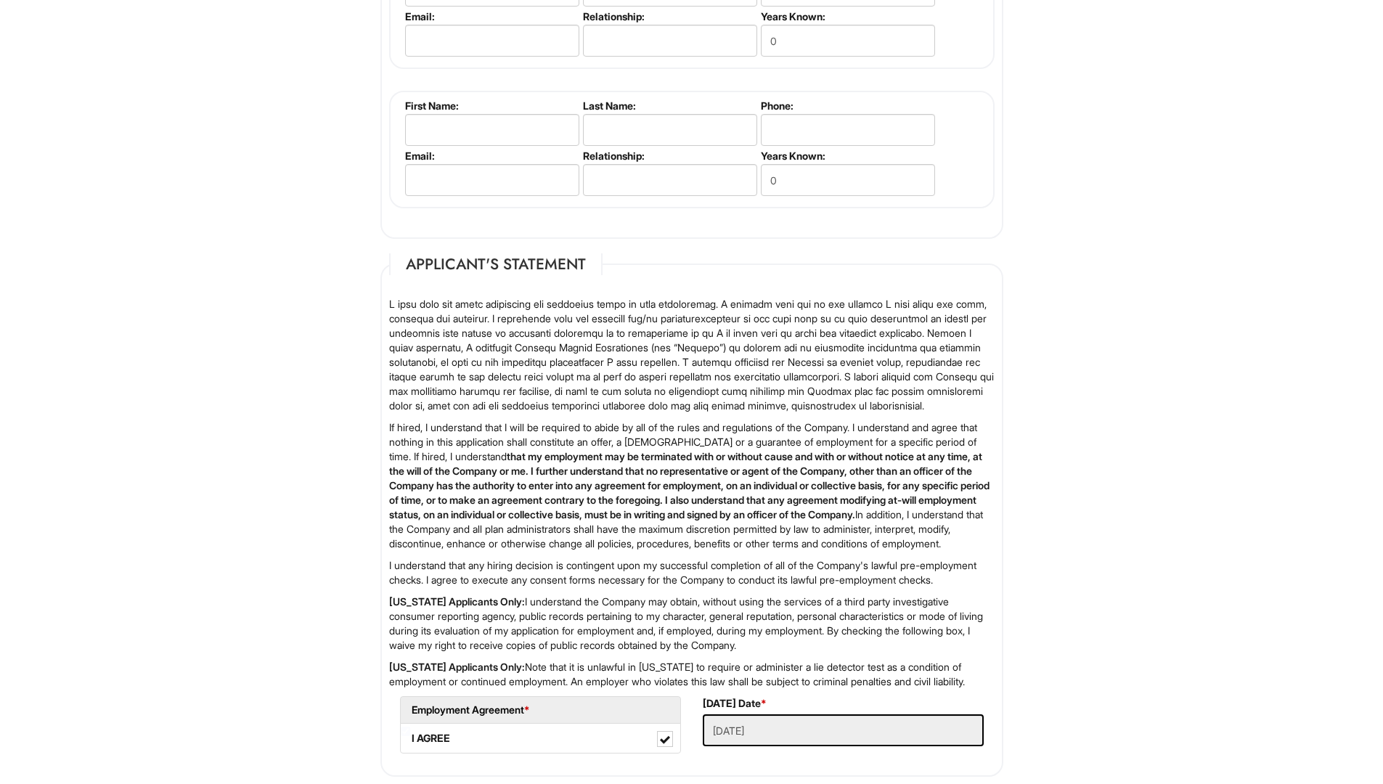
scroll to position [1972, 0]
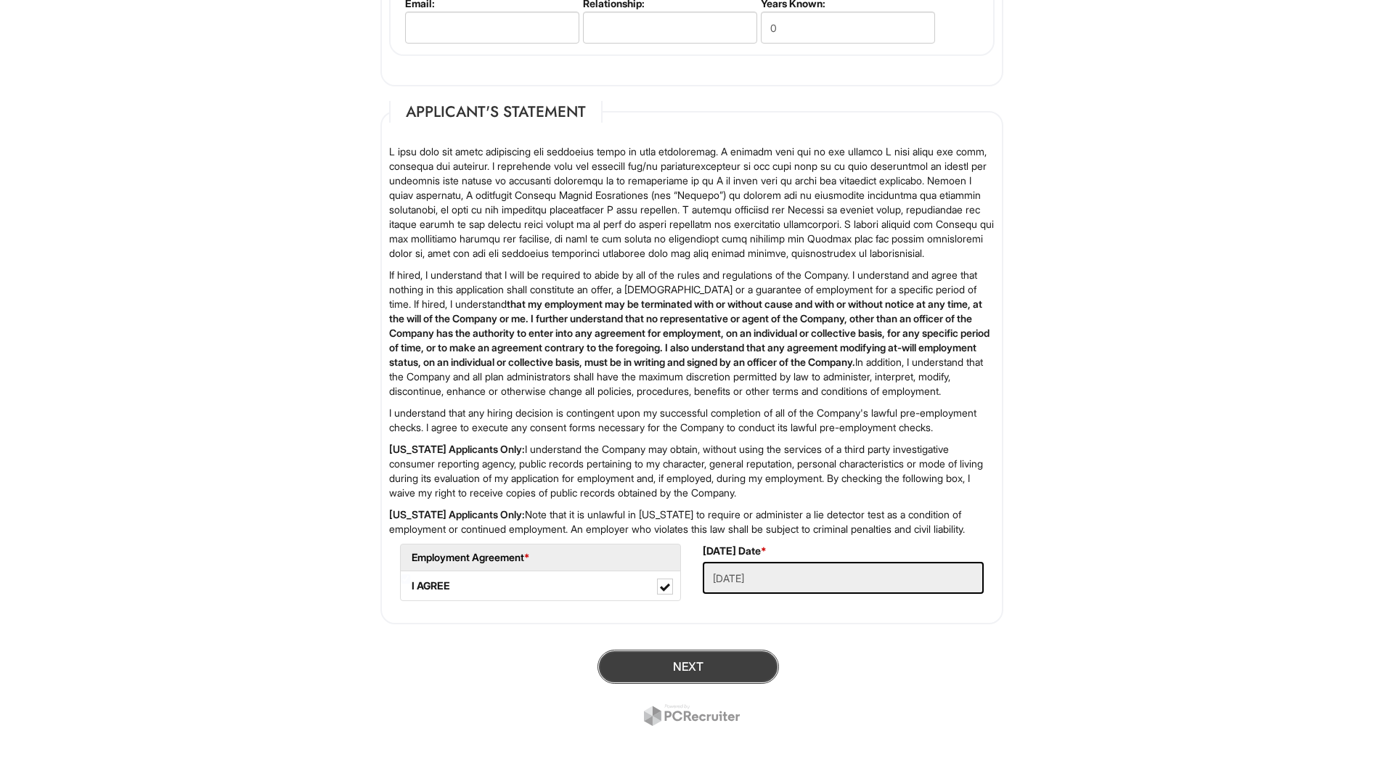
click at [641, 673] on button "Next" at bounding box center [689, 667] width 182 height 34
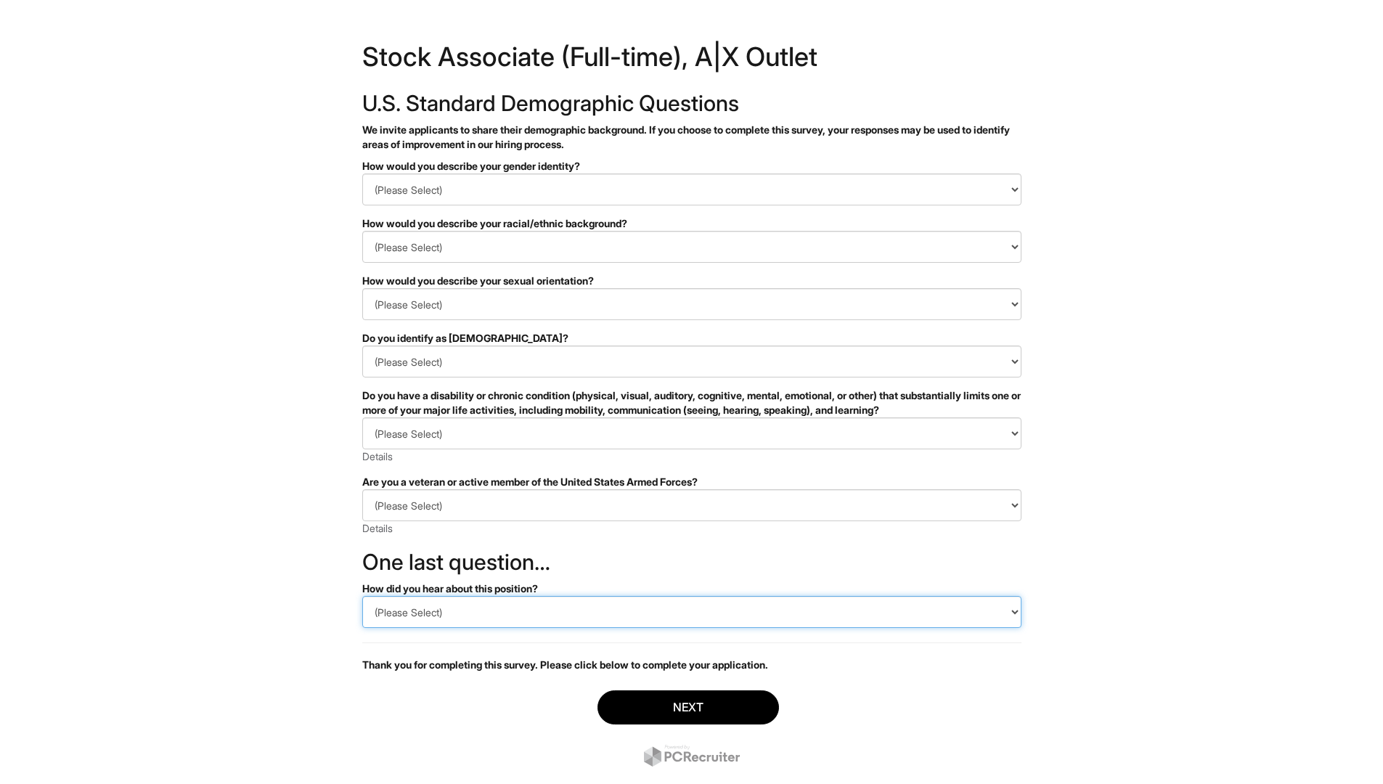
click at [603, 608] on select "(Please Select) CareerBuilder Indeed LinkedIn Monster Referral Other" at bounding box center [691, 612] width 659 height 32
select select "CareerBuilder"
click at [362, 596] on select "(Please Select) CareerBuilder Indeed LinkedIn Monster Referral Other" at bounding box center [691, 612] width 659 height 32
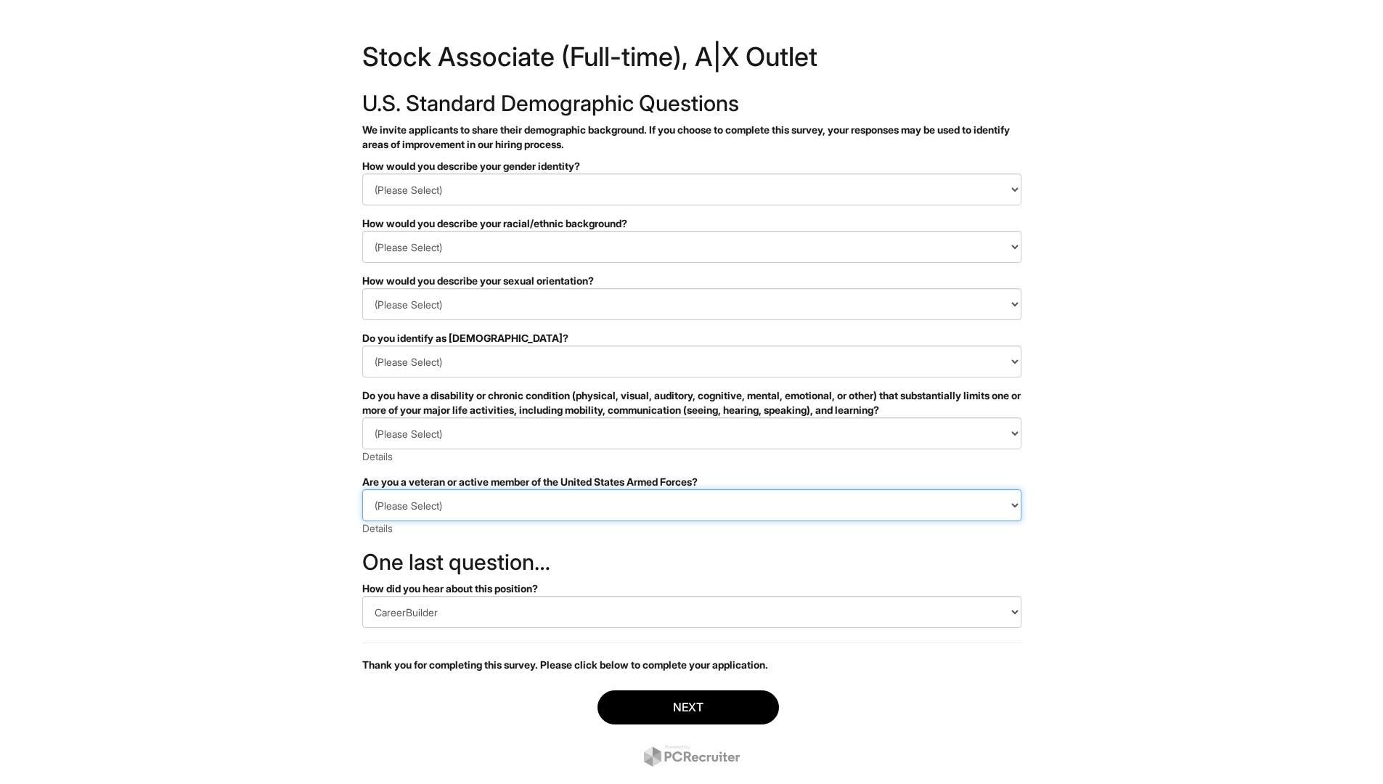
click at [533, 508] on select "(Please Select) I IDENTIFY AS ONE OR MORE OF THE CLASSIFICATIONS OF PROTECTED V…" at bounding box center [691, 505] width 659 height 32
select select "I AM NOT A PROTECTED VETERAN"
click at [362, 489] on select "(Please Select) I IDENTIFY AS ONE OR MORE OF THE CLASSIFICATIONS OF PROTECTED V…" at bounding box center [691, 505] width 659 height 32
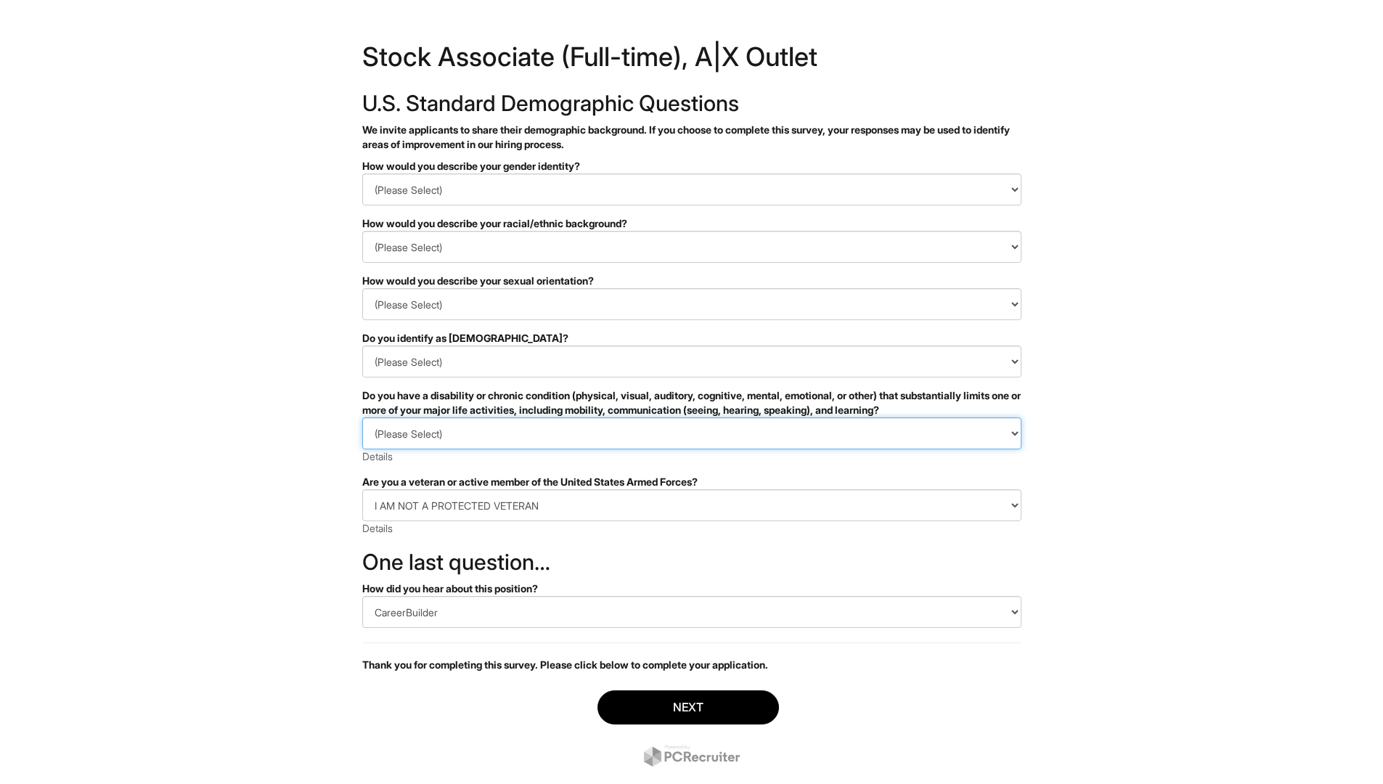
click at [515, 429] on select "(Please Select) YES, I HAVE A DISABILITY (or previously had a disability) NO, I…" at bounding box center [691, 434] width 659 height 32
select select "NO, I DON'T HAVE A DISABILITY"
click at [362, 418] on select "(Please Select) YES, I HAVE A DISABILITY (or previously had a disability) NO, I…" at bounding box center [691, 434] width 659 height 32
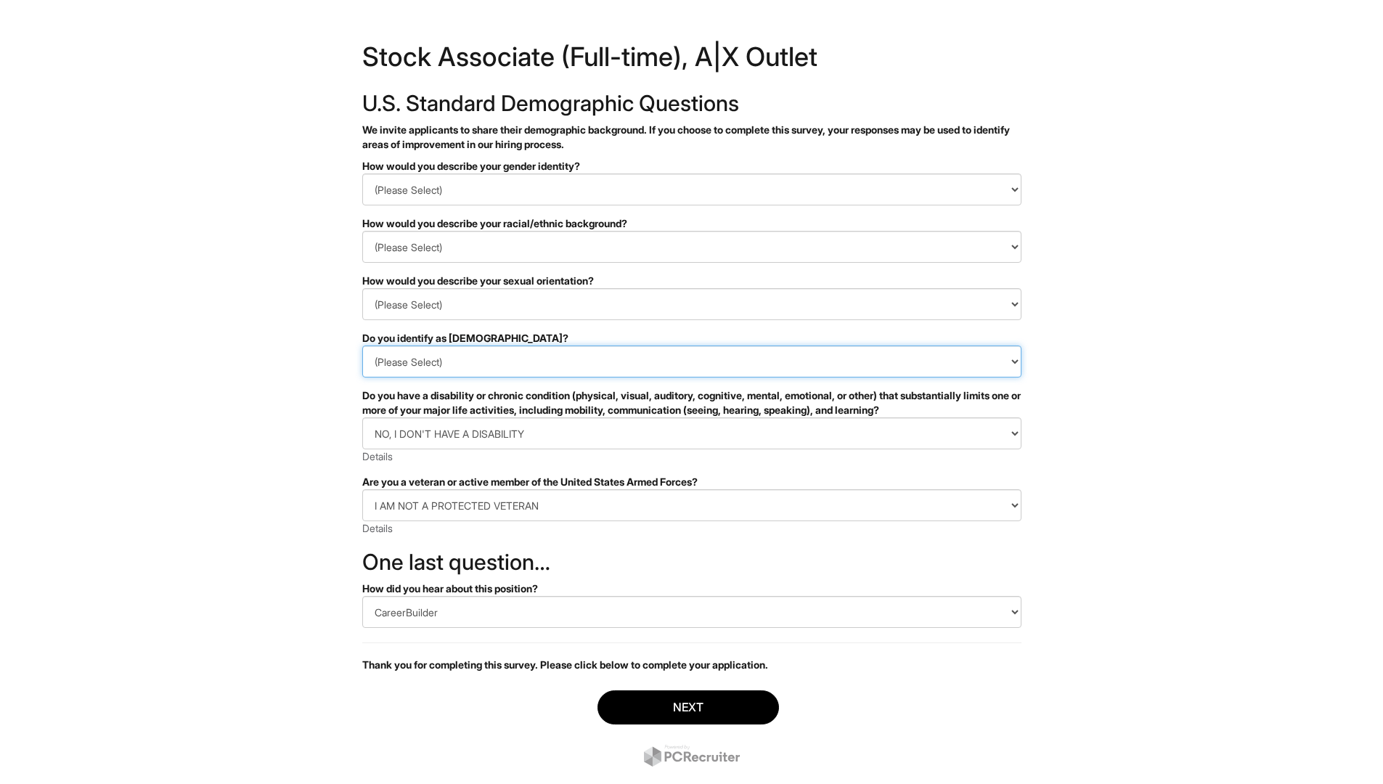
click at [446, 361] on select "(Please Select) Yes No I prefer to self-describe I don't wish to answer" at bounding box center [691, 362] width 659 height 32
select select "No"
click at [362, 346] on select "(Please Select) Yes No I prefer to self-describe I don't wish to answer" at bounding box center [691, 362] width 659 height 32
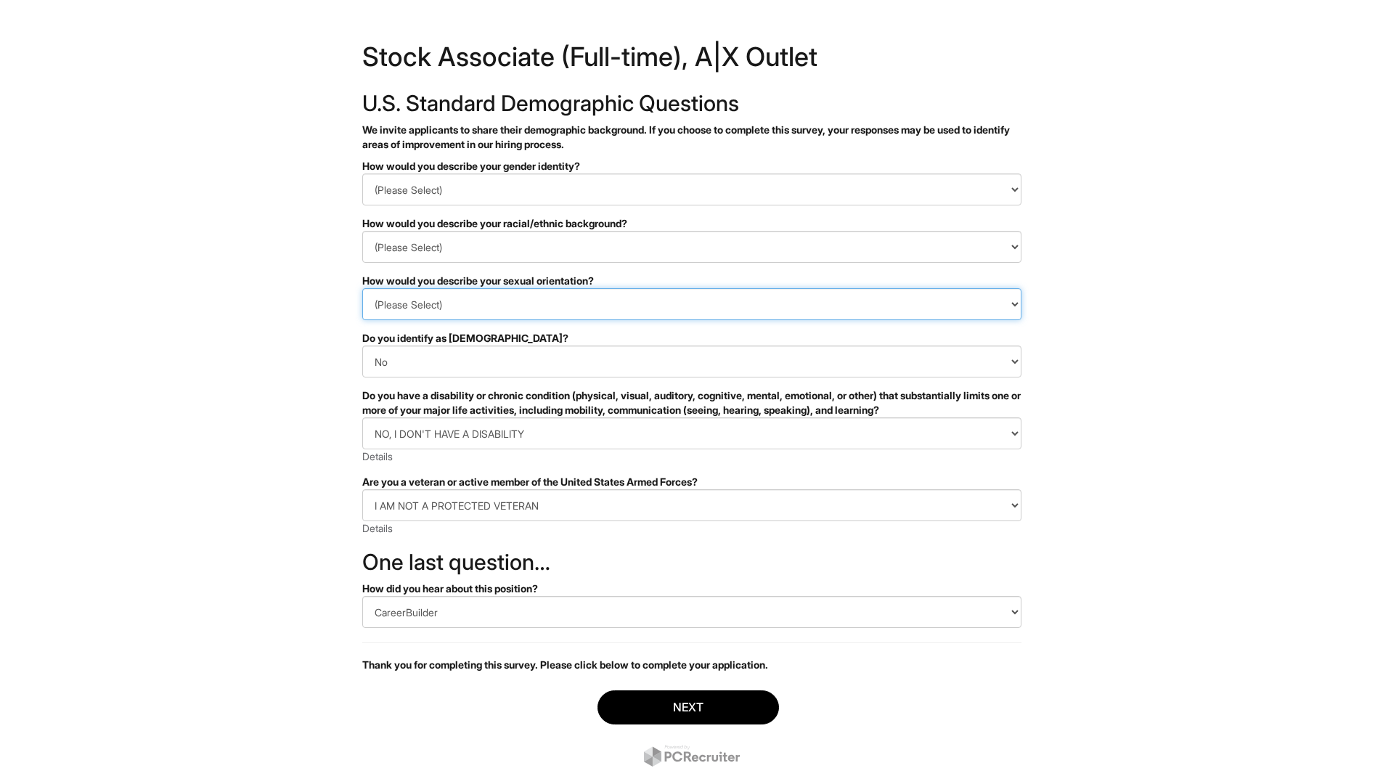
click at [450, 290] on select "(Please Select) Asexual Bisexual and/or pansexual Gay Heterosexual Lesbian Quee…" at bounding box center [691, 304] width 659 height 32
select select "Heterosexual"
click at [362, 288] on select "(Please Select) Asexual Bisexual and/or pansexual Gay Heterosexual Lesbian Quee…" at bounding box center [691, 304] width 659 height 32
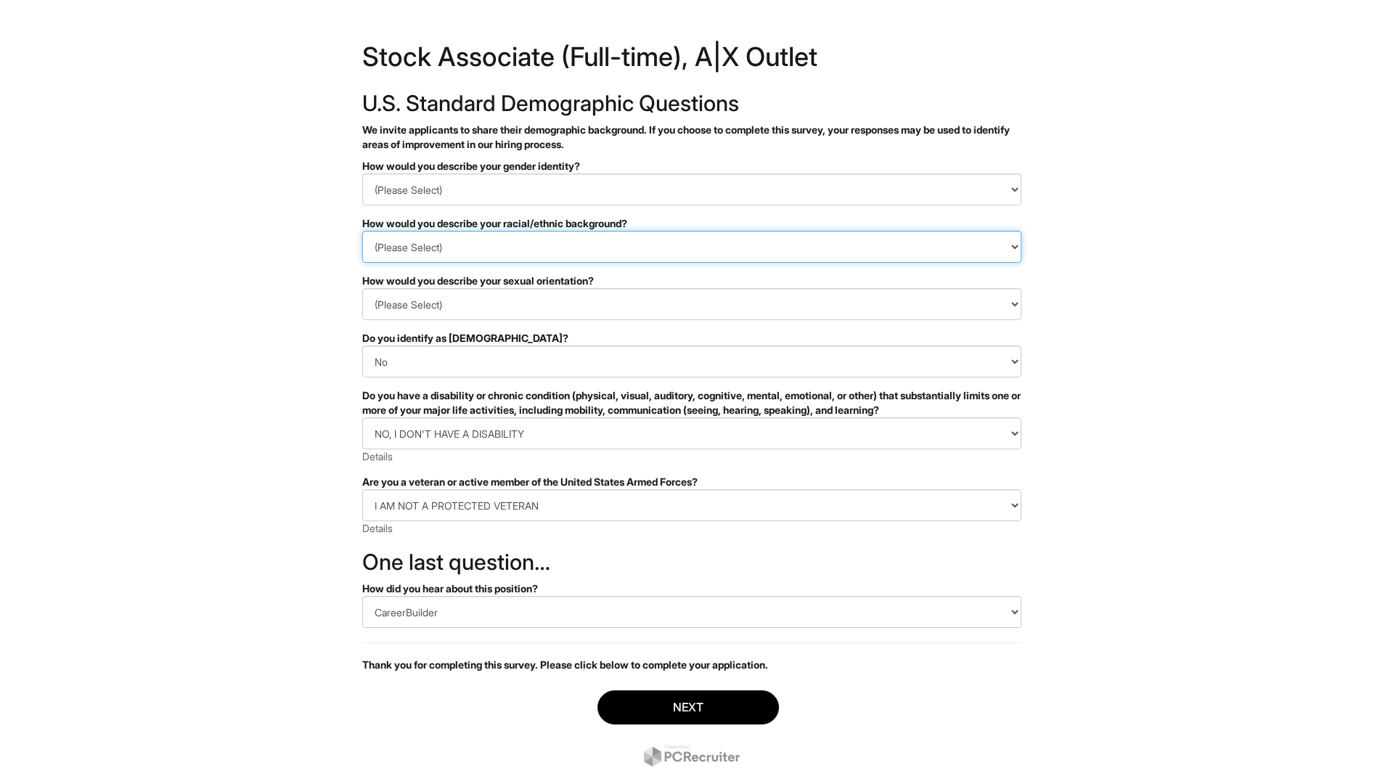
click at [685, 240] on select "(Please Select) Black or of African descent East Asian Hispanic, Latinx or of S…" at bounding box center [691, 247] width 659 height 32
select select "Hispanic, Latinx or of Spanish Origin"
click at [362, 231] on select "(Please Select) Black or of African descent East Asian Hispanic, Latinx or of S…" at bounding box center [691, 247] width 659 height 32
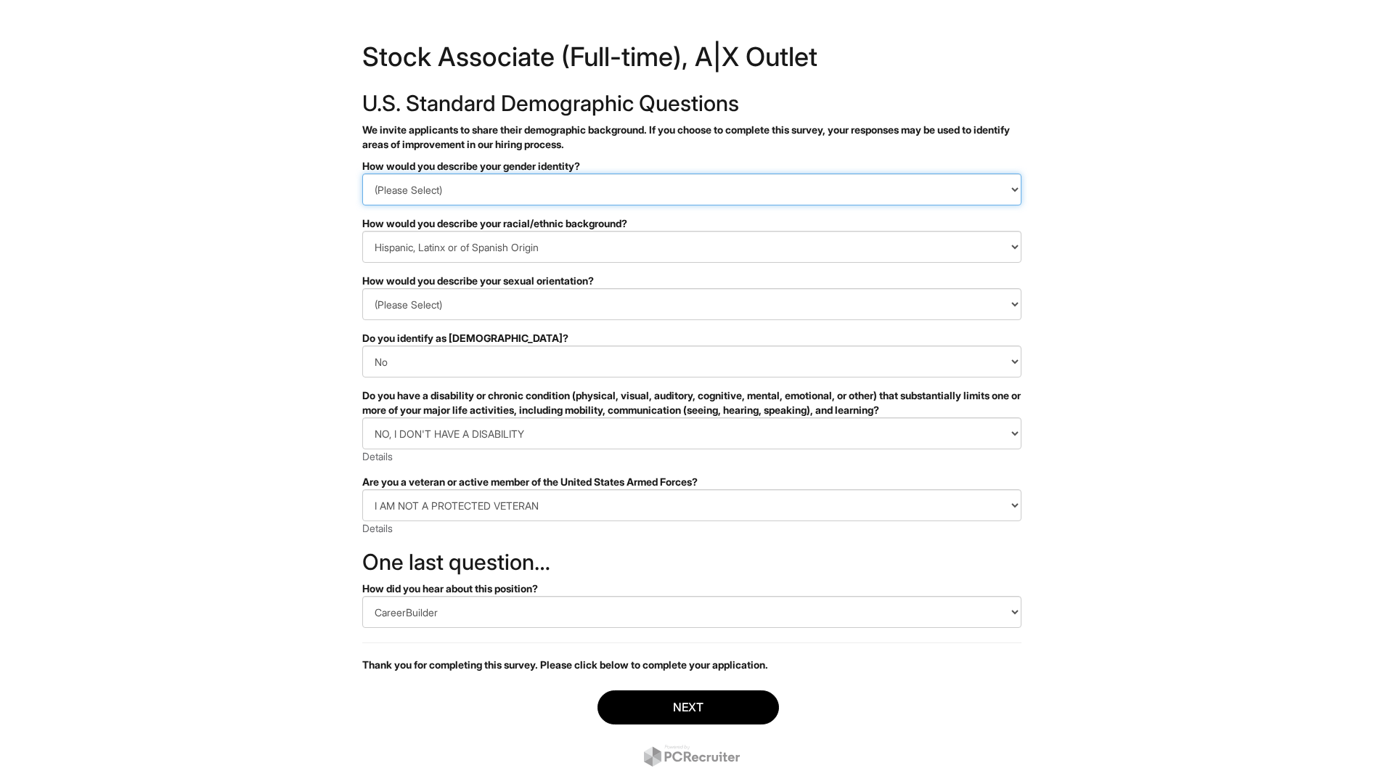
click at [512, 183] on select "(Please Select) Man Woman Non-binary I prefer to self-describe I don't wish to …" at bounding box center [691, 190] width 659 height 32
select select "Woman"
click at [362, 174] on select "(Please Select) Man Woman Non-binary I prefer to self-describe I don't wish to …" at bounding box center [691, 190] width 659 height 32
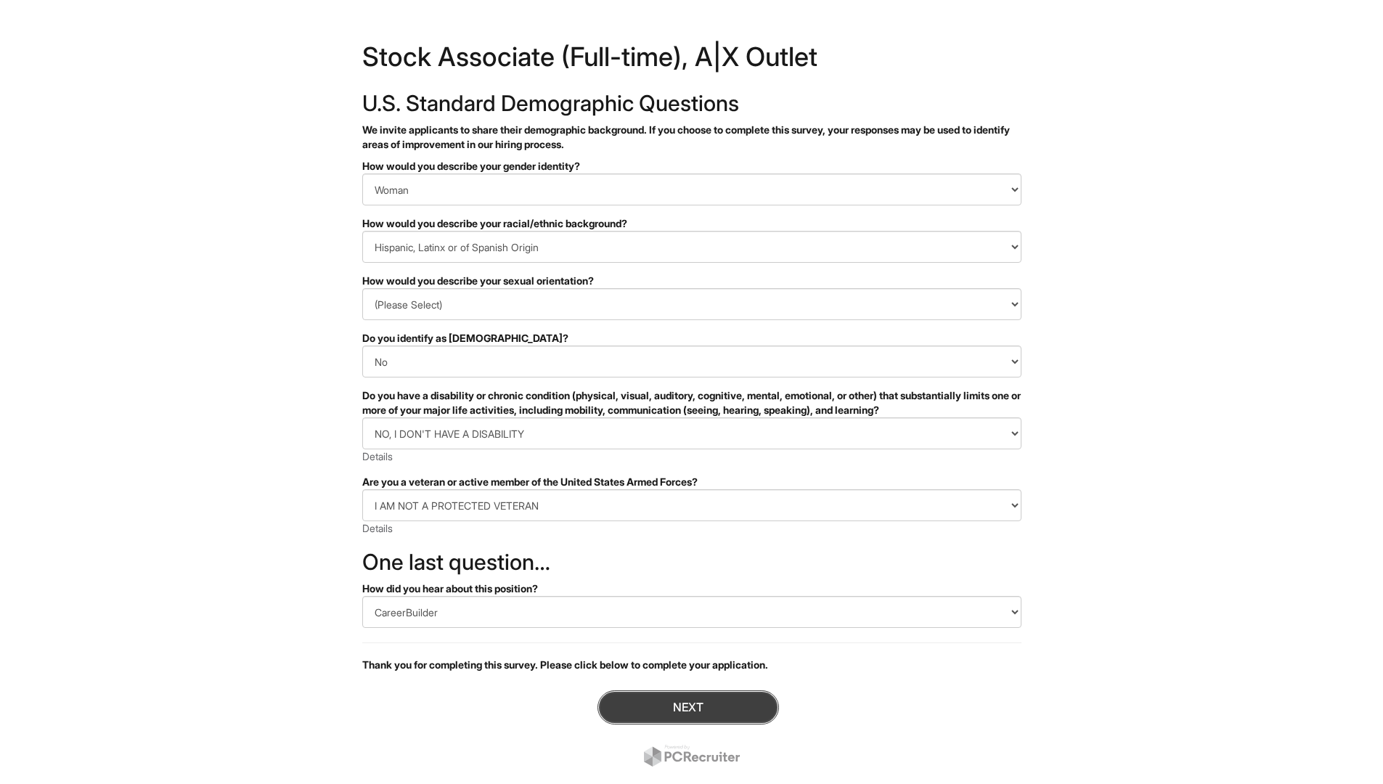
click at [645, 701] on button "Next" at bounding box center [689, 708] width 182 height 34
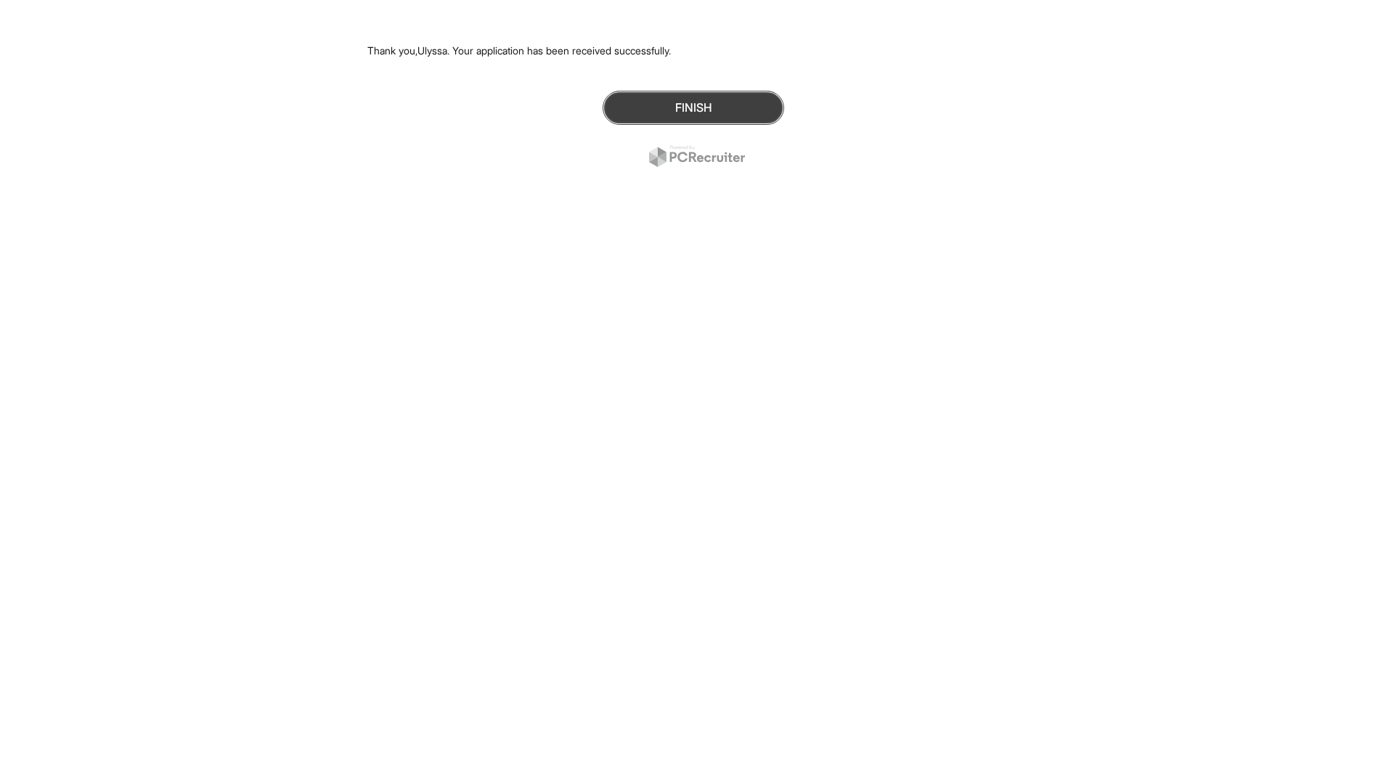
click at [637, 99] on button "Finish" at bounding box center [694, 108] width 182 height 34
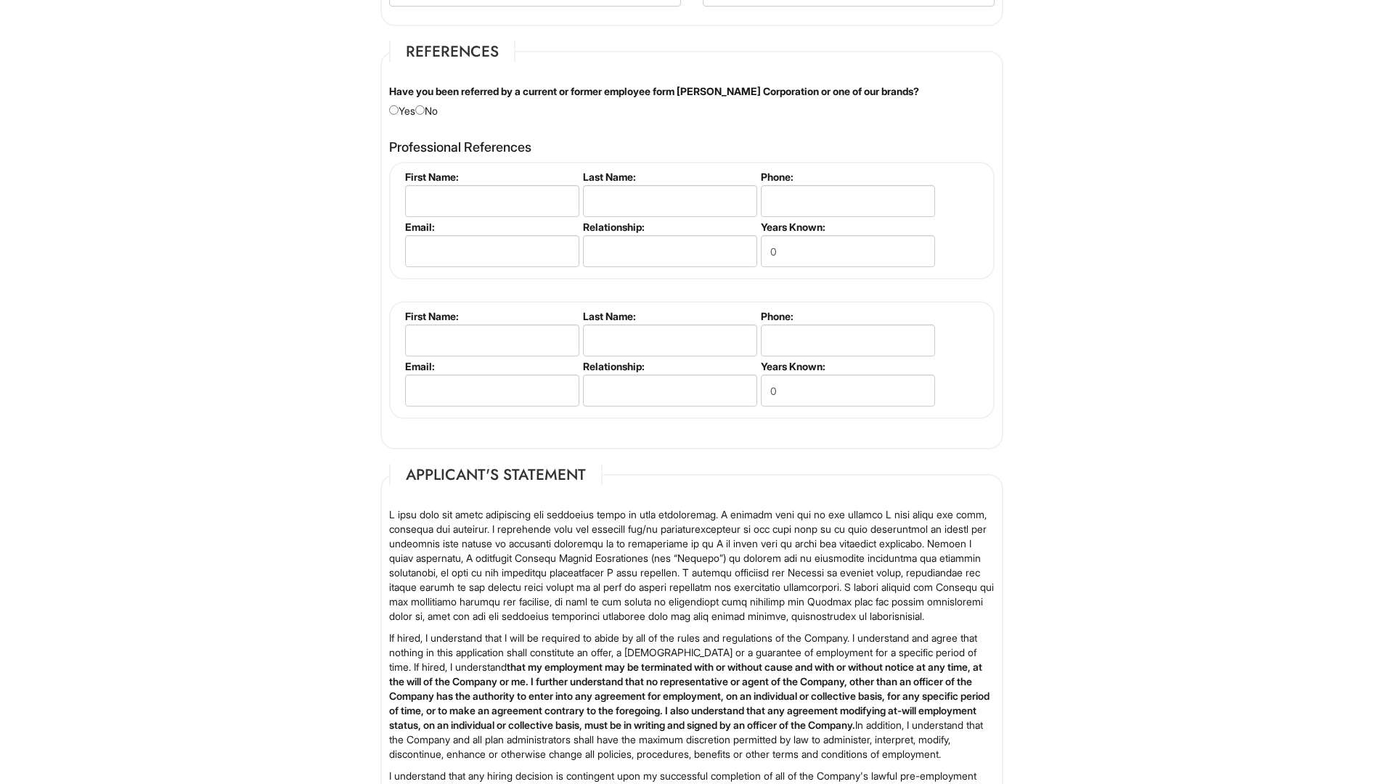
scroll to position [1525, 0]
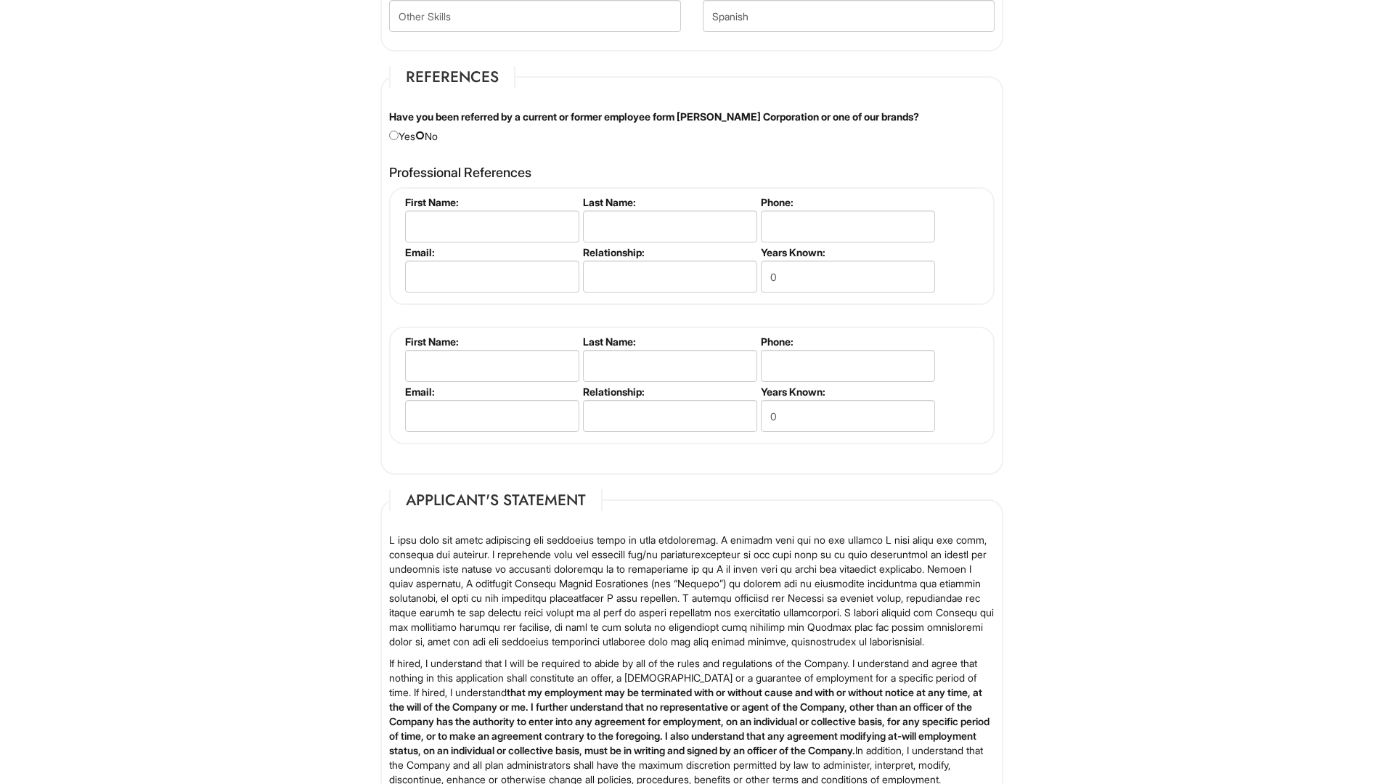
click at [425, 137] on input "radio" at bounding box center [419, 135] width 9 height 9
radio input "true"
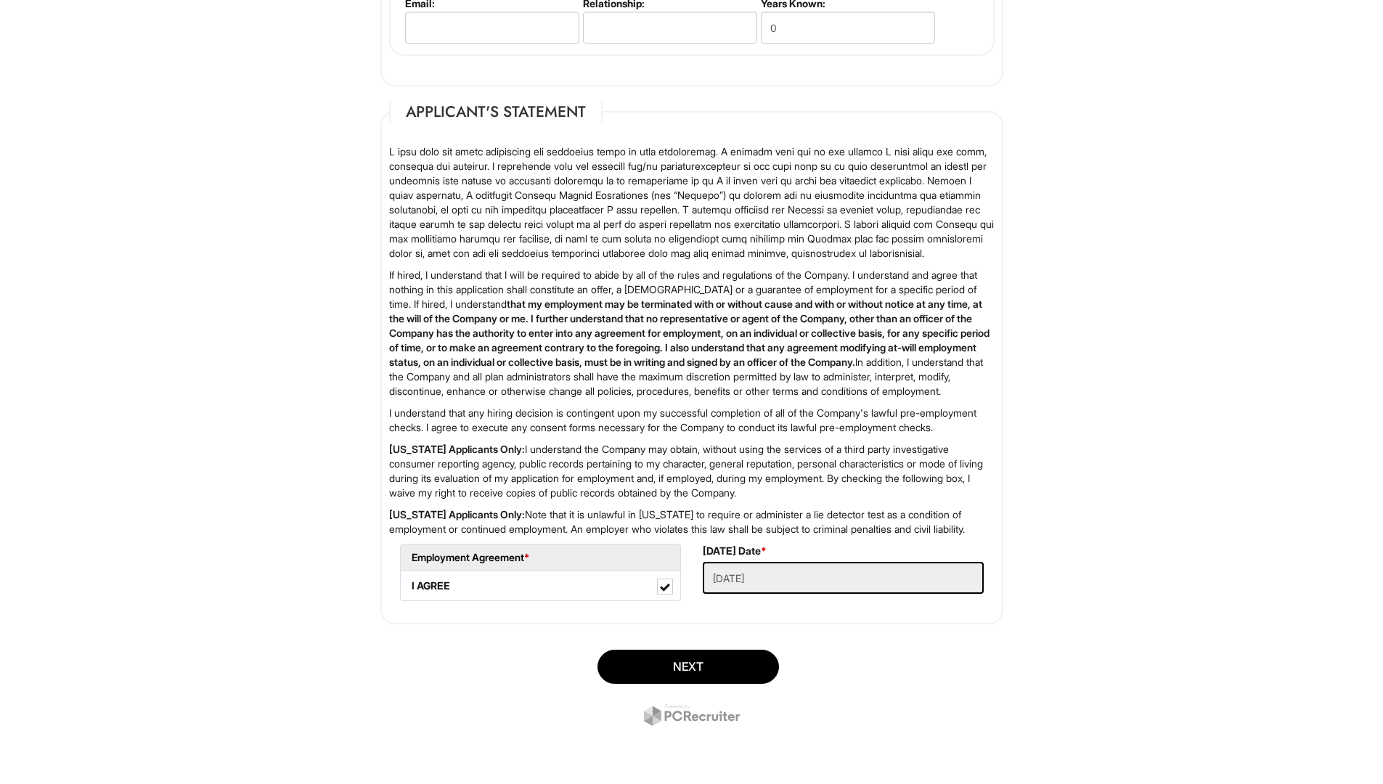
scroll to position [1972, 0]
click at [703, 682] on button "Next" at bounding box center [689, 667] width 182 height 34
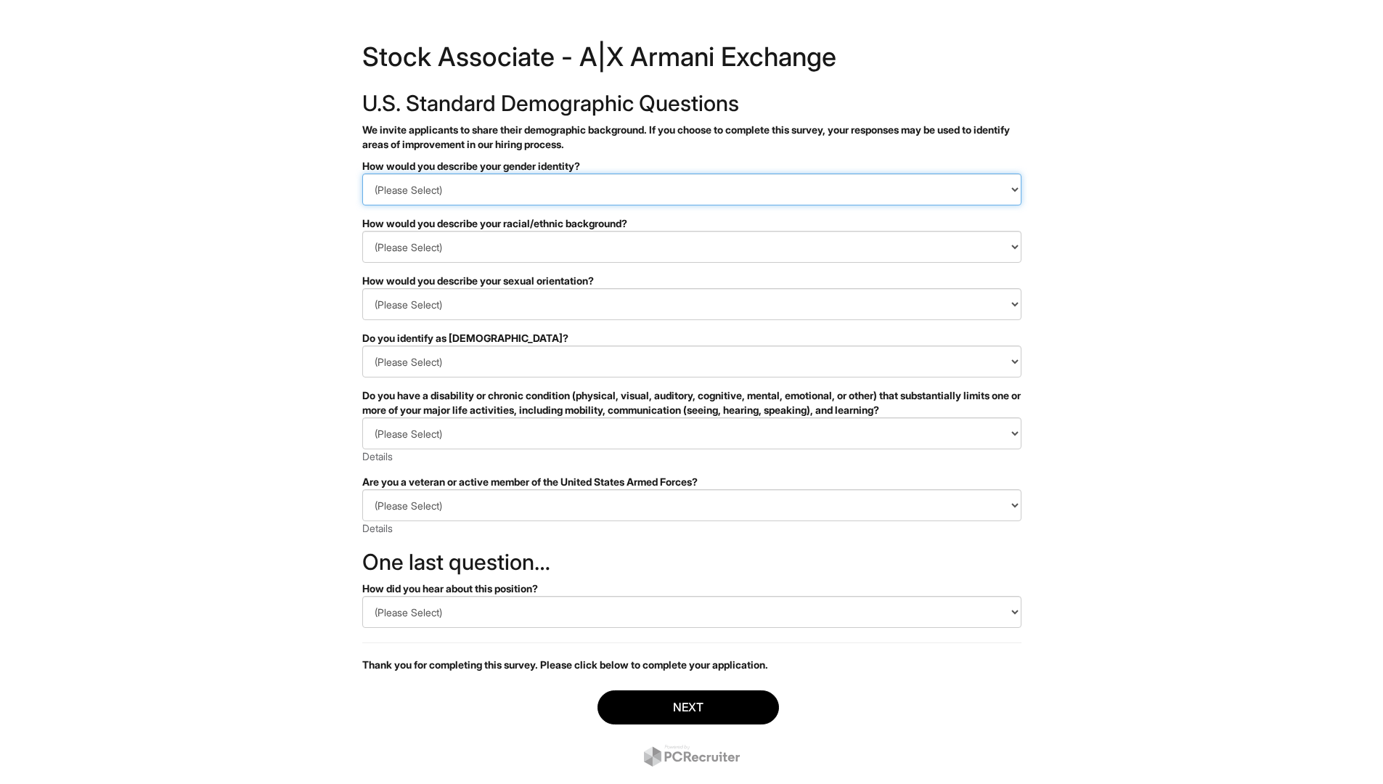
click at [579, 195] on select "(Please Select) Man Woman [DEMOGRAPHIC_DATA] I prefer to self-describe I don't …" at bounding box center [691, 190] width 659 height 32
select select "Woman"
click at [362, 174] on select "(Please Select) Man Woman [DEMOGRAPHIC_DATA] I prefer to self-describe I don't …" at bounding box center [691, 190] width 659 height 32
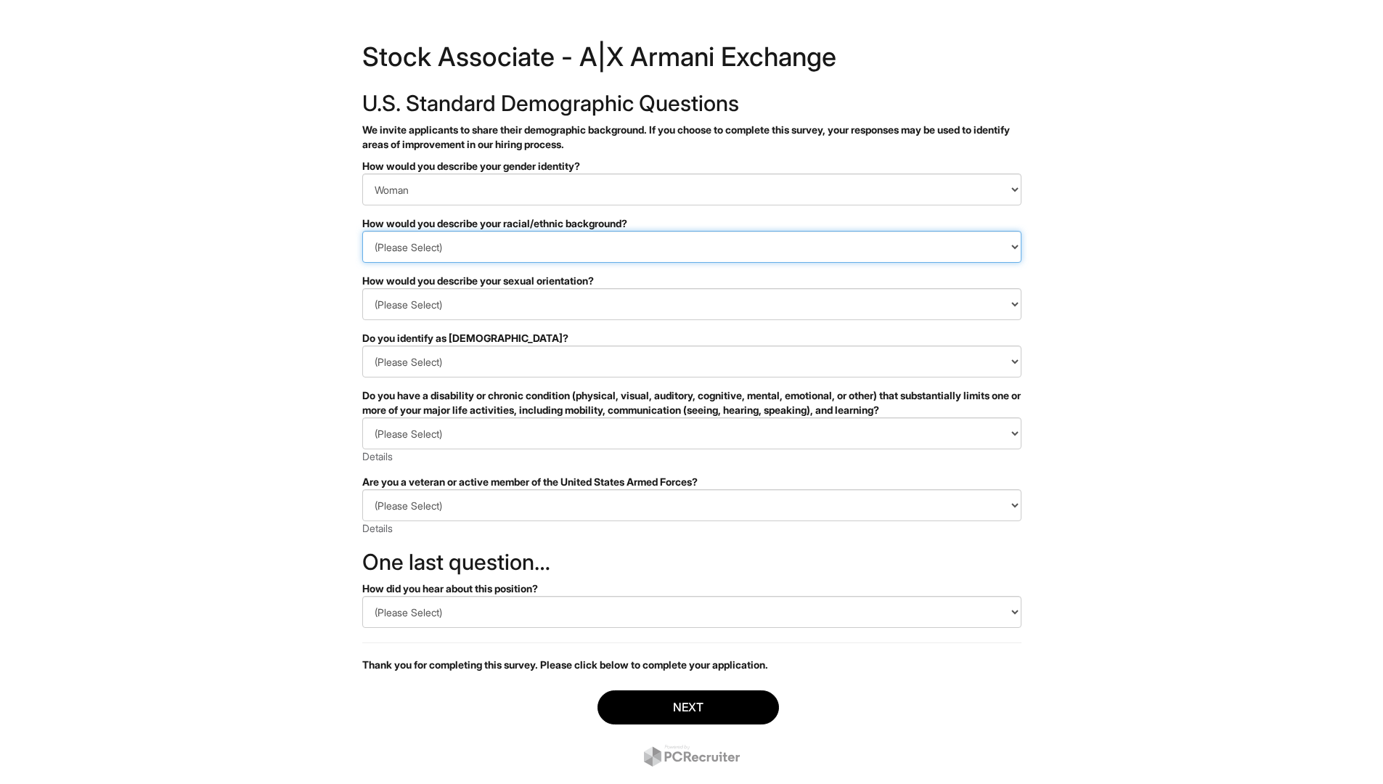
click at [573, 253] on select "(Please Select) [DEMOGRAPHIC_DATA] or of [DEMOGRAPHIC_DATA] descent [DEMOGRAPHI…" at bounding box center [691, 247] width 659 height 32
select select "Hispanic, Latinx or of Spanish Origin"
click at [362, 231] on select "(Please Select) Black or of African descent East Asian Hispanic, Latinx or of S…" at bounding box center [691, 247] width 659 height 32
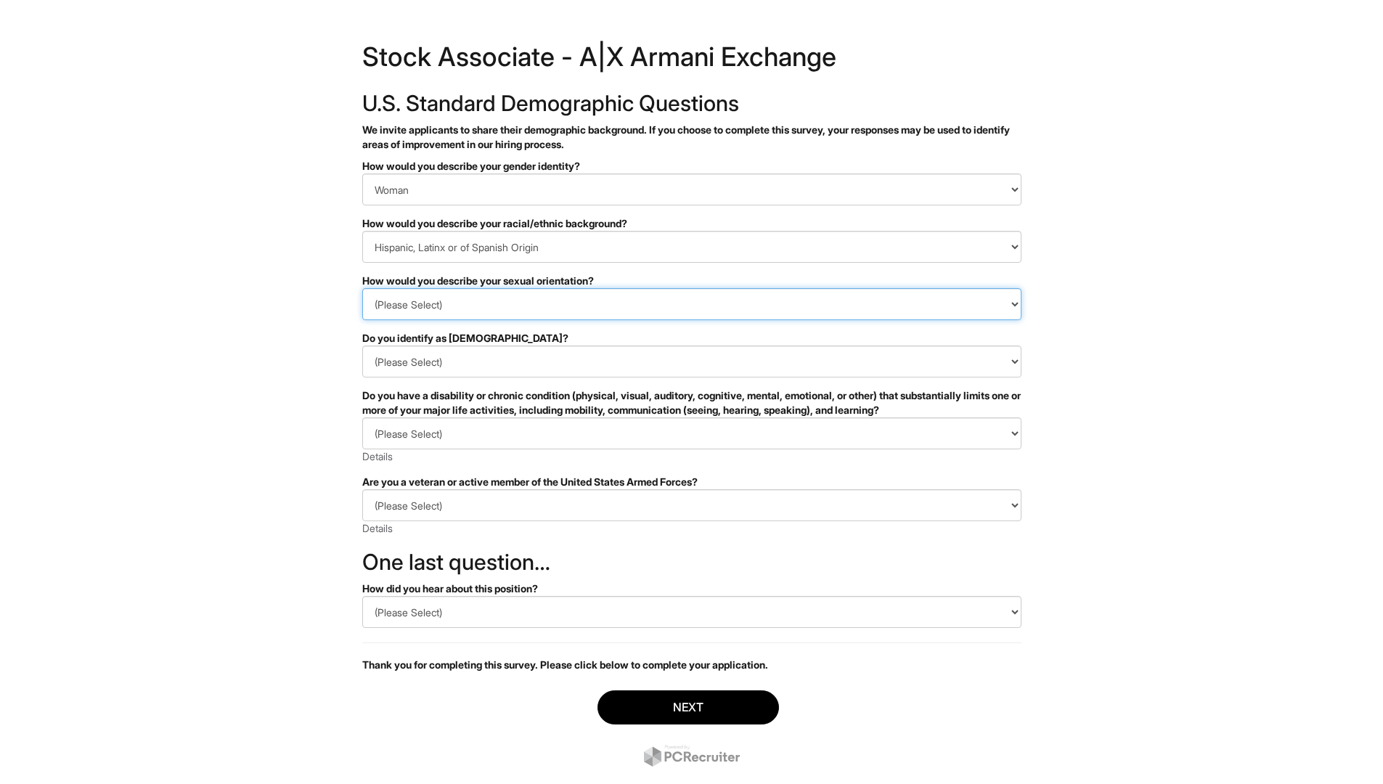
click at [563, 297] on select "(Please Select) Asexual Bisexual and/or pansexual Gay Heterosexual Lesbian Quee…" at bounding box center [691, 304] width 659 height 32
select select "Heterosexual"
click at [362, 288] on select "(Please Select) Asexual Bisexual and/or pansexual Gay Heterosexual Lesbian Quee…" at bounding box center [691, 304] width 659 height 32
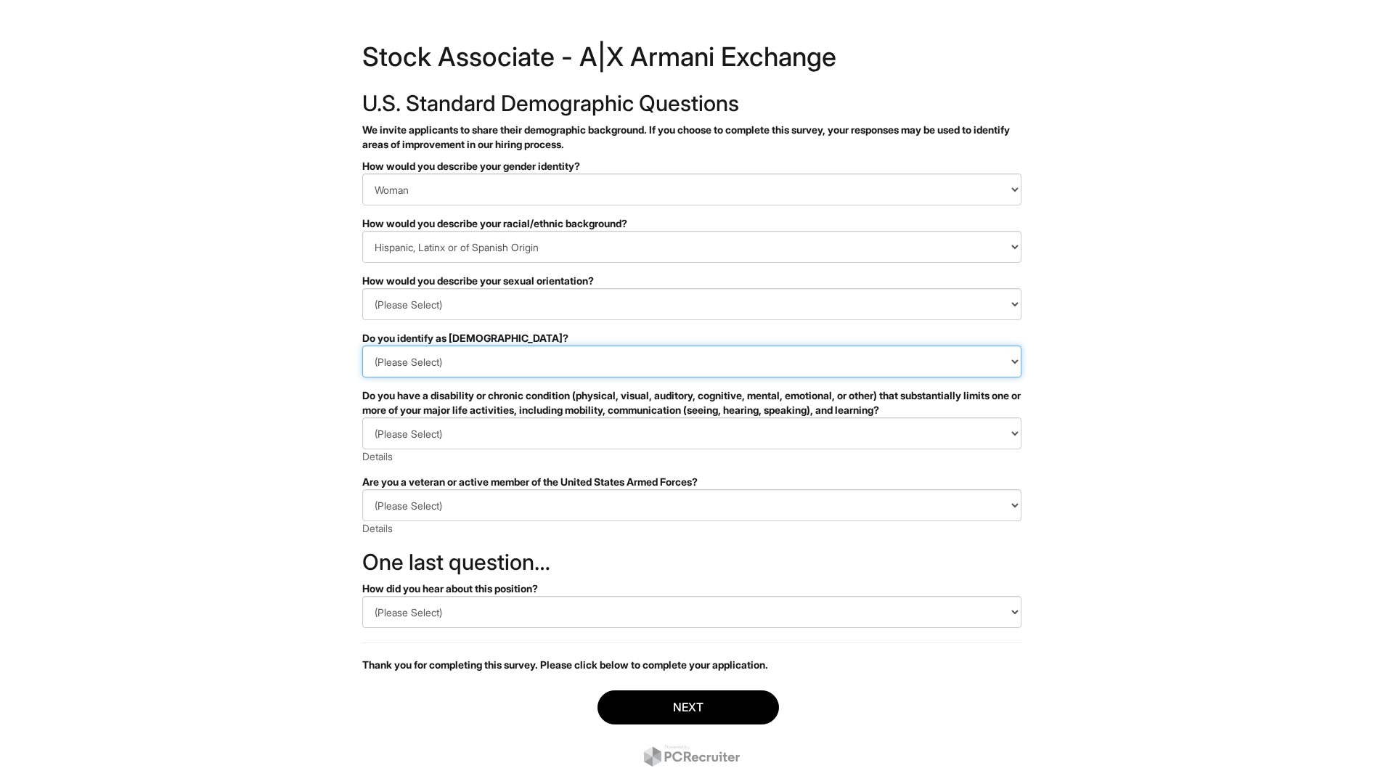
click at [593, 347] on select "(Please Select) Yes No I prefer to self-describe I don't wish to answer" at bounding box center [691, 362] width 659 height 32
select select "No"
click at [362, 346] on select "(Please Select) Yes No I prefer to self-describe I don't wish to answer" at bounding box center [691, 362] width 659 height 32
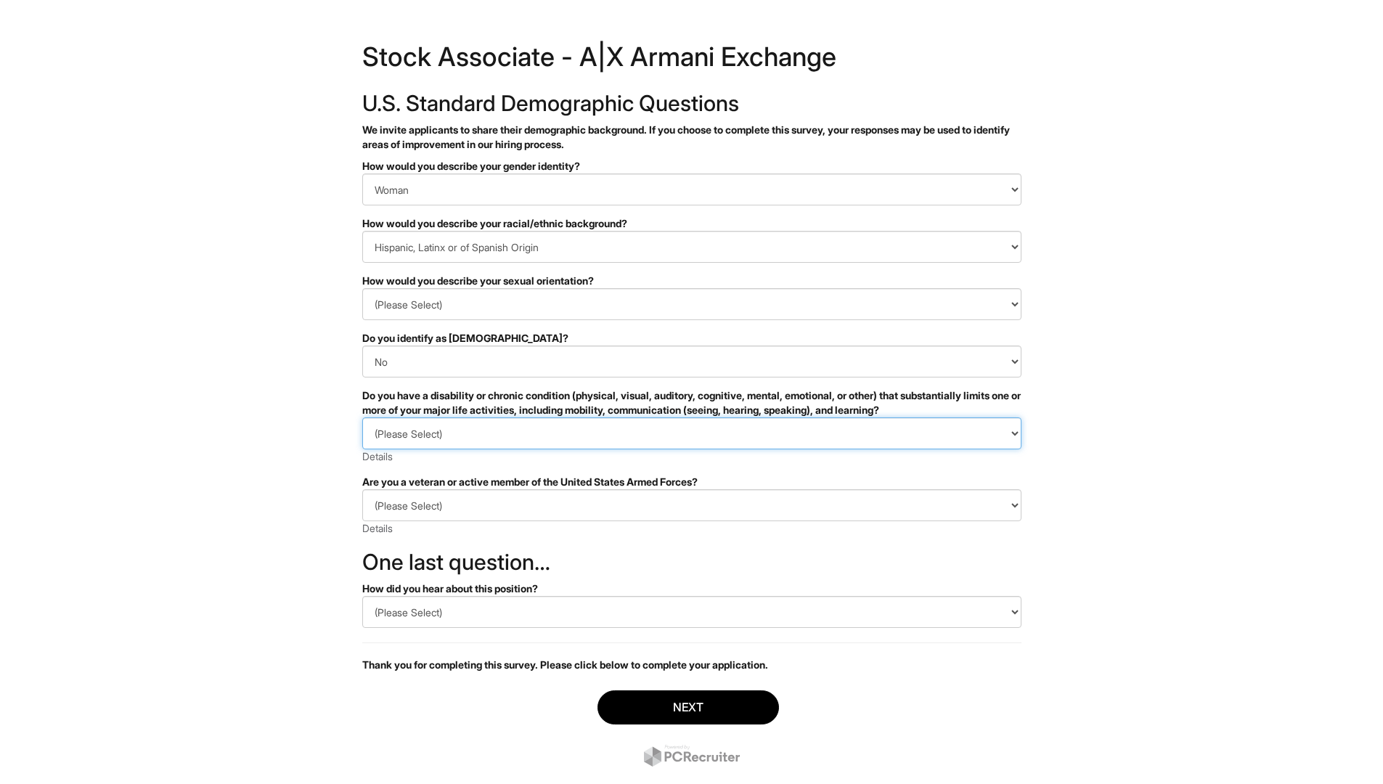
click at [593, 439] on select "(Please Select) YES, I HAVE A DISABILITY (or previously had a disability) NO, I…" at bounding box center [691, 434] width 659 height 32
select select "NO, I DON'T HAVE A DISABILITY"
click at [362, 418] on select "(Please Select) YES, I HAVE A DISABILITY (or previously had a disability) NO, I…" at bounding box center [691, 434] width 659 height 32
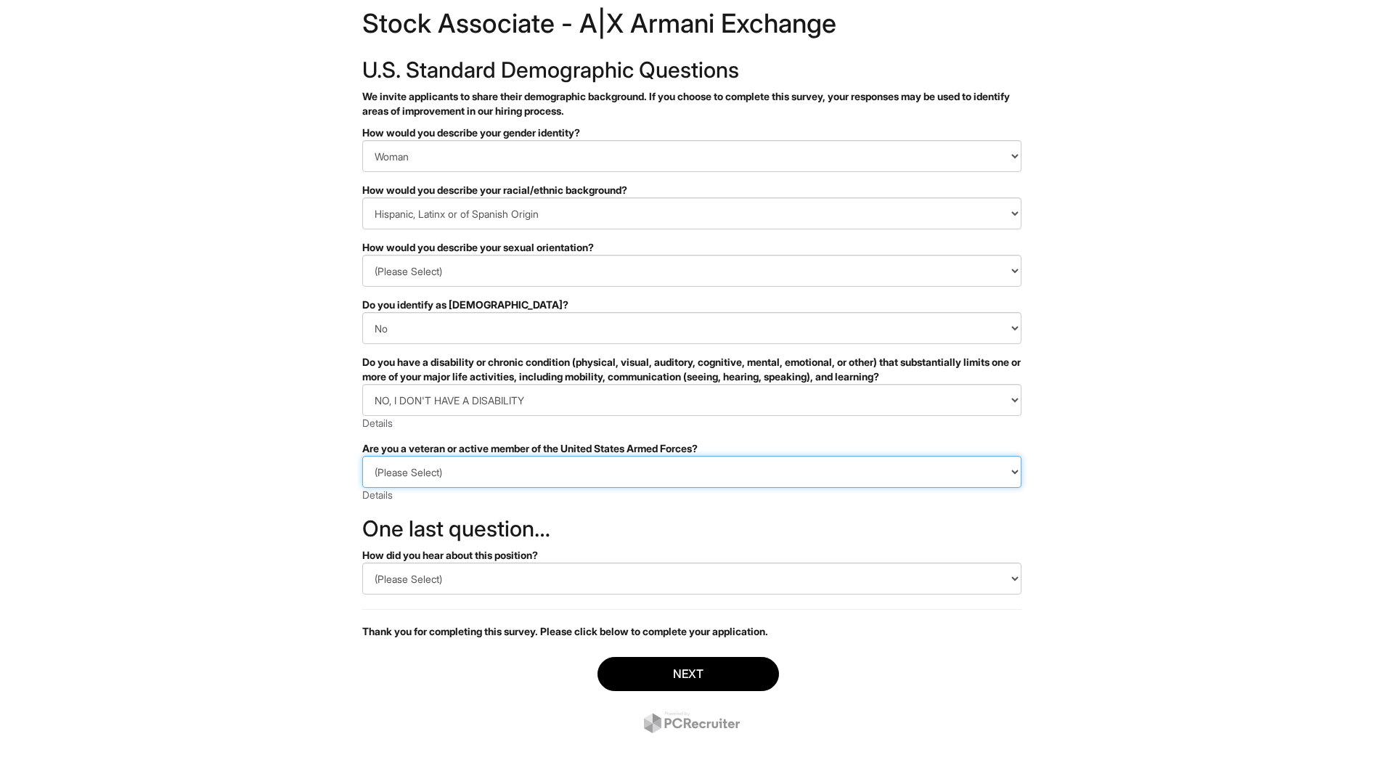
click at [685, 470] on select "(Please Select) I IDENTIFY AS ONE OR MORE OF THE CLASSIFICATIONS OF PROTECTED V…" at bounding box center [691, 472] width 659 height 32
select select "I AM NOT A PROTECTED VETERAN"
click at [362, 456] on select "(Please Select) I IDENTIFY AS ONE OR MORE OF THE CLASSIFICATIONS OF PROTECTED V…" at bounding box center [691, 472] width 659 height 32
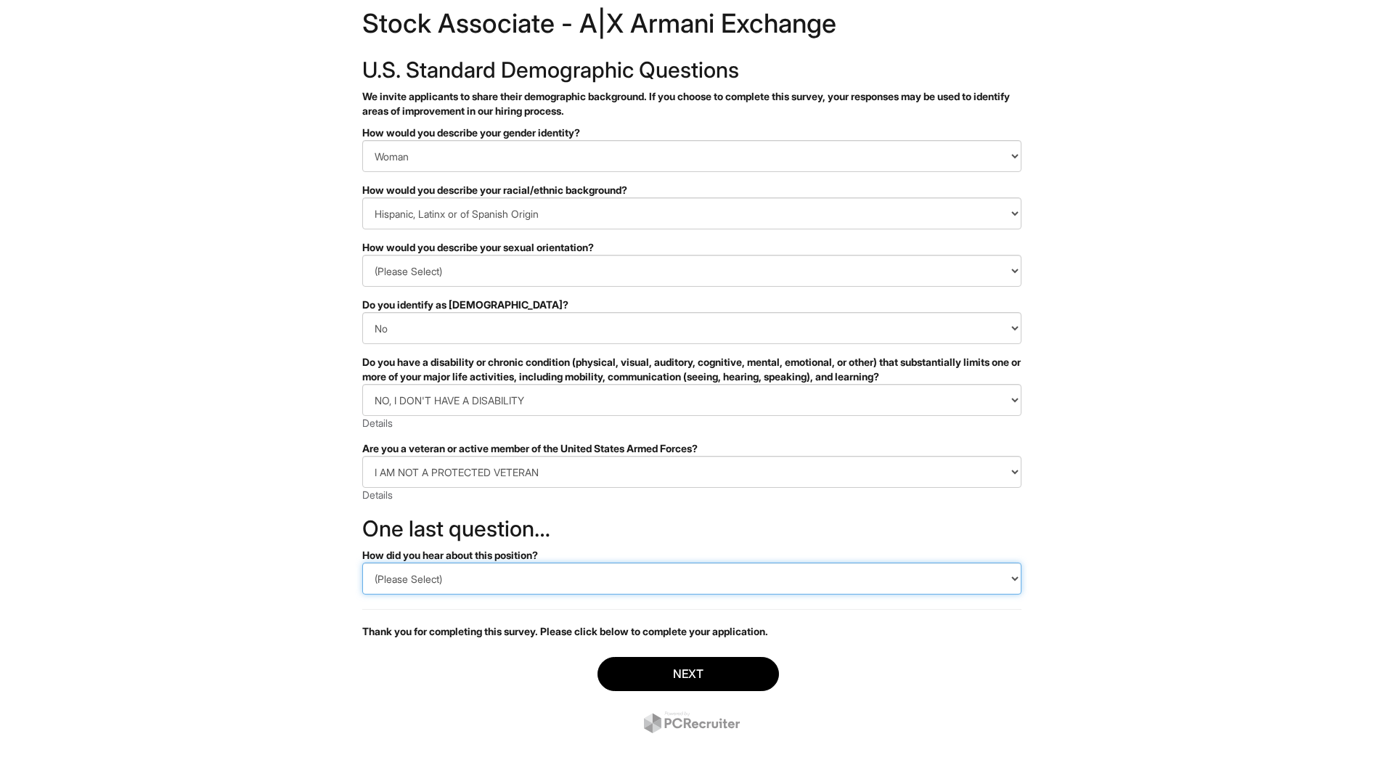
click at [580, 577] on select "(Please Select) CareerBuilder Indeed LinkedIn Monster Referral Other" at bounding box center [691, 579] width 659 height 32
select select "CareerBuilder"
click at [362, 563] on select "(Please Select) CareerBuilder Indeed LinkedIn Monster Referral Other" at bounding box center [691, 579] width 659 height 32
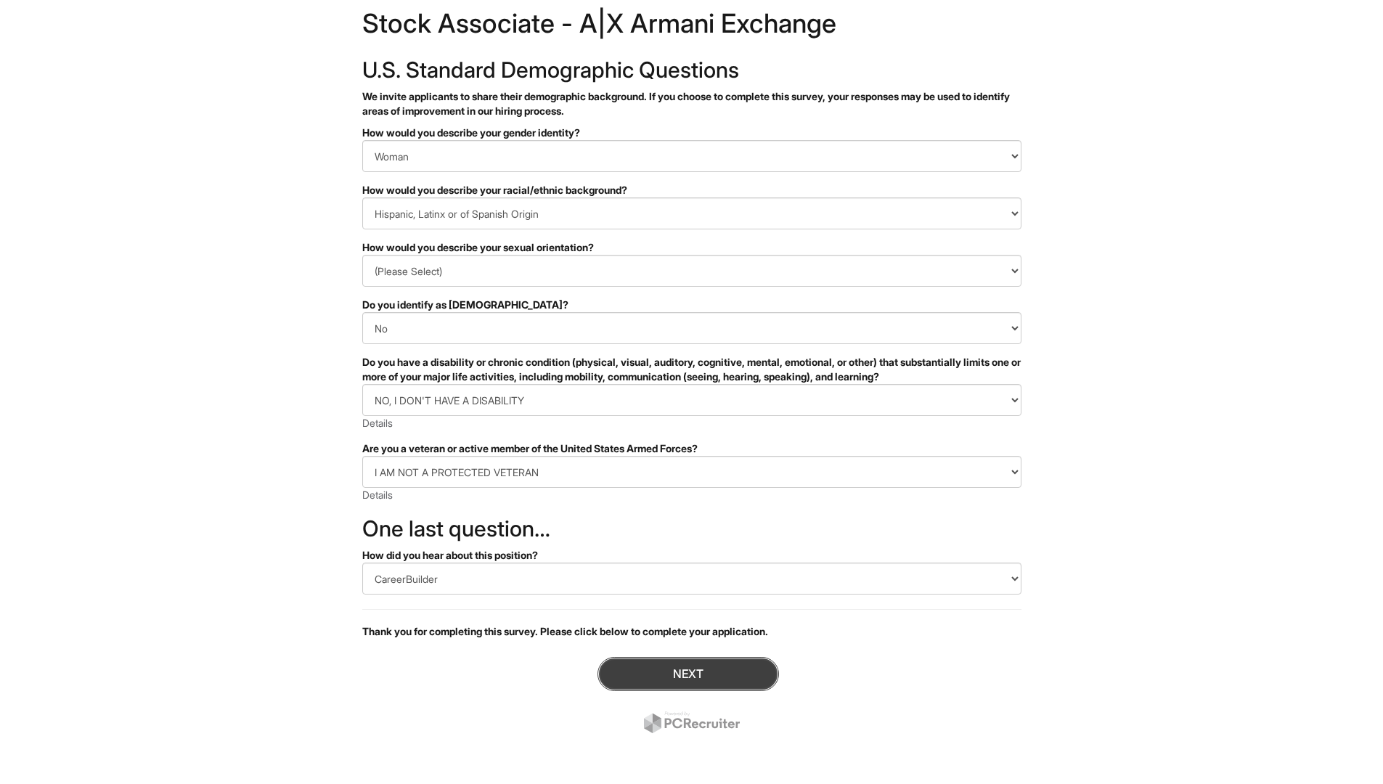
click at [640, 677] on button "Next" at bounding box center [689, 674] width 182 height 34
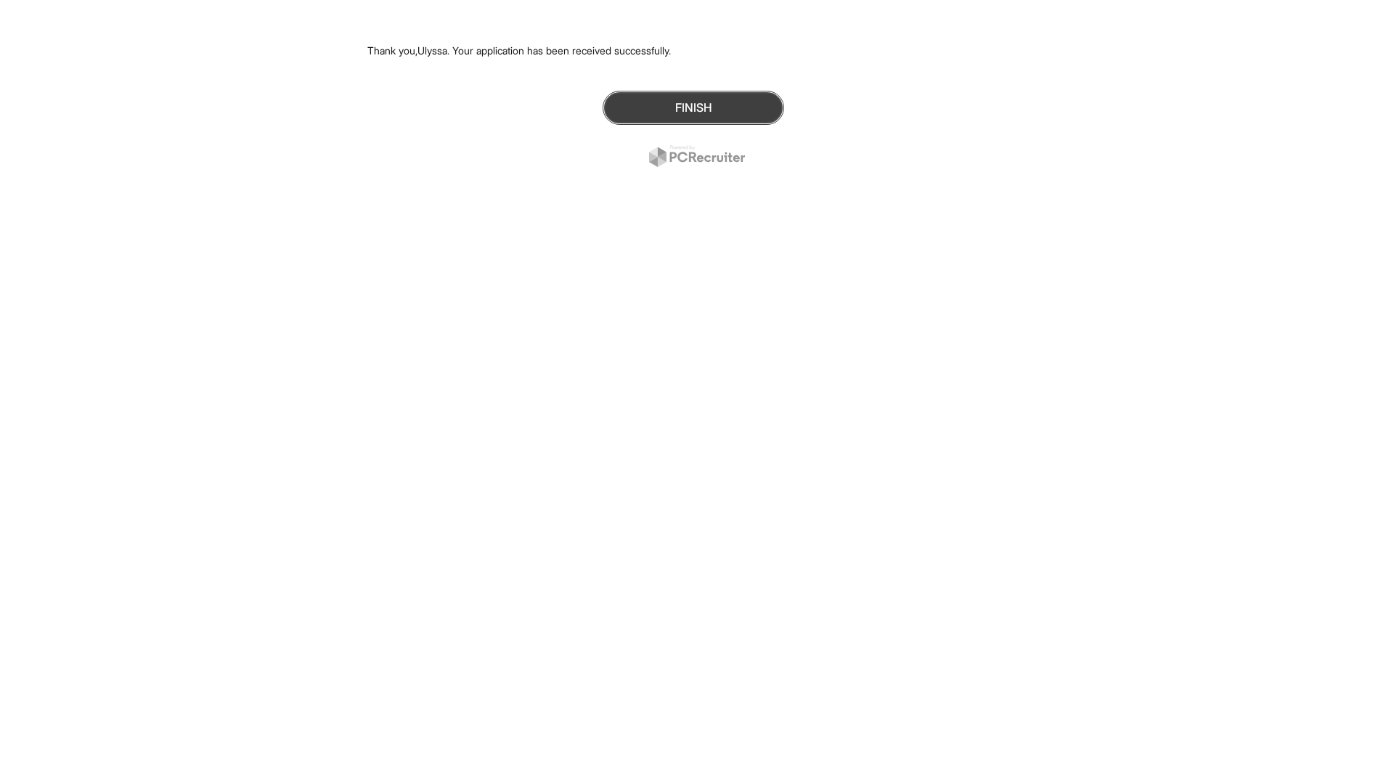
click at [764, 101] on button "Finish" at bounding box center [694, 108] width 182 height 34
